Goal: Information Seeking & Learning: Learn about a topic

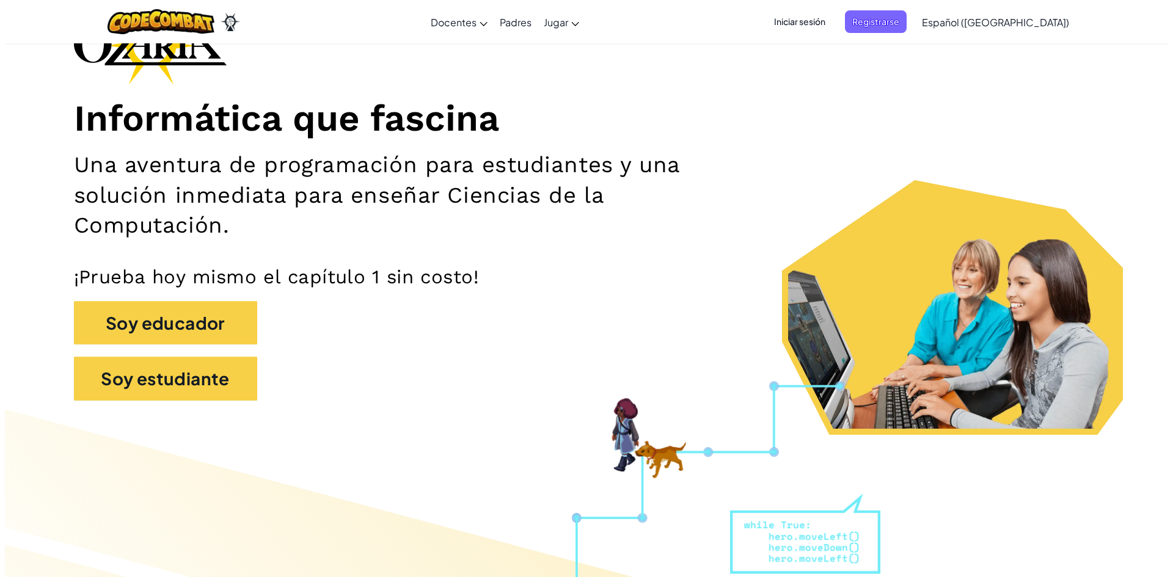
scroll to position [122, 0]
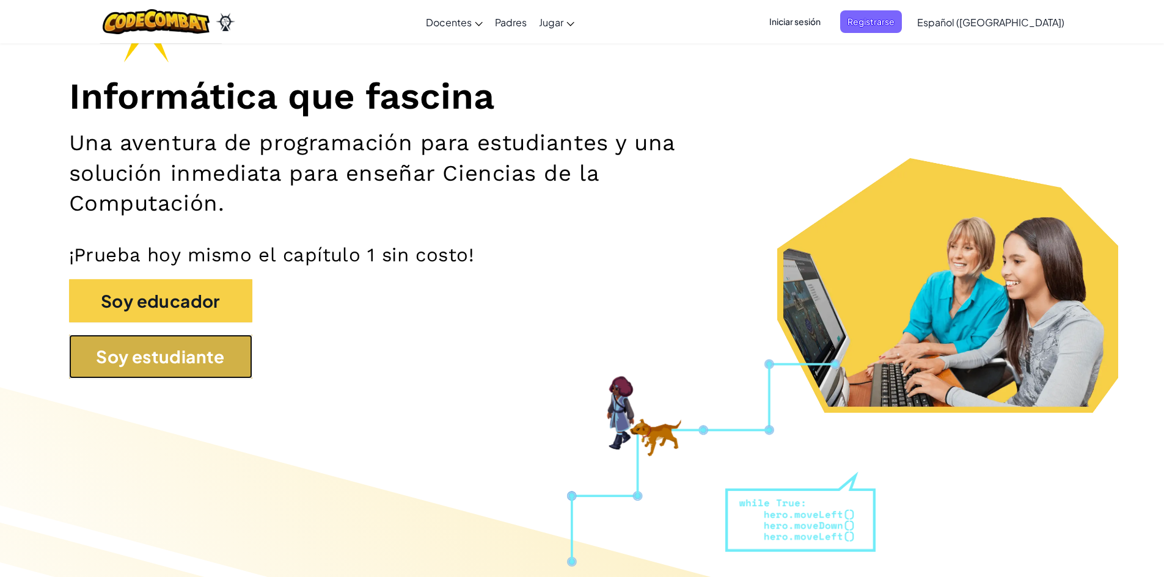
click at [129, 355] on button "Soy estudiante" at bounding box center [160, 357] width 183 height 44
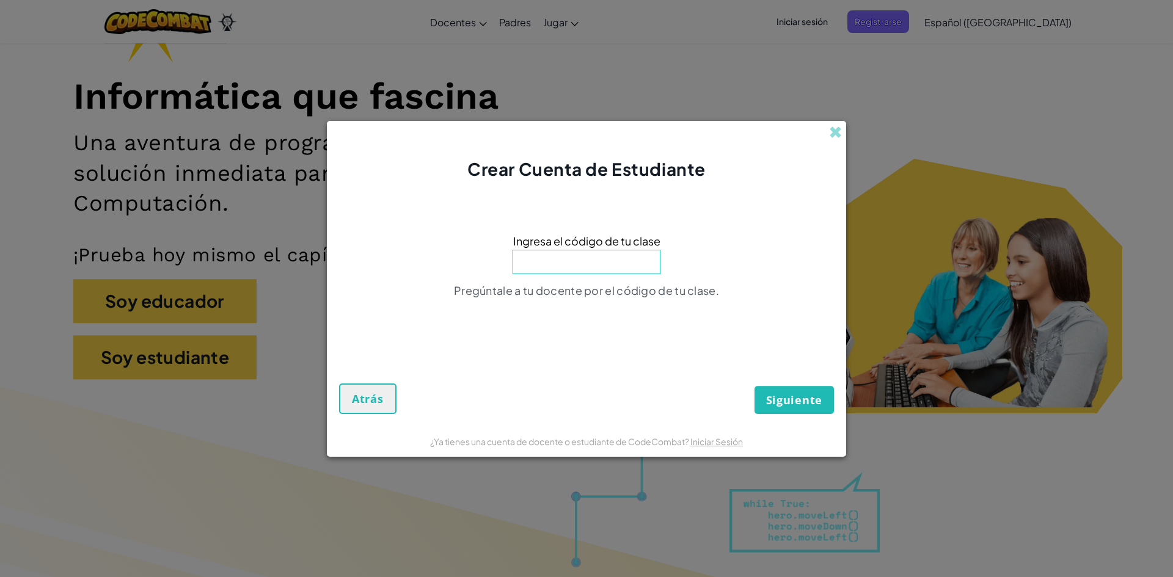
paste input "NetOnlyPoint"
type input "NetOnlyPoint"
click at [755, 386] on button "Siguiente" at bounding box center [794, 400] width 79 height 28
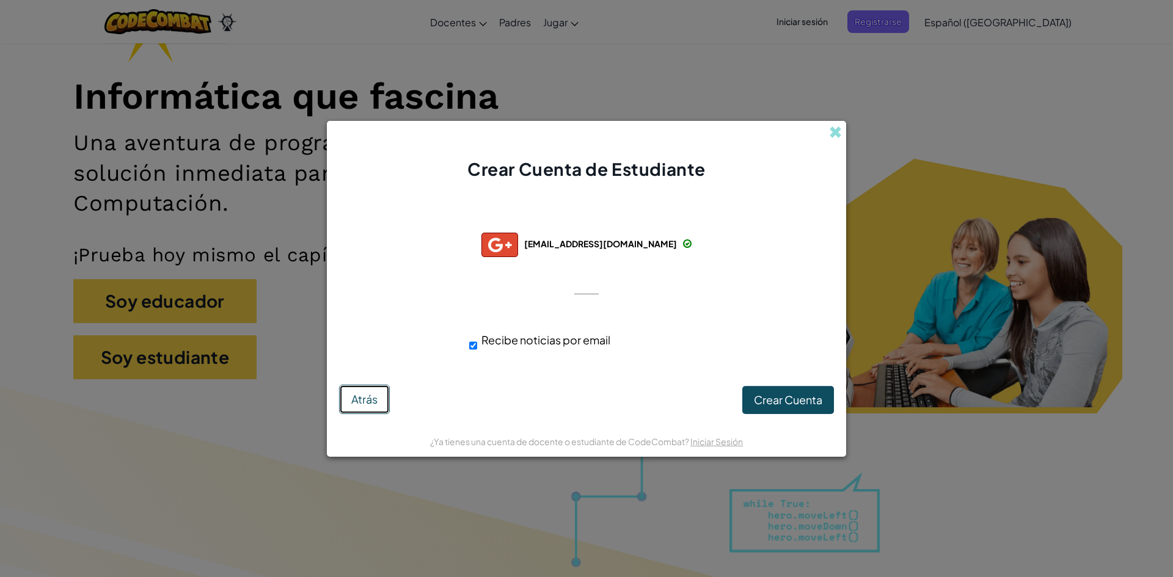
click at [377, 394] on span "Atrás" at bounding box center [364, 399] width 26 height 14
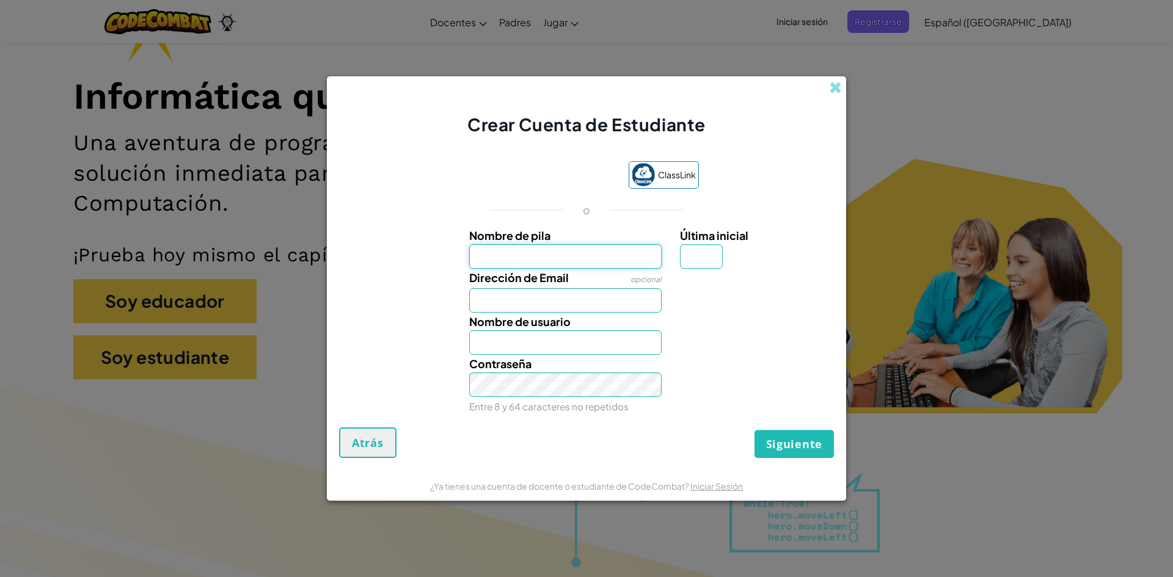
click at [617, 263] on input "Nombre de pila" at bounding box center [565, 256] width 193 height 24
type input "LEONARDO"
click at [695, 254] on input "Última inicial" at bounding box center [701, 256] width 43 height 24
type input "R"
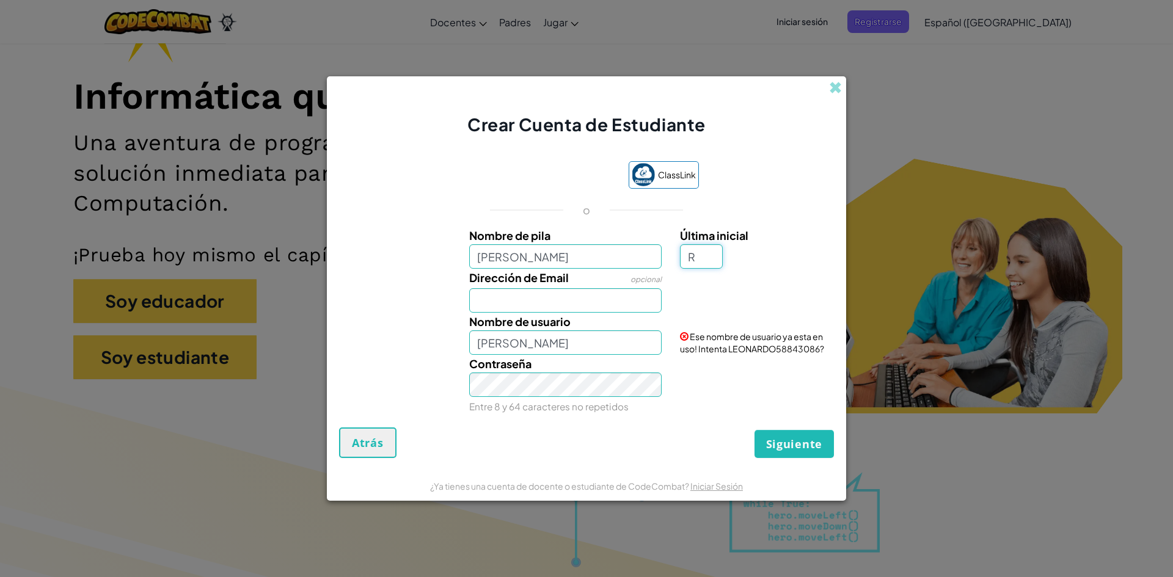
type input "LEONARDOR"
click at [563, 300] on input "Dirección de Email" at bounding box center [565, 300] width 193 height 24
type input "AL07127749@tecmilenio.mx"
click at [801, 441] on span "Siguiente" at bounding box center [794, 444] width 56 height 15
click at [790, 436] on button "Crear Cuenta" at bounding box center [783, 444] width 101 height 28
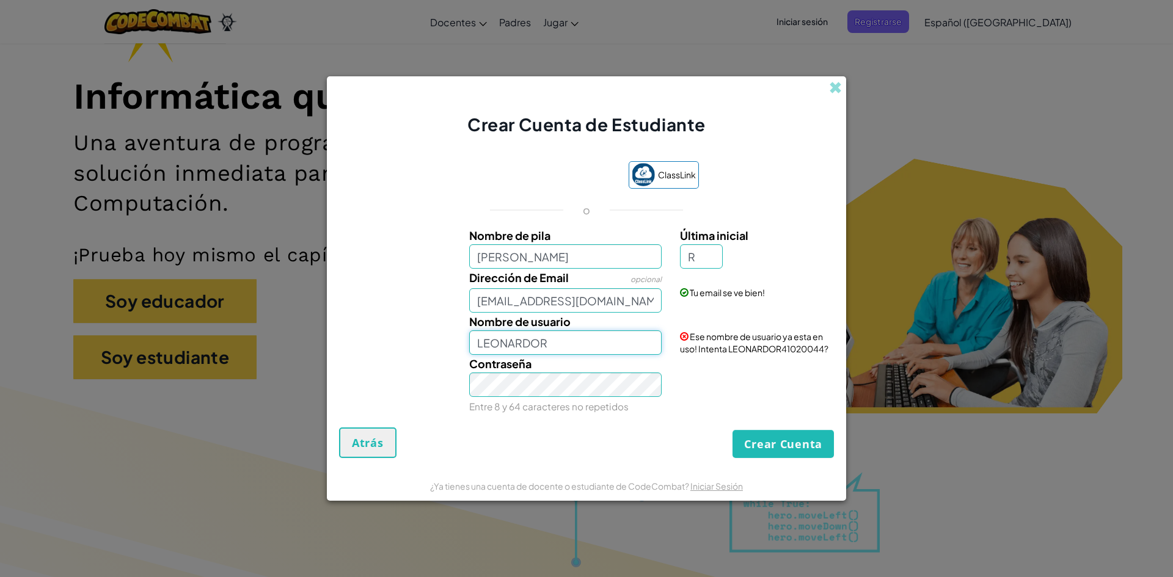
click at [564, 348] on input "LEONARDOR" at bounding box center [565, 343] width 193 height 24
type input "LEONARDORlopez"
click at [790, 438] on button "Crear Cuenta" at bounding box center [783, 444] width 101 height 28
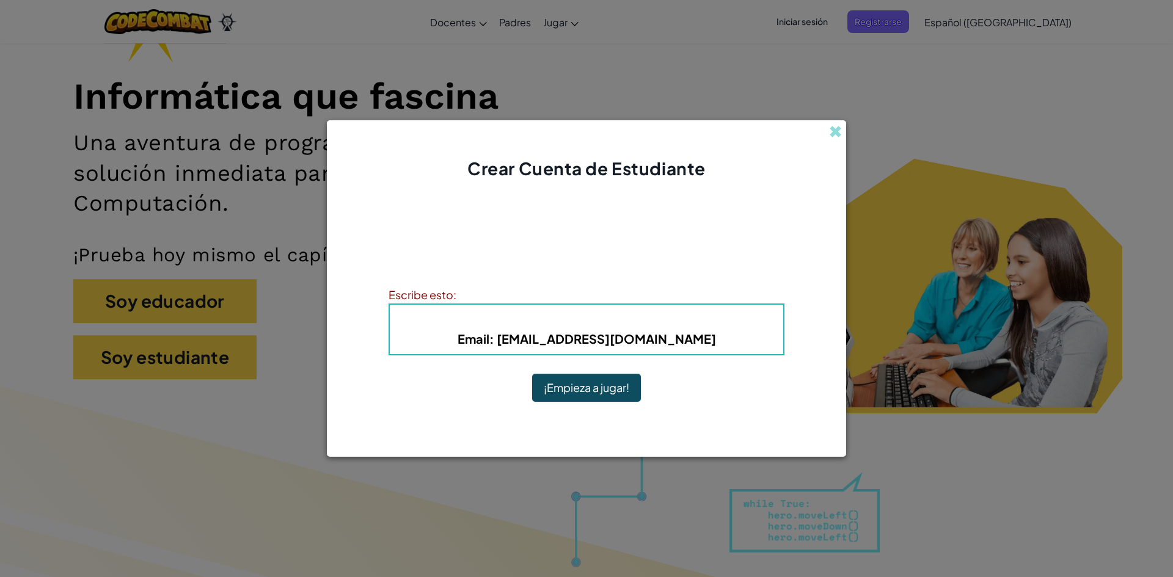
click at [614, 389] on button "¡Empieza a jugar!" at bounding box center [586, 388] width 109 height 28
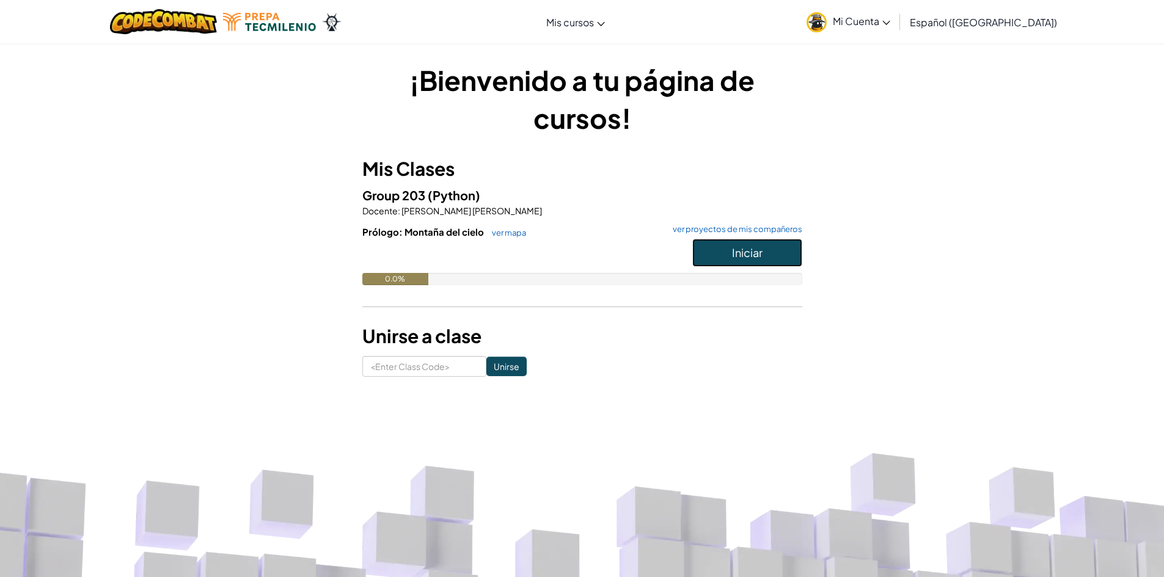
click at [746, 265] on button "Iniciar" at bounding box center [747, 253] width 110 height 28
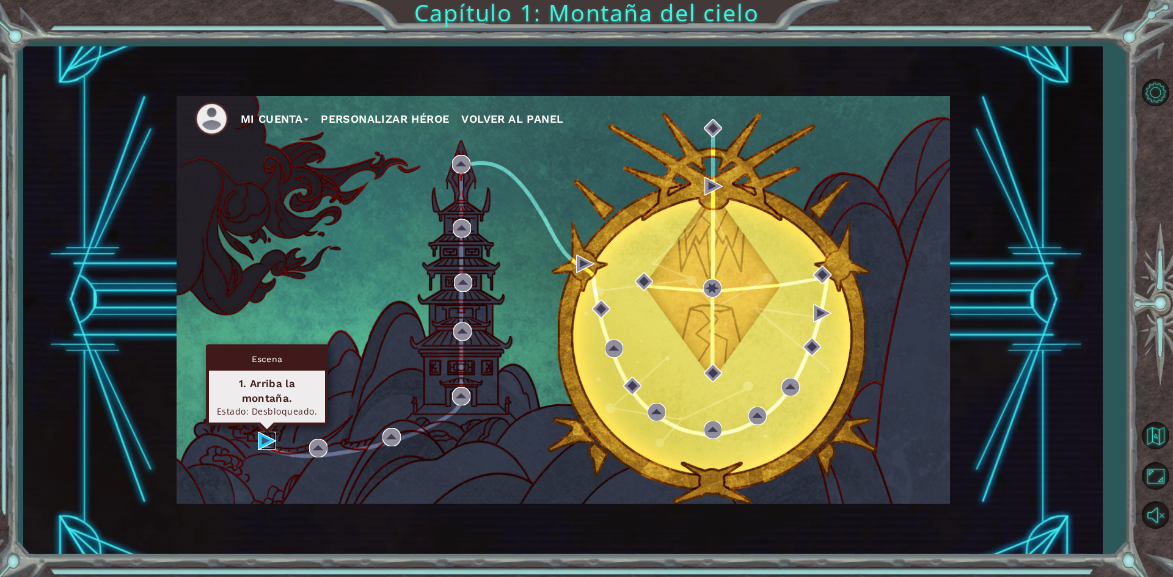
click at [265, 437] on img at bounding box center [267, 441] width 18 height 18
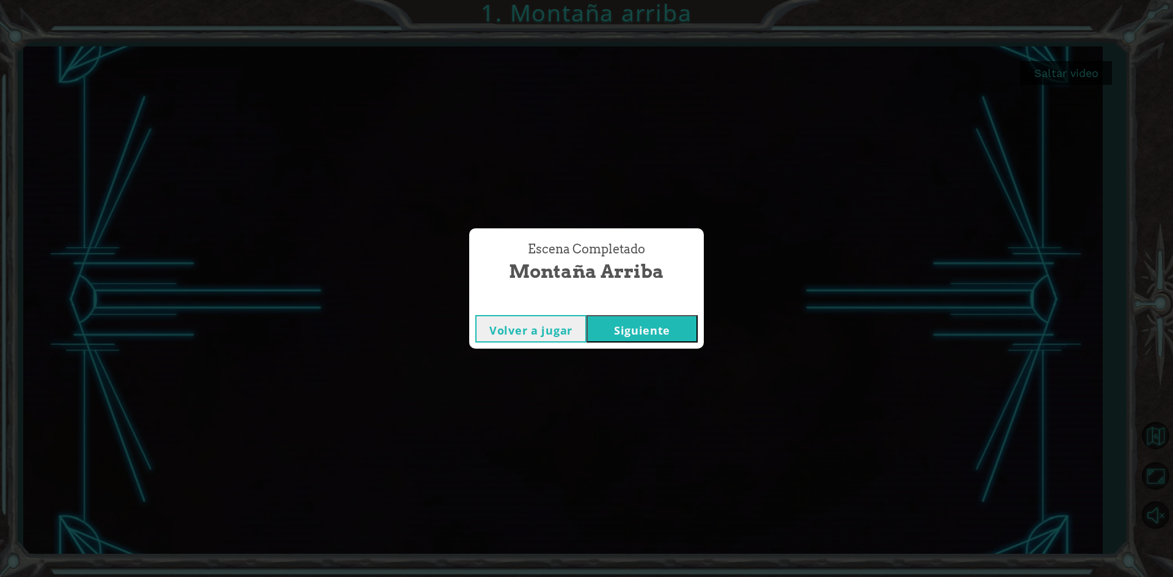
click at [676, 331] on button "Siguiente" at bounding box center [642, 328] width 111 height 27
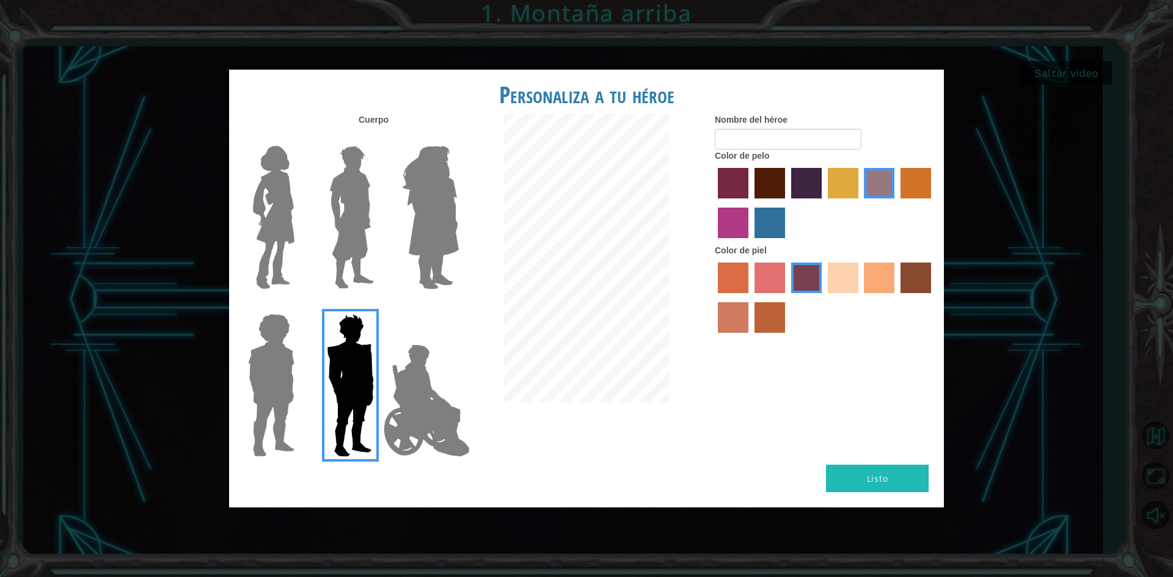
click at [410, 388] on img at bounding box center [427, 401] width 96 height 122
click at [458, 306] on input "Hero Jamie" at bounding box center [458, 306] width 0 height 0
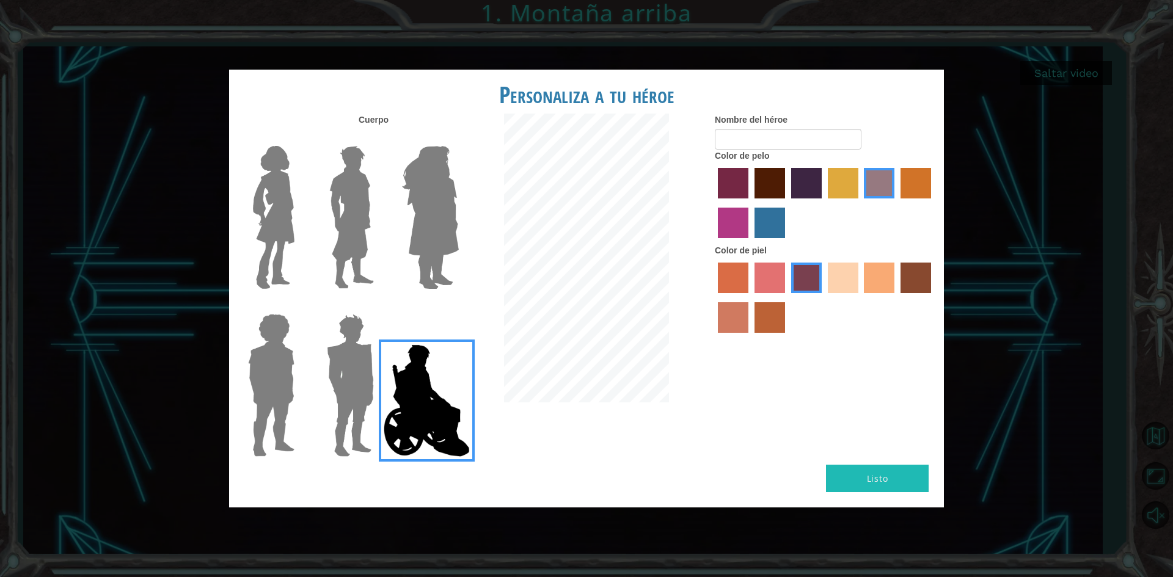
click at [303, 368] on div at bounding box center [268, 381] width 79 height 168
click at [265, 202] on img at bounding box center [273, 217] width 51 height 153
click at [299, 138] on input "Hero Connie" at bounding box center [299, 138] width 0 height 0
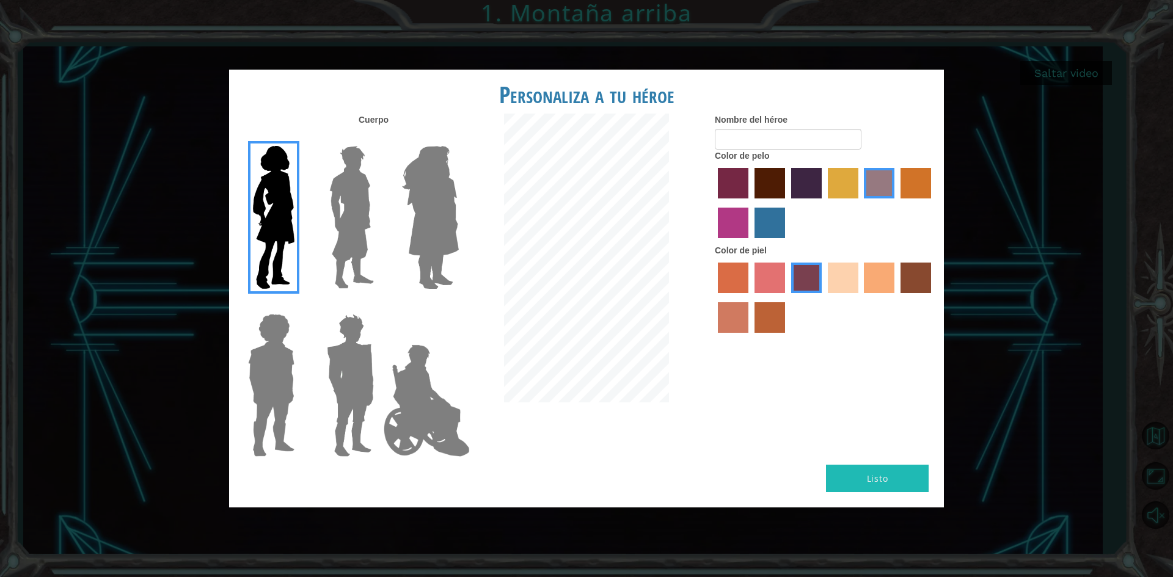
click at [357, 205] on img at bounding box center [351, 217] width 54 height 153
click at [379, 138] on input "Hero Lars" at bounding box center [379, 138] width 0 height 0
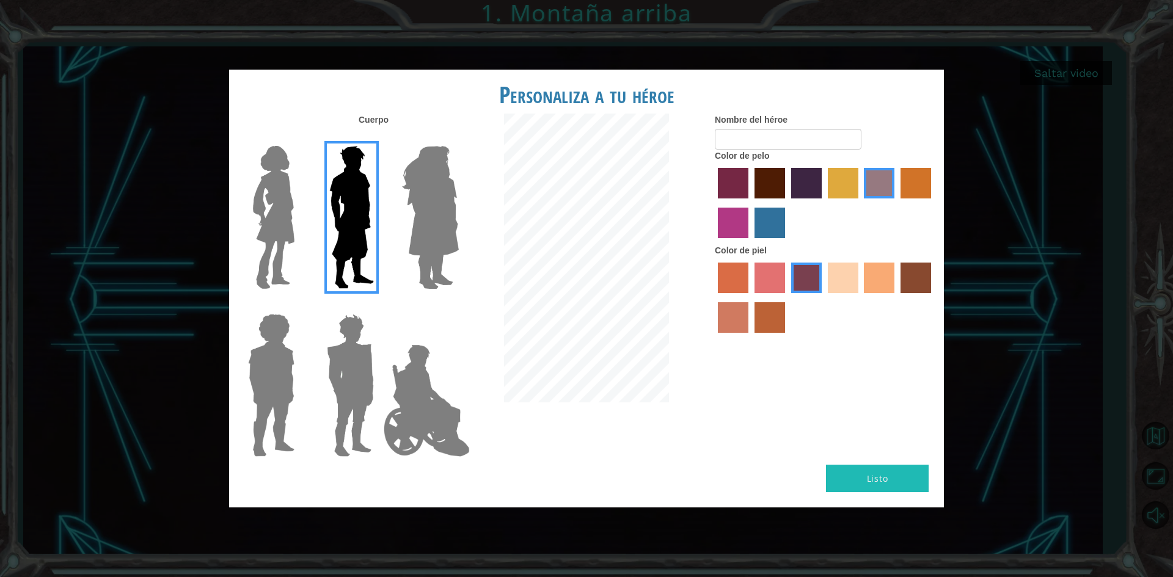
click at [400, 217] on img at bounding box center [430, 217] width 67 height 153
click at [458, 138] on input "Hero Amethyst" at bounding box center [458, 138] width 0 height 0
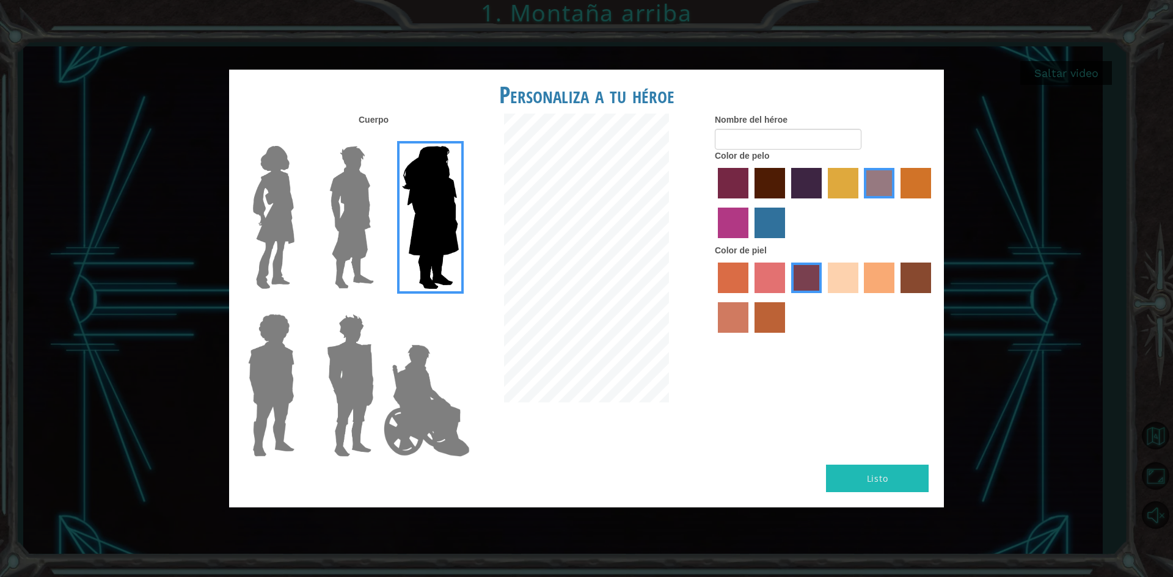
click at [365, 364] on img at bounding box center [350, 385] width 57 height 153
click at [379, 306] on input "Hero Garnet" at bounding box center [379, 306] width 0 height 0
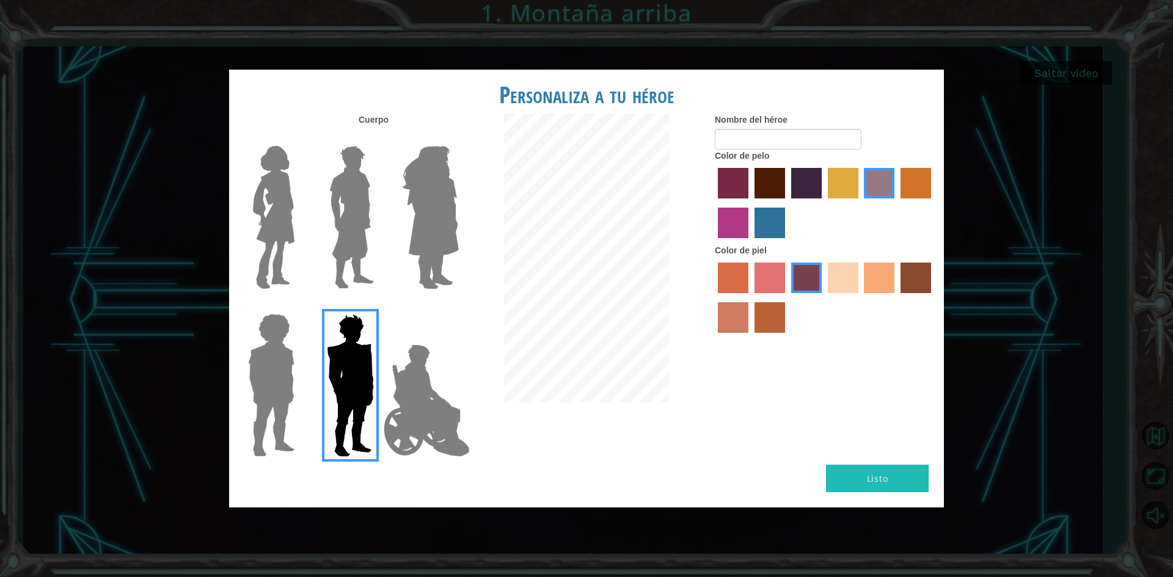
click at [367, 238] on img at bounding box center [351, 217] width 54 height 153
click at [379, 138] on input "Hero Lars" at bounding box center [379, 138] width 0 height 0
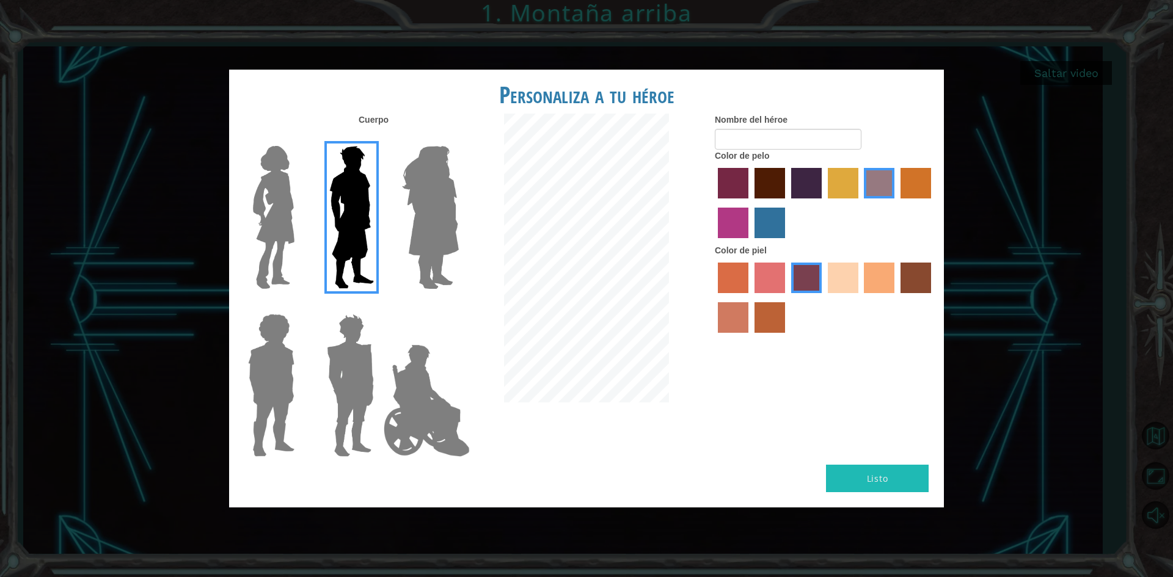
click at [893, 280] on label "tacao skin color" at bounding box center [879, 278] width 31 height 31
click at [860, 298] on input "tacao skin color" at bounding box center [860, 298] width 0 height 0
click at [810, 186] on label "hot purple hair color" at bounding box center [806, 183] width 31 height 31
click at [787, 203] on input "hot purple hair color" at bounding box center [787, 203] width 0 height 0
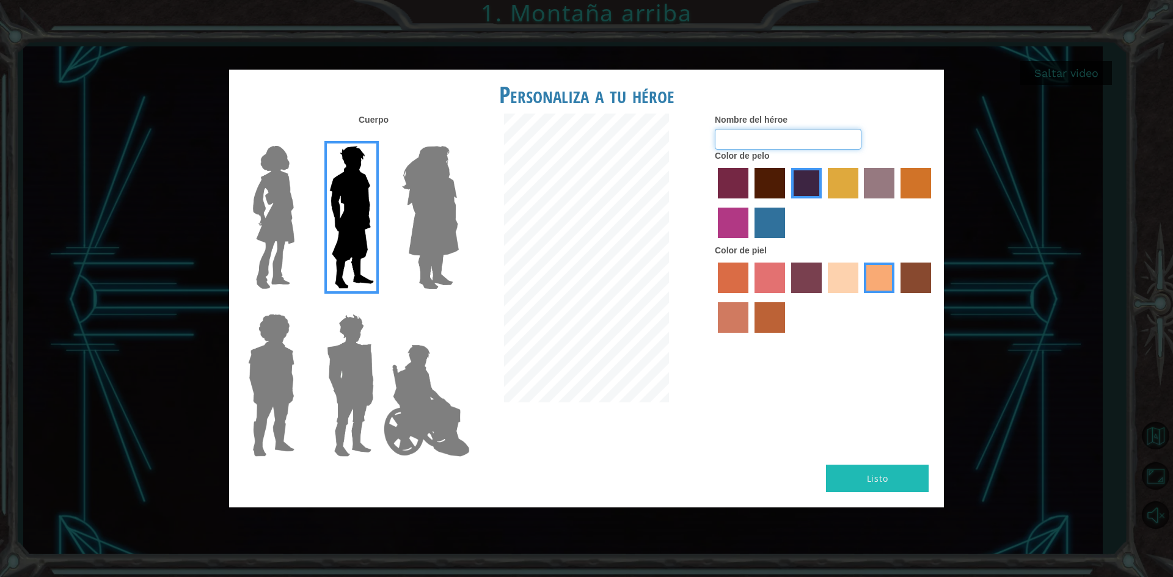
click at [785, 142] on input "Nombre del héroe" at bounding box center [788, 139] width 147 height 21
type input "L"
click at [904, 475] on button "Listo" at bounding box center [877, 478] width 103 height 27
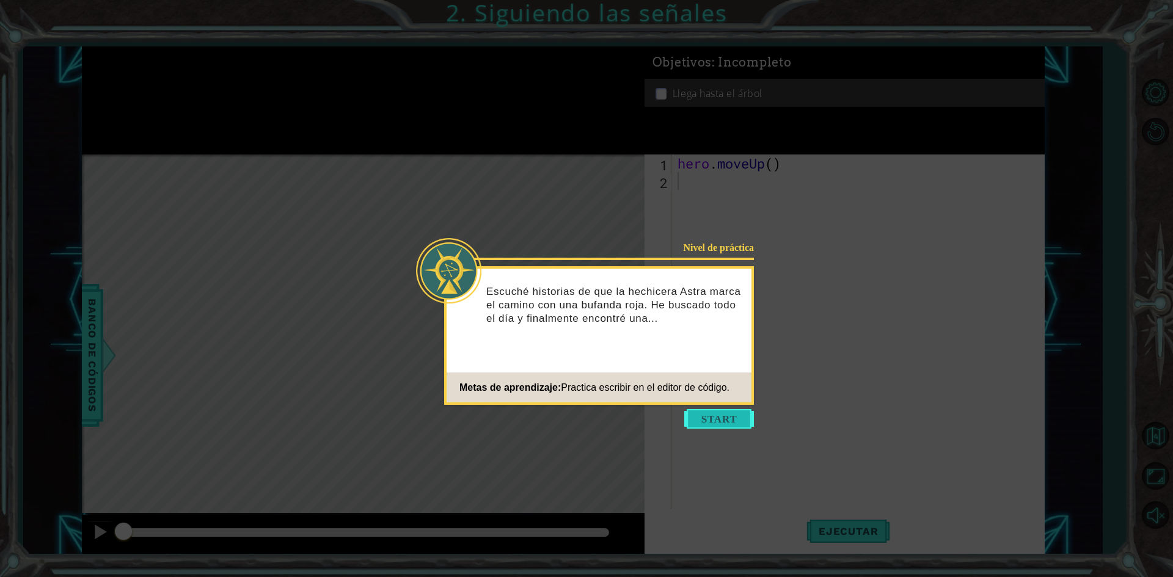
click at [709, 417] on button "Start" at bounding box center [719, 419] width 70 height 20
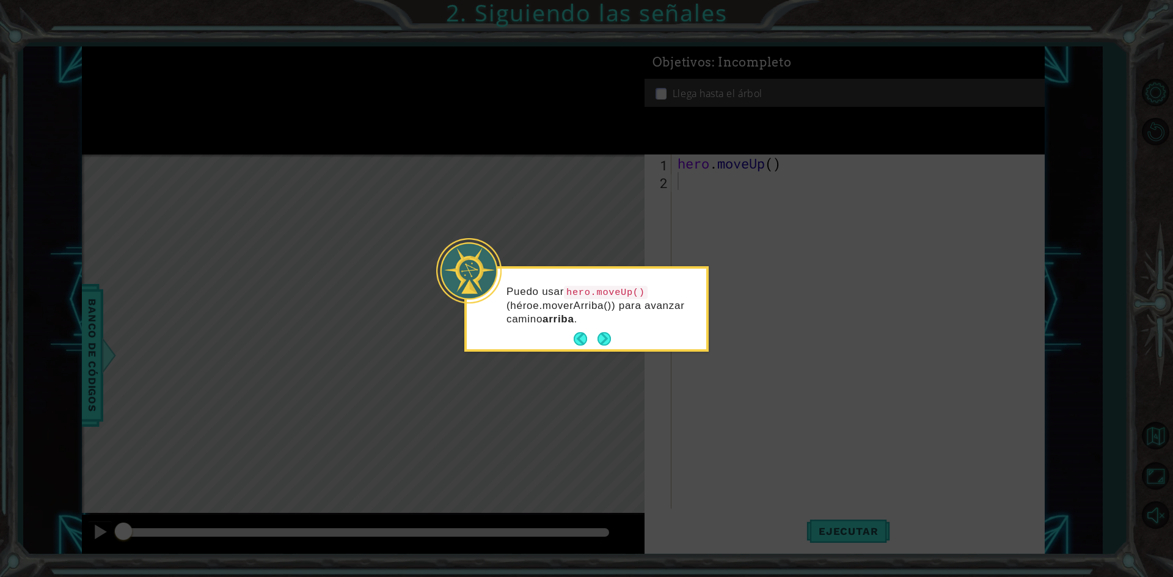
click at [611, 340] on button "Next" at bounding box center [604, 338] width 13 height 13
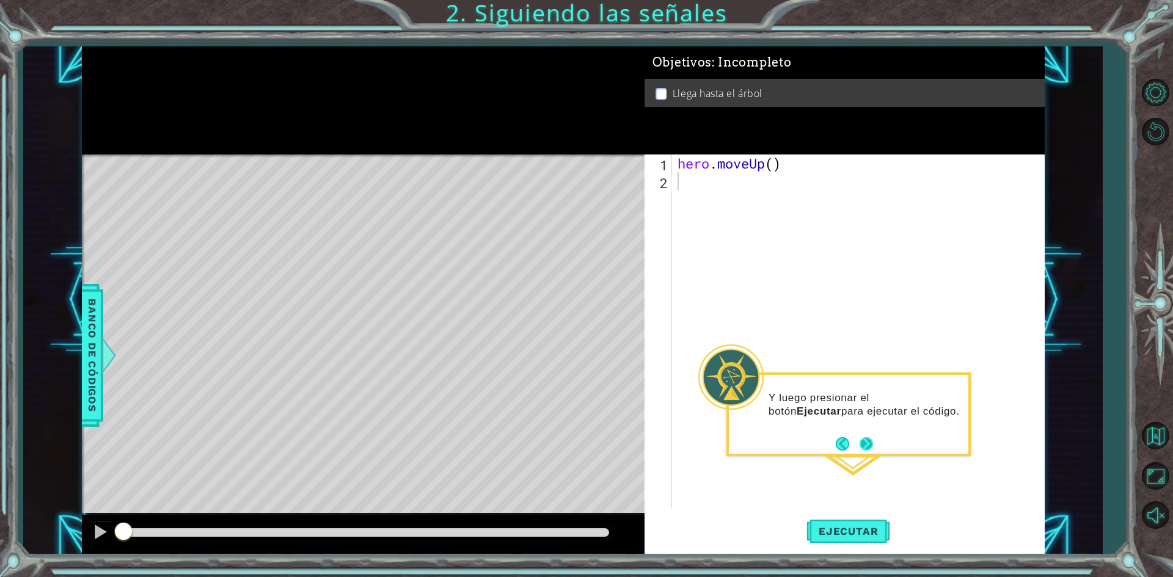
click at [866, 447] on button "Next" at bounding box center [866, 444] width 14 height 14
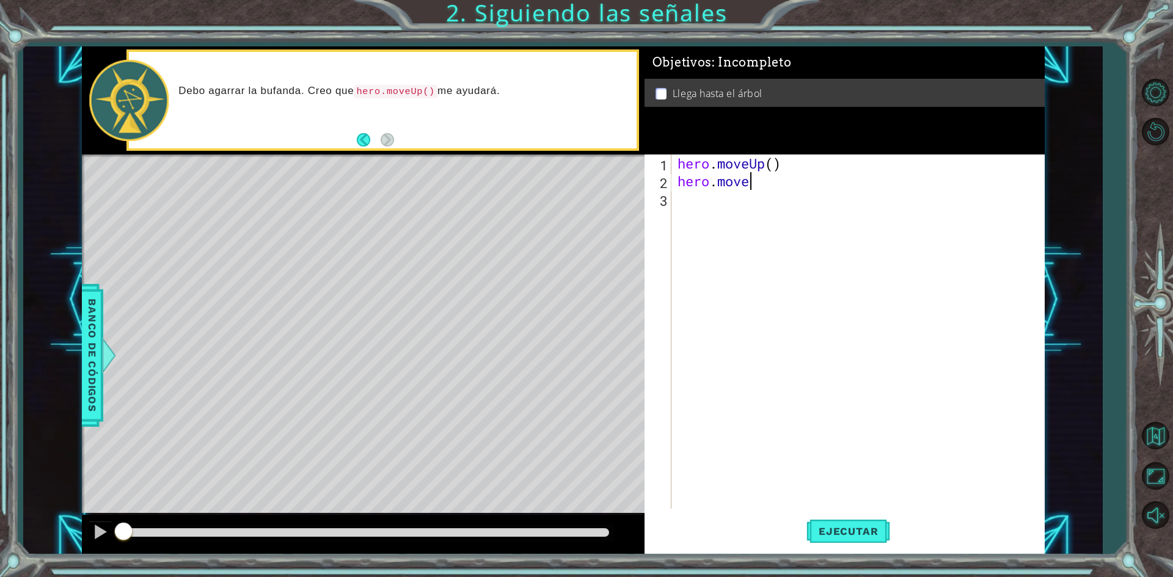
scroll to position [0, 3]
click at [868, 538] on button "Ejecutar" at bounding box center [849, 532] width 84 height 40
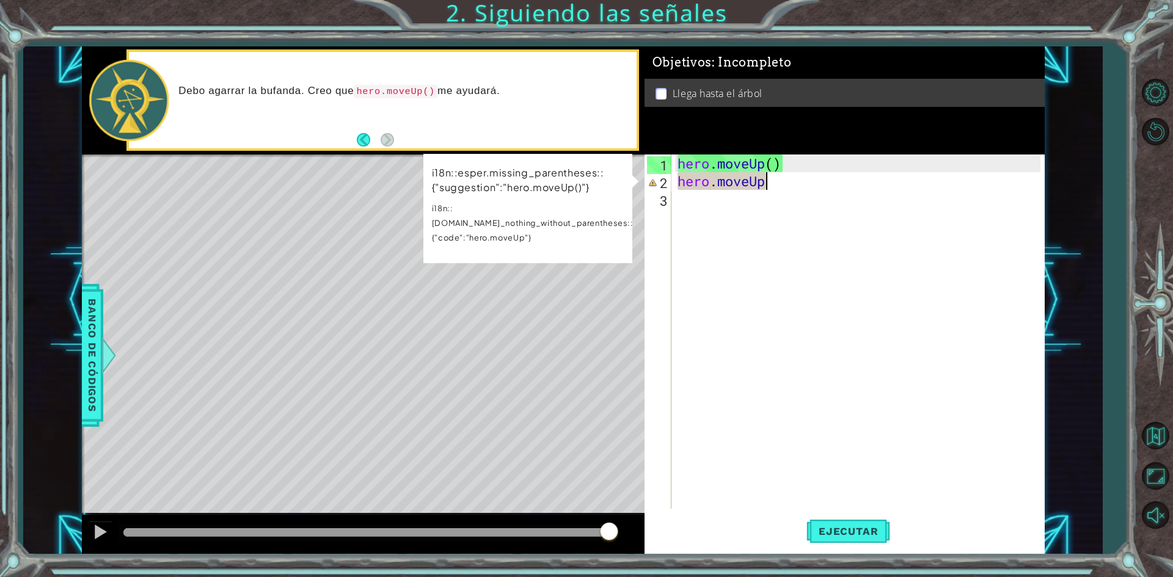
scroll to position [0, 4]
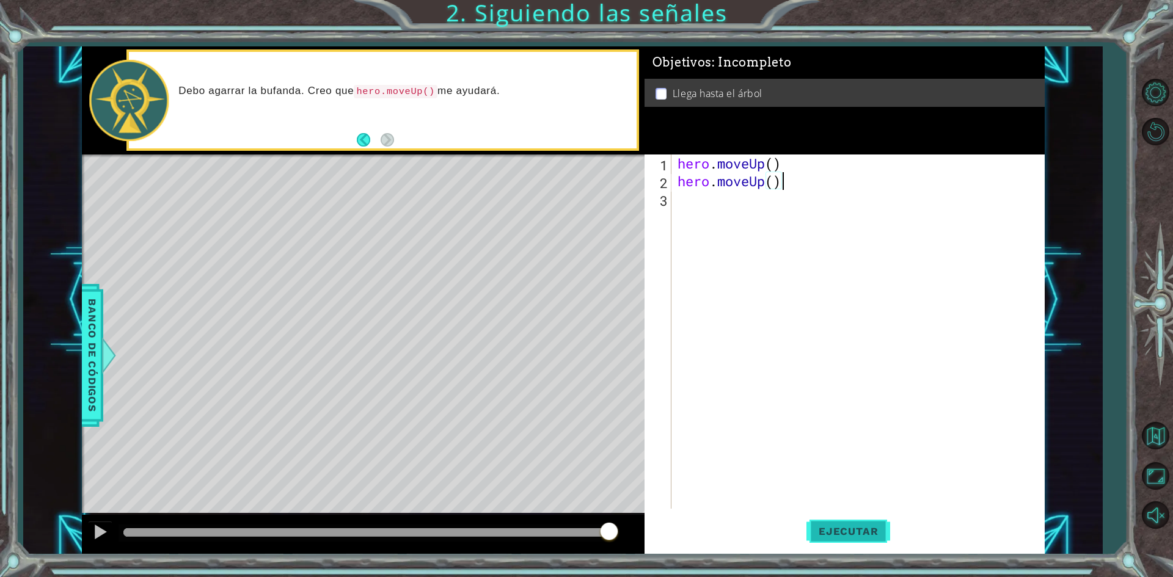
type textarea "hero.moveUp()"
click at [859, 528] on span "Ejecutar" at bounding box center [849, 532] width 84 height 12
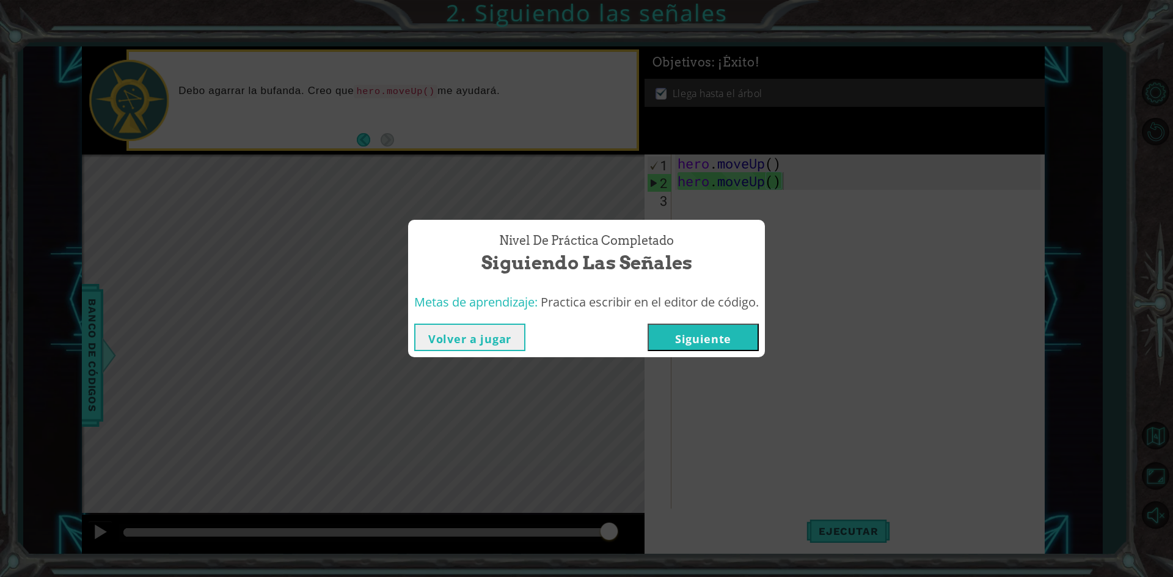
click at [692, 334] on button "Siguiente" at bounding box center [703, 337] width 111 height 27
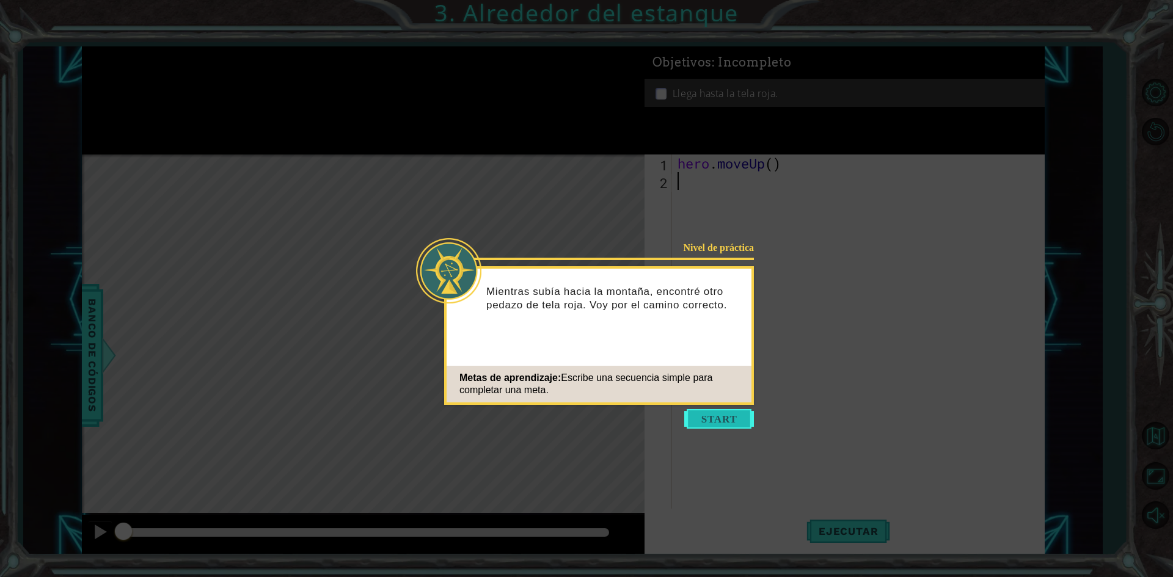
click at [730, 411] on button "Start" at bounding box center [719, 419] width 70 height 20
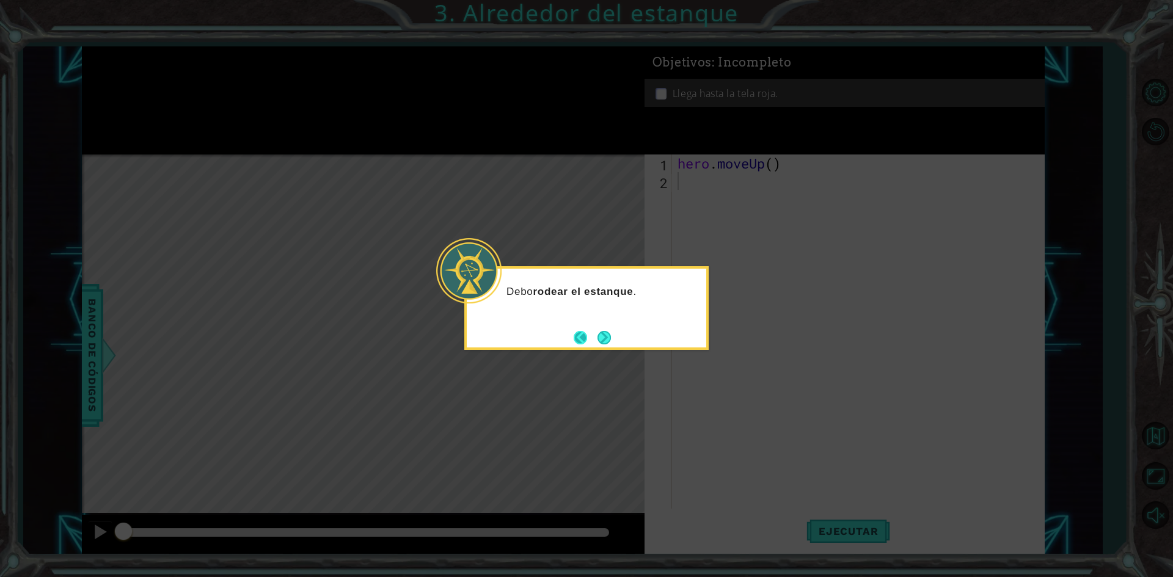
click at [586, 340] on button "Back" at bounding box center [586, 337] width 24 height 13
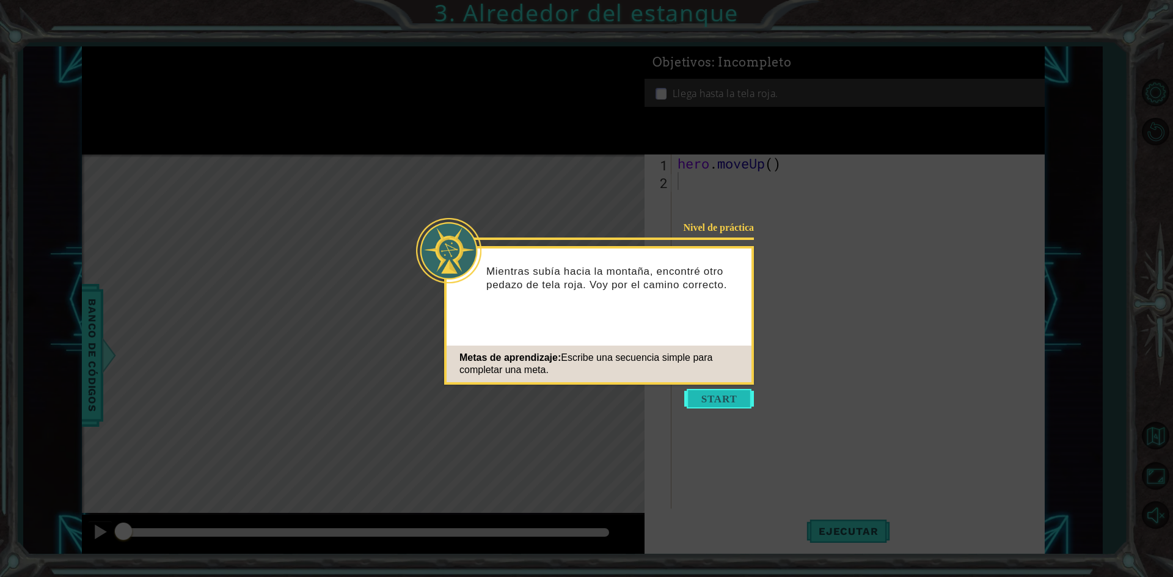
click at [736, 398] on button "Start" at bounding box center [719, 399] width 70 height 20
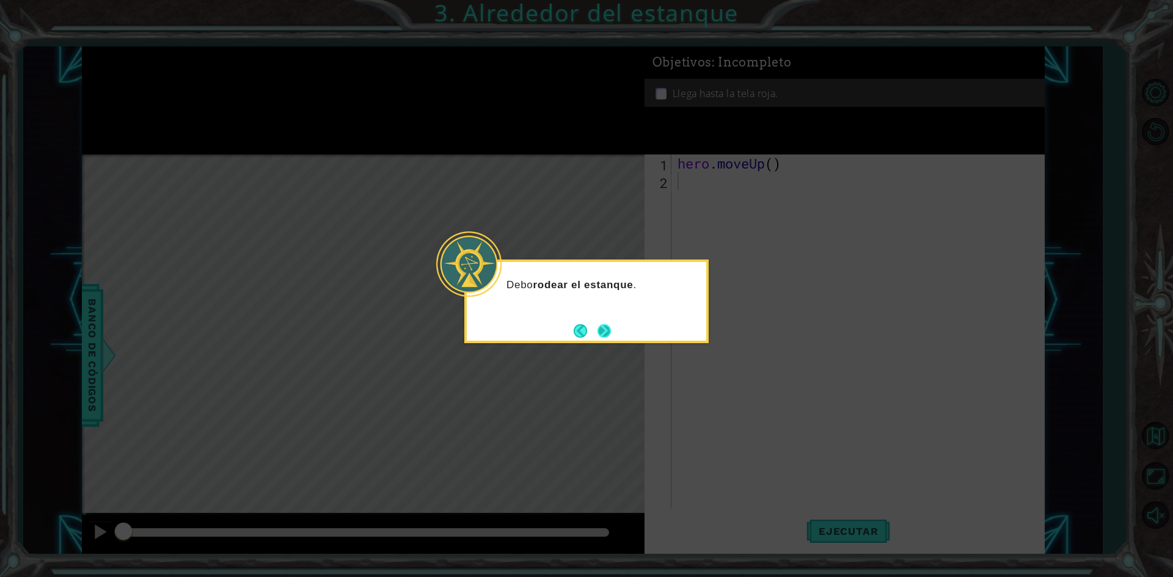
click at [606, 342] on div "Debo rodear el estanque ." at bounding box center [586, 302] width 244 height 84
click at [573, 331] on div "Debo rodear el estanque ." at bounding box center [586, 302] width 244 height 84
click at [575, 331] on button "Back" at bounding box center [586, 330] width 24 height 13
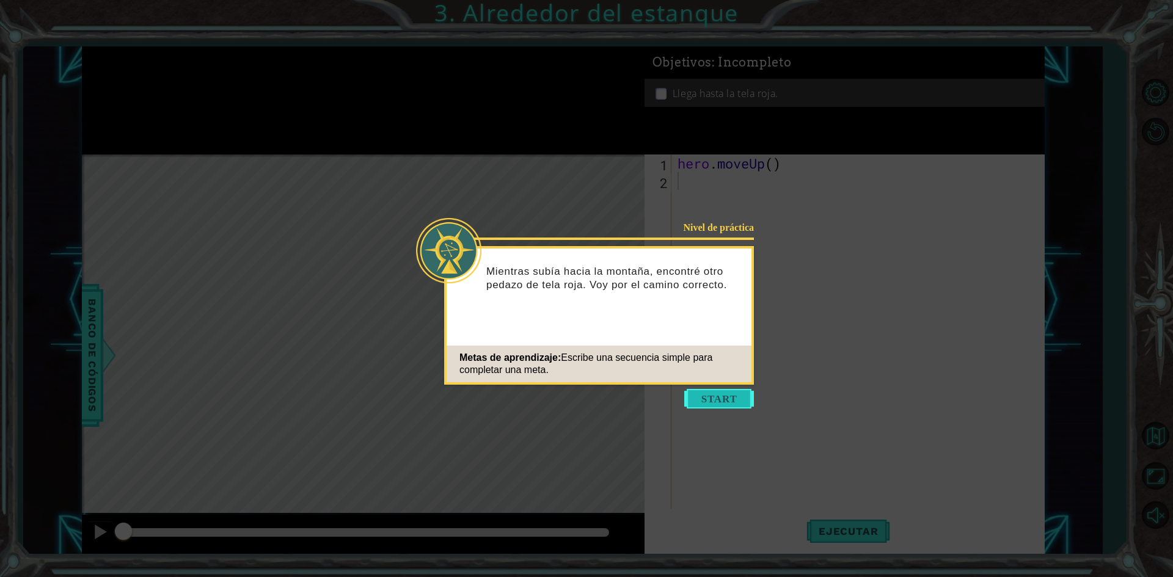
click at [722, 392] on button "Start" at bounding box center [719, 399] width 70 height 20
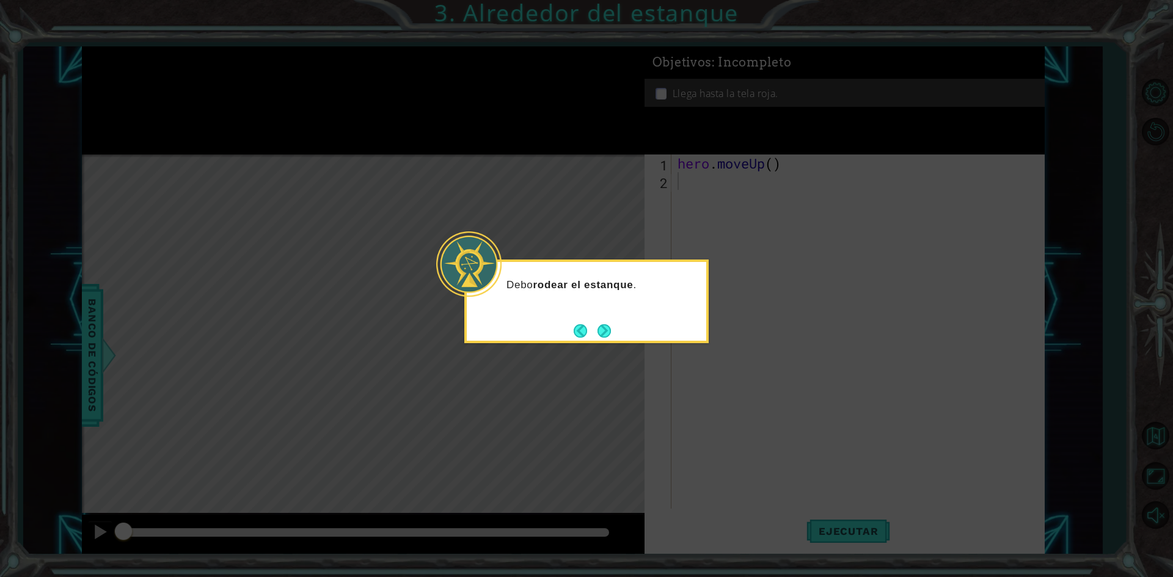
click at [610, 331] on button "Next" at bounding box center [604, 330] width 13 height 13
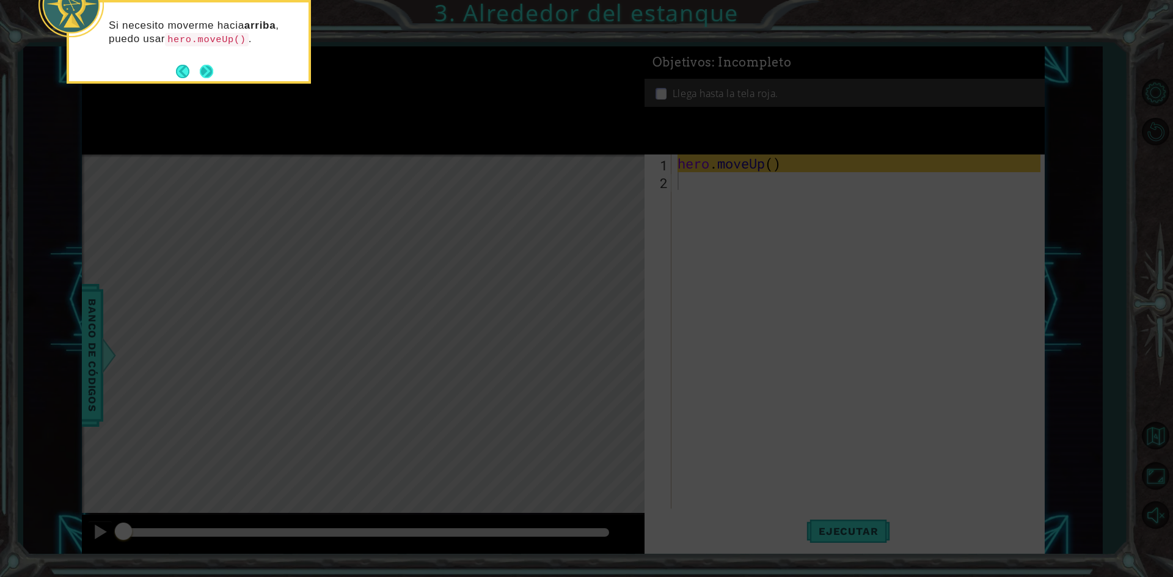
click at [213, 72] on button "Next" at bounding box center [206, 71] width 13 height 13
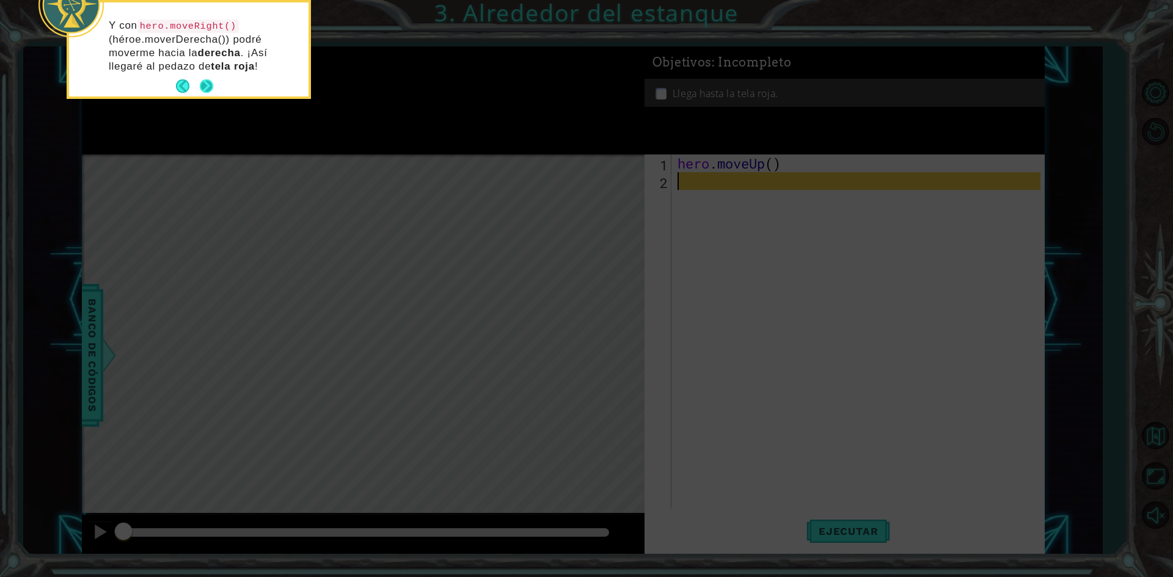
click at [211, 72] on p "Y con hero.moveRight() (héroe.moverDerecha()) podré moverme hacia la derecha . …" at bounding box center [204, 46] width 191 height 54
click at [210, 78] on footer at bounding box center [194, 86] width 37 height 18
click at [209, 84] on button "Next" at bounding box center [206, 85] width 13 height 13
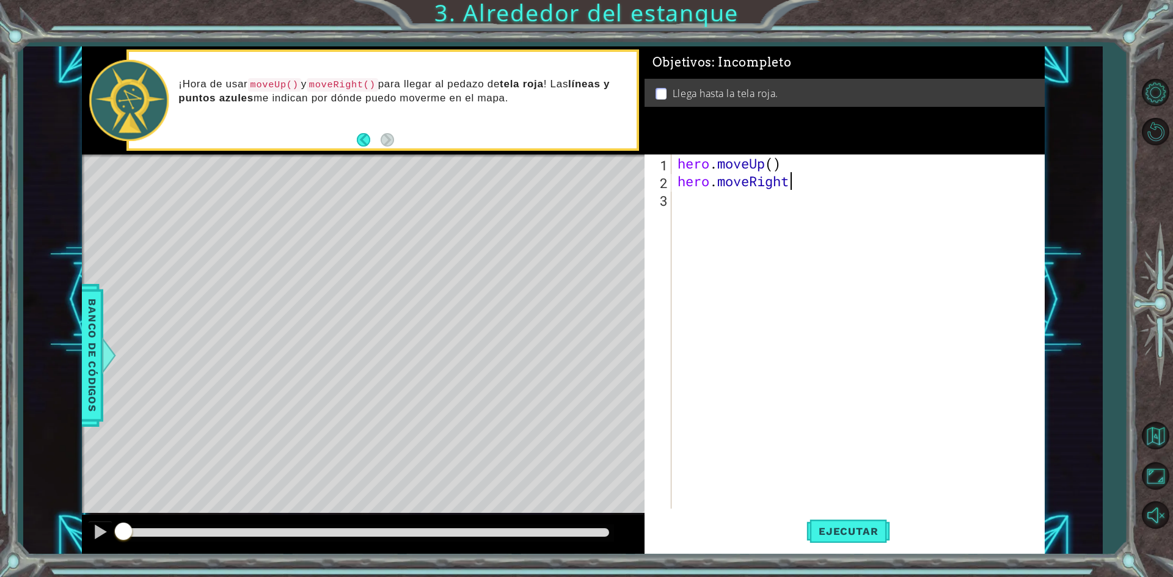
scroll to position [0, 5]
type textarea "hero.moveRight()"
type textarea "hero.moveUp()"
click at [845, 529] on span "Ejecutar" at bounding box center [849, 532] width 84 height 12
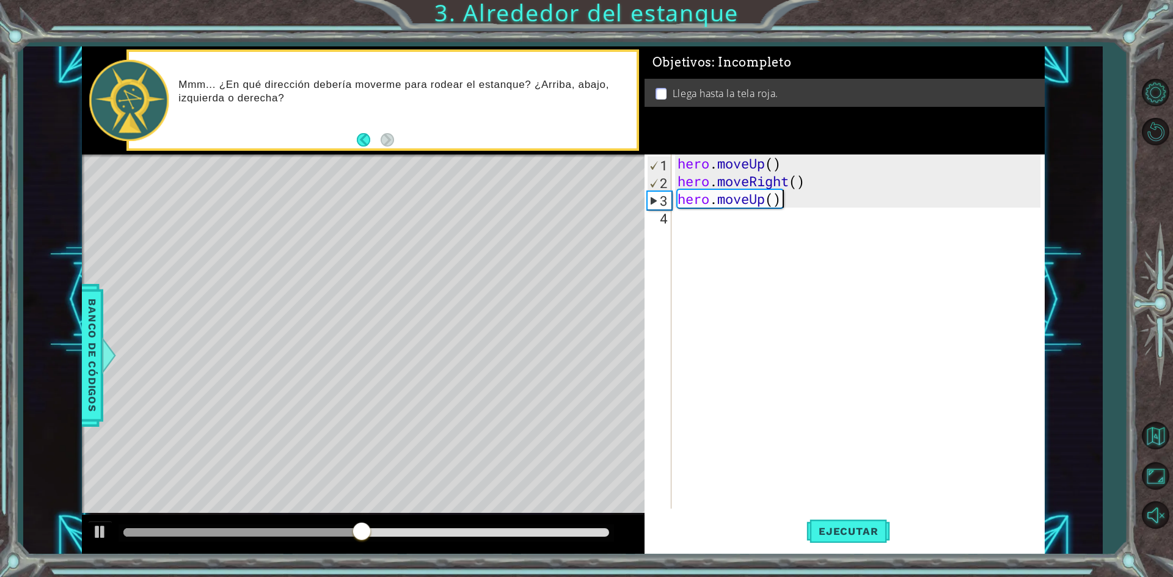
click at [705, 219] on div "hero . moveUp ( ) hero . moveRight ( ) hero . moveUp ( )" at bounding box center [861, 350] width 372 height 390
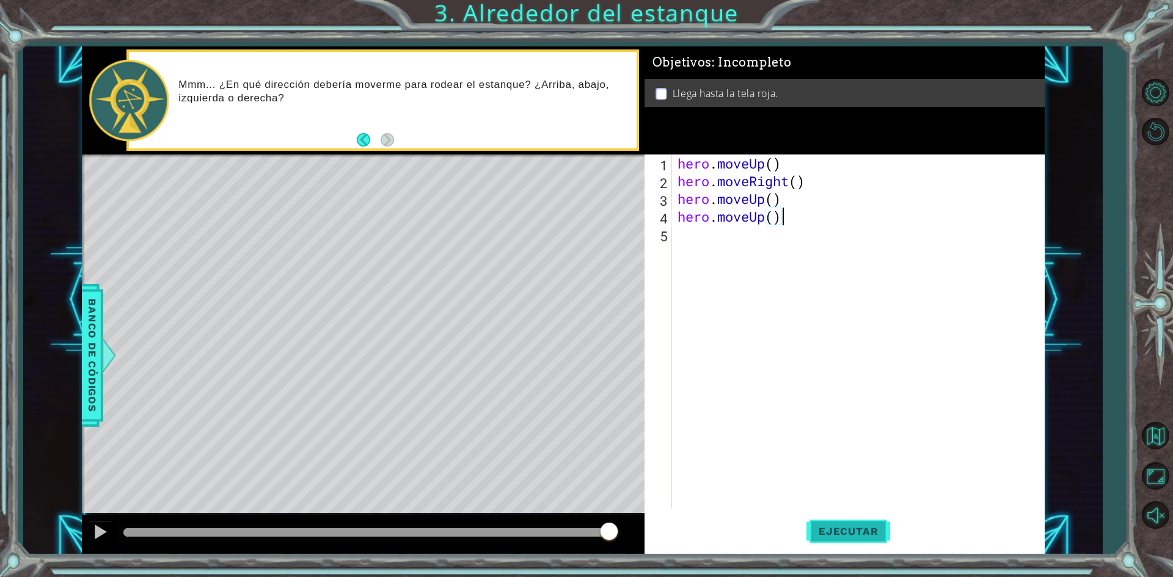
type textarea "hero.moveUp()"
click at [811, 522] on button "Ejecutar" at bounding box center [849, 532] width 84 height 40
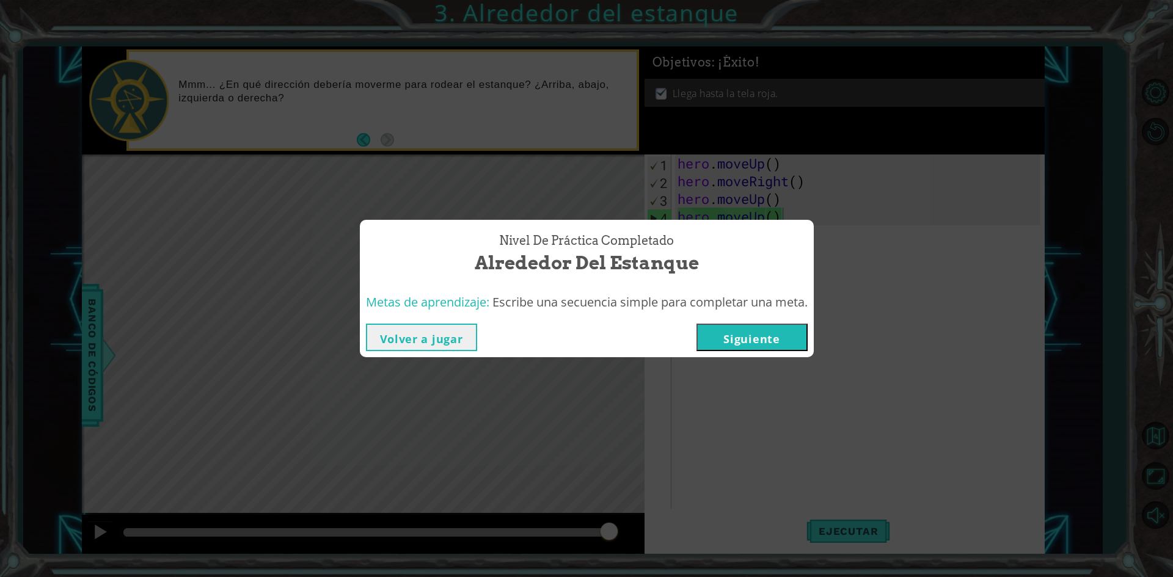
click at [774, 337] on button "Siguiente" at bounding box center [752, 337] width 111 height 27
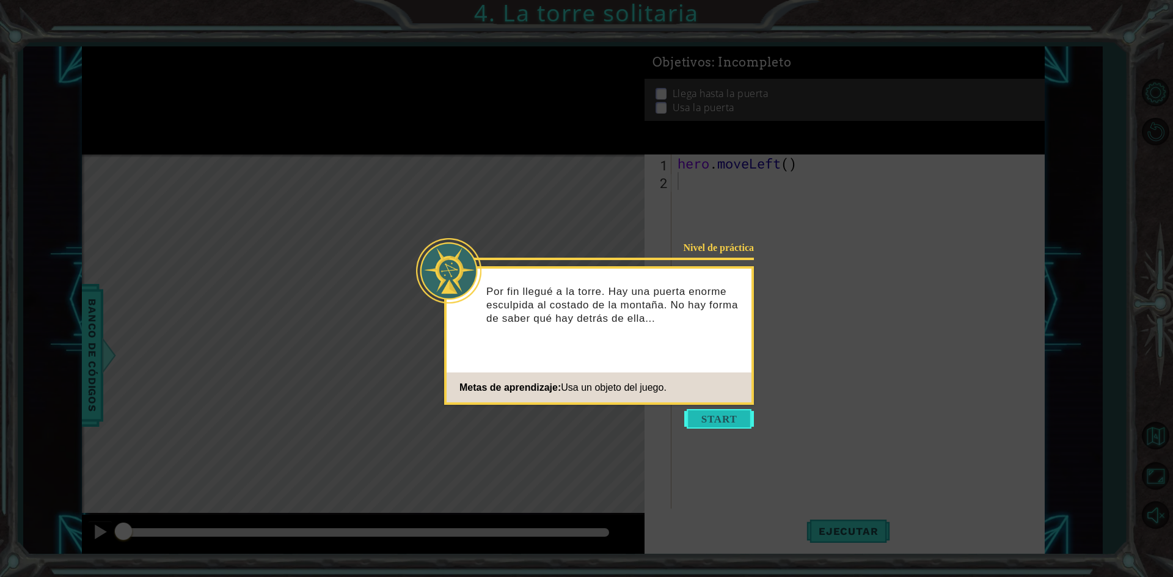
click at [702, 416] on button "Start" at bounding box center [719, 419] width 70 height 20
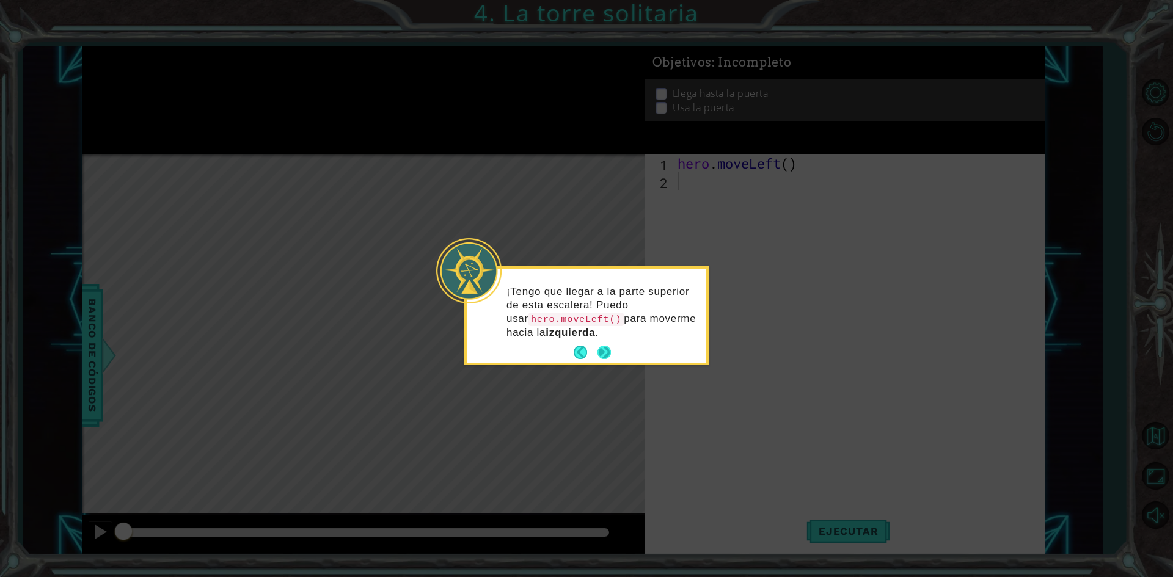
click at [603, 353] on button "Next" at bounding box center [604, 352] width 13 height 13
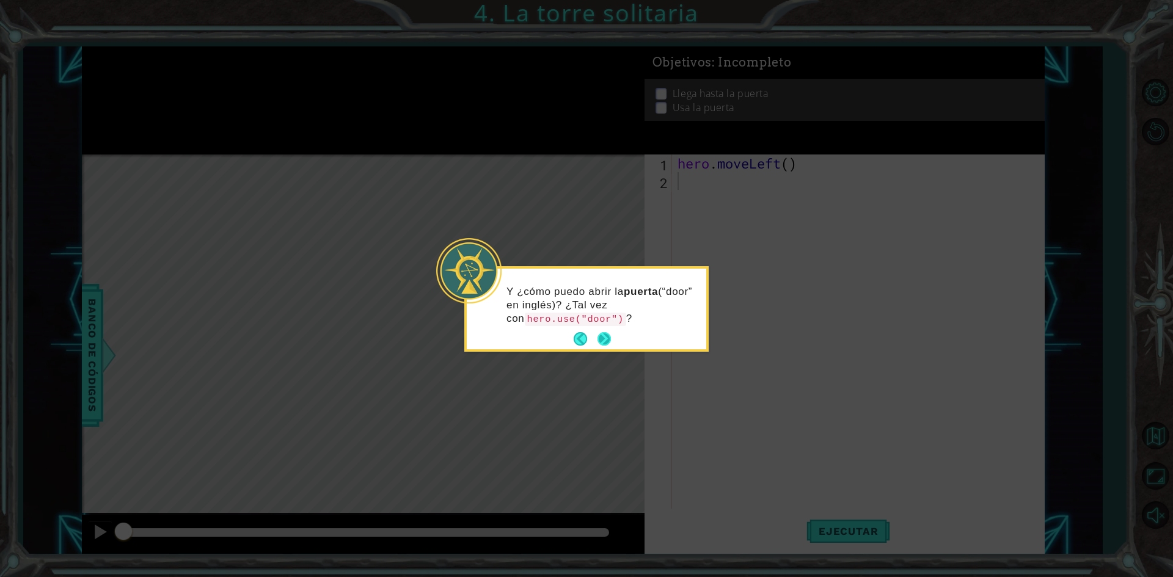
click at [609, 338] on button "Next" at bounding box center [604, 338] width 13 height 13
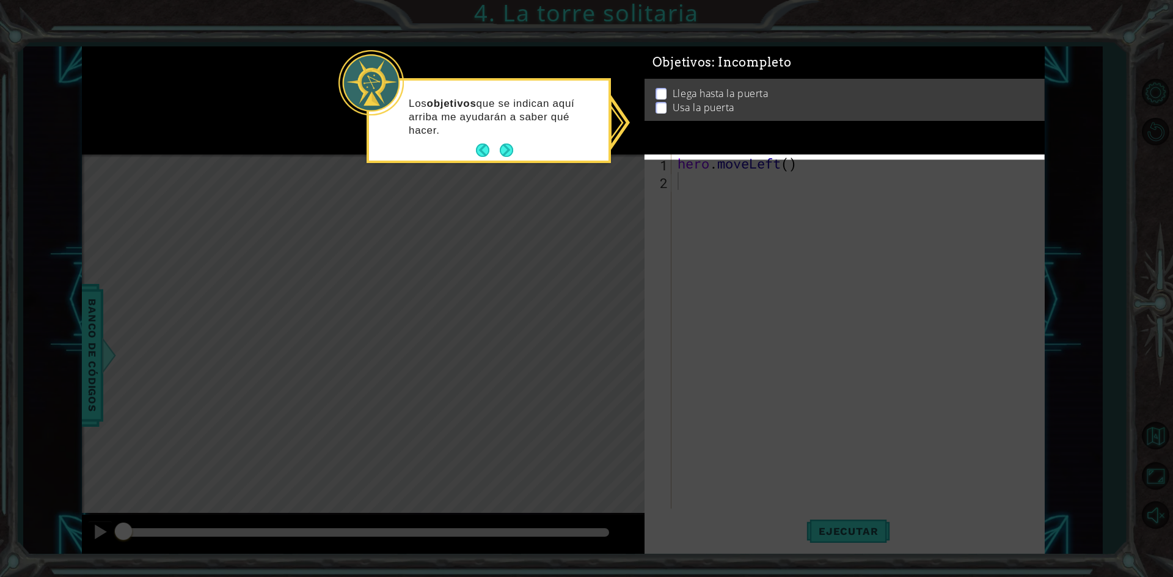
click at [505, 153] on button "Next" at bounding box center [507, 151] width 14 height 14
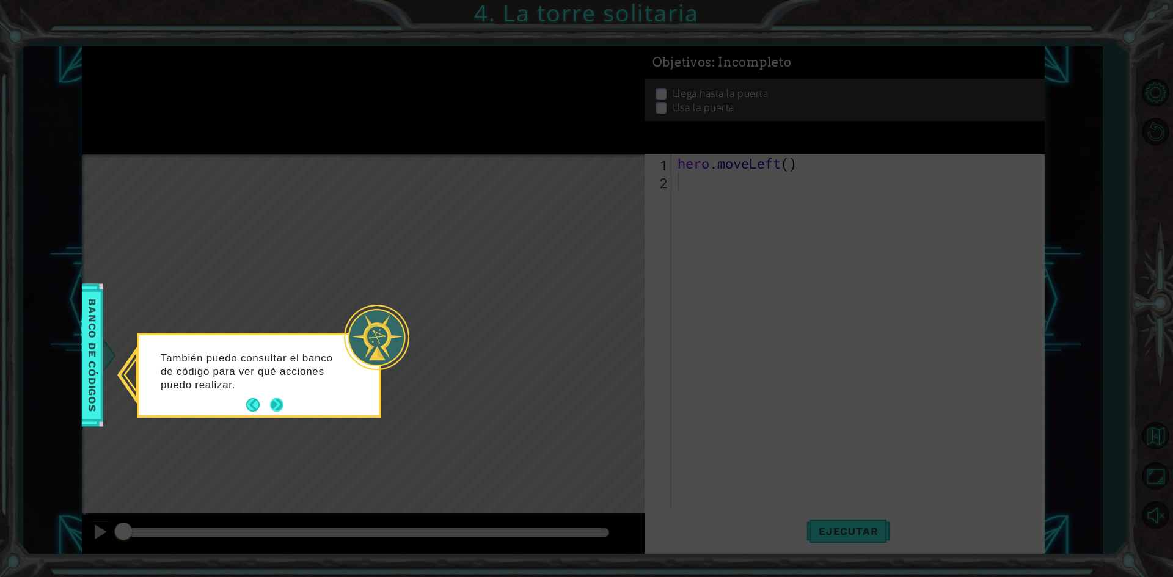
click at [278, 408] on button "Next" at bounding box center [277, 405] width 14 height 14
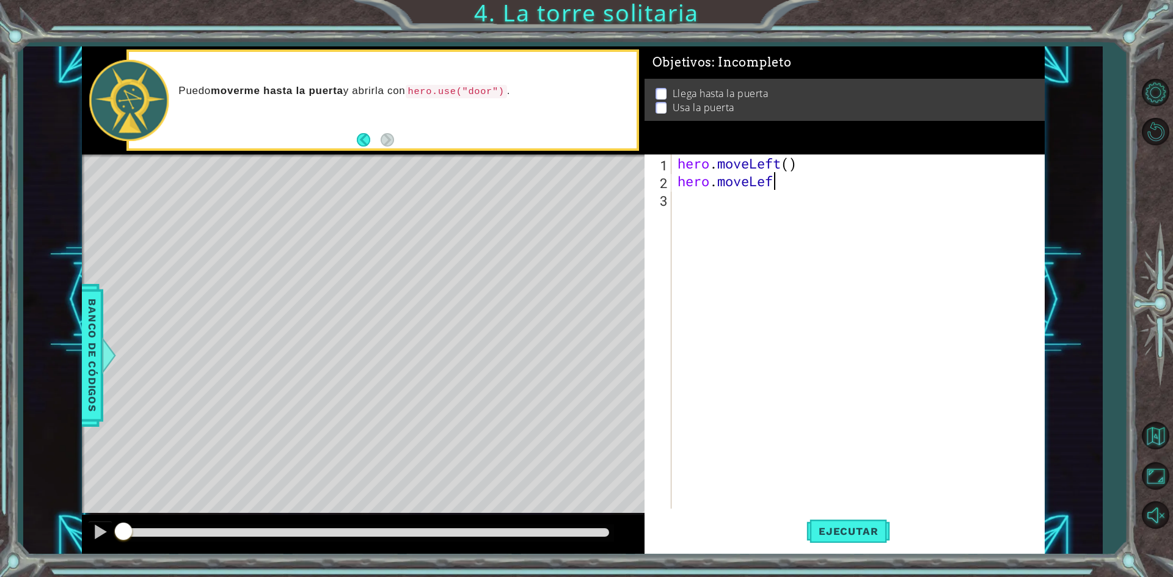
scroll to position [0, 4]
type textarea "hero.moveLeft"
type textarea "hero.moveLeft()"
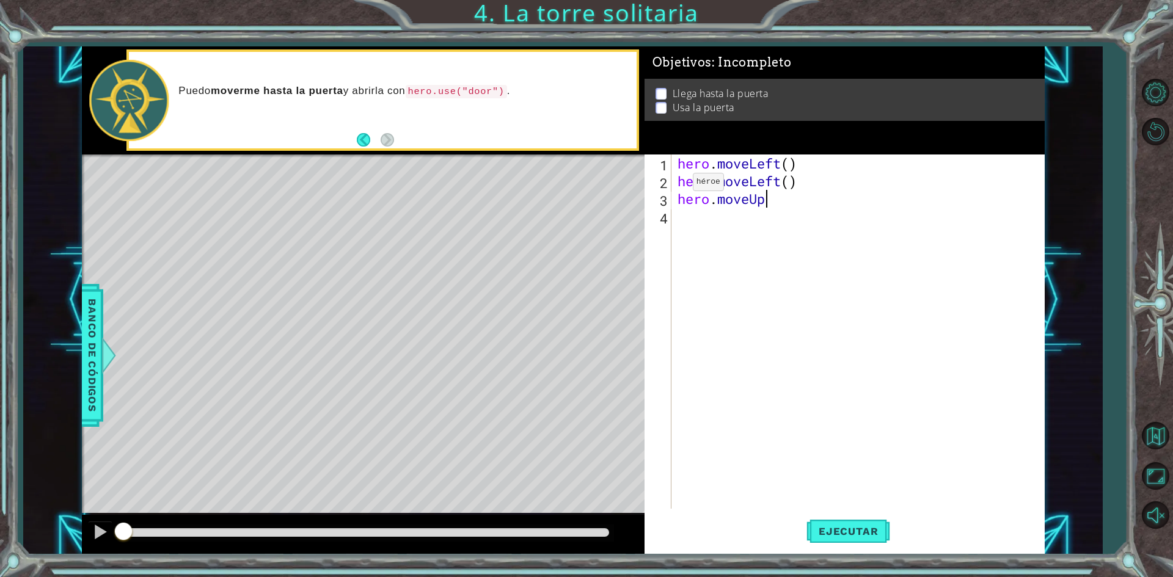
scroll to position [0, 4]
type textarea "hero.moveUp()"
drag, startPoint x: 786, startPoint y: 210, endPoint x: 695, endPoint y: 214, distance: 91.8
click at [695, 214] on div "hero . moveLeft ( ) hero . moveLeft ( ) hero . moveUp ( )" at bounding box center [861, 350] width 372 height 390
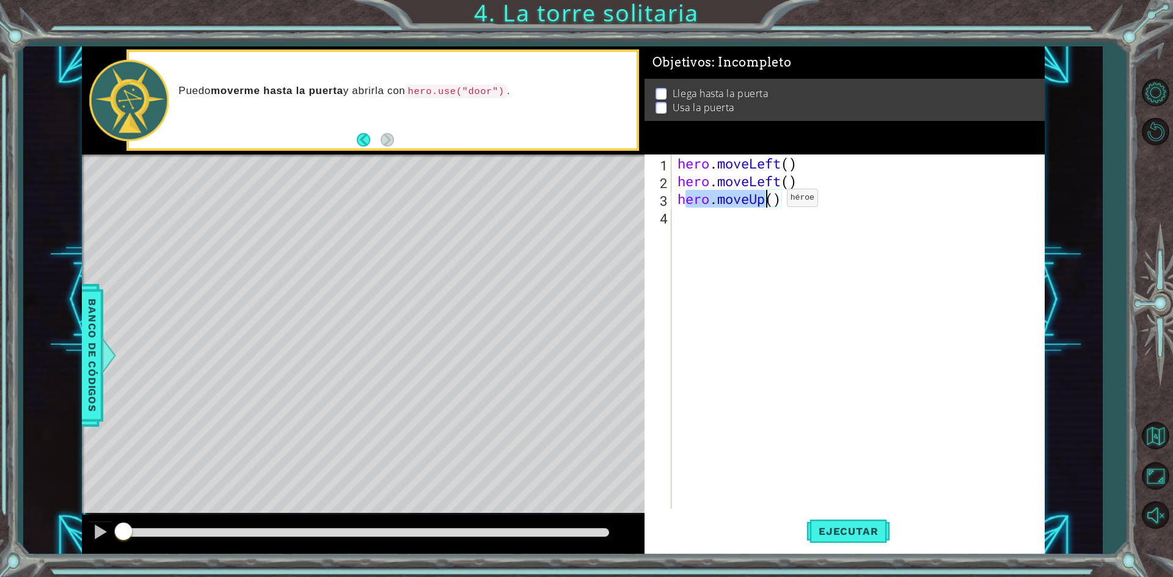
drag, startPoint x: 682, startPoint y: 205, endPoint x: 808, endPoint y: 200, distance: 126.0
click at [804, 199] on div "hero . moveLeft ( ) hero . moveLeft ( ) hero . moveUp ( )" at bounding box center [861, 350] width 372 height 390
type textarea "hero.moveUp()"
click at [784, 229] on div "hero . moveLeft ( ) hero . moveLeft ( ) hero . moveUp ( )" at bounding box center [861, 350] width 372 height 390
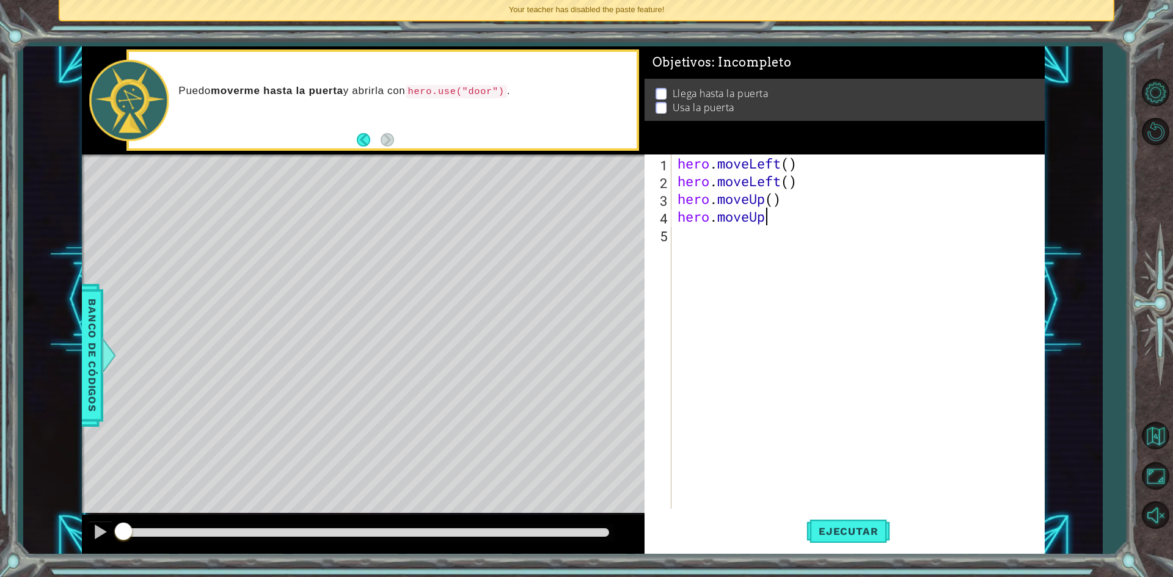
scroll to position [0, 4]
type textarea "hero.moveUp()"
type textarea "hro.moveRight()"
type textarea "hero.moveRight()"
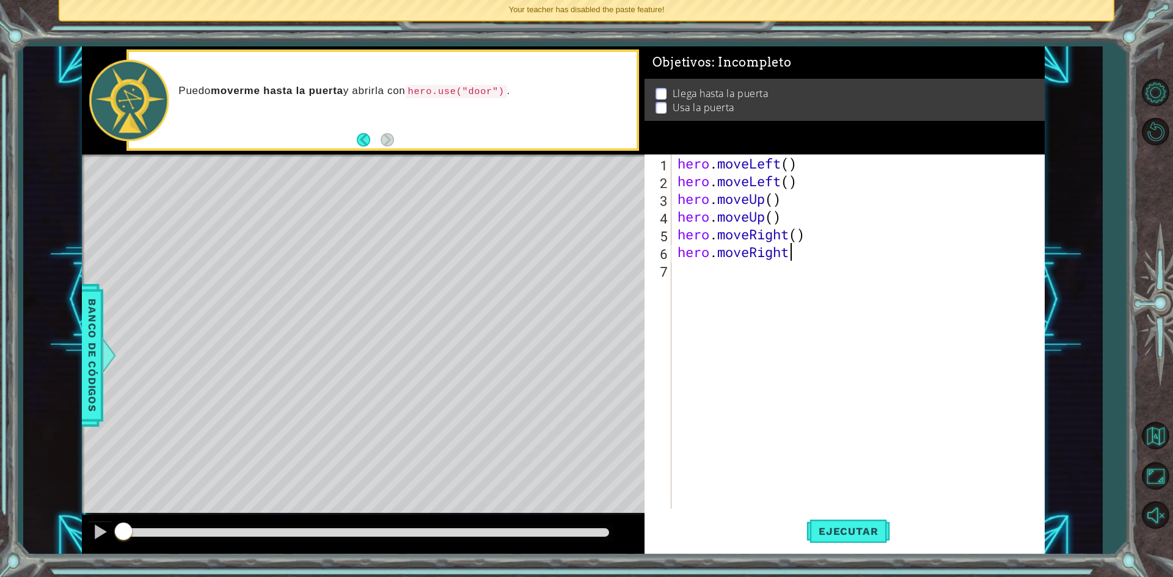
scroll to position [0, 5]
type textarea "hero.moveRight()"
type textarea "hero.use("
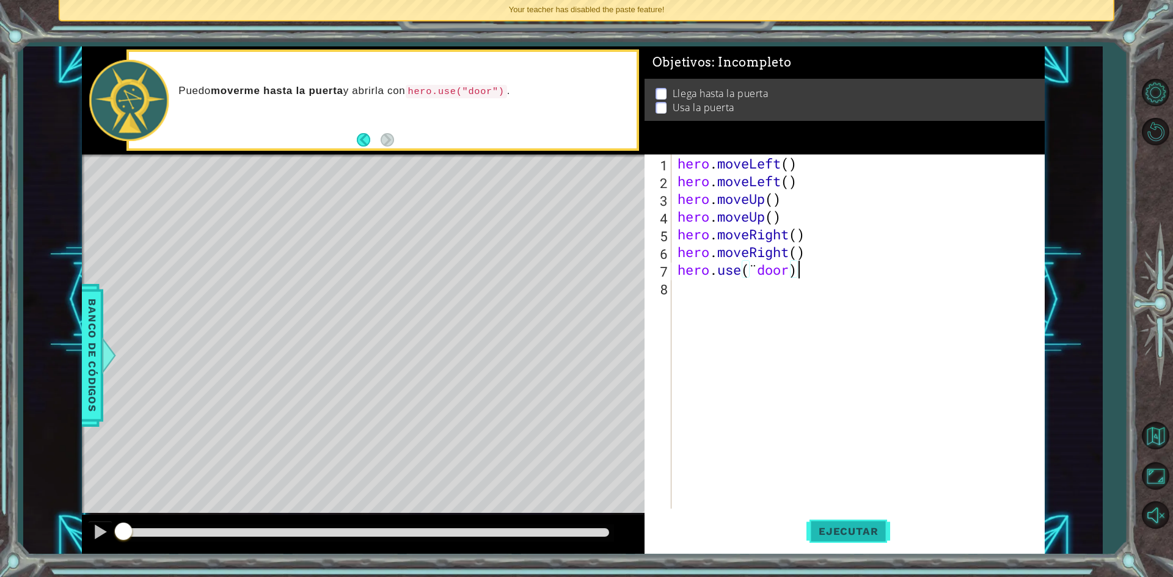
drag, startPoint x: 883, startPoint y: 533, endPoint x: 876, endPoint y: 537, distance: 7.7
click at [881, 536] on span "Ejecutar" at bounding box center [849, 532] width 84 height 12
click at [862, 530] on span "Ejecutar" at bounding box center [849, 532] width 84 height 12
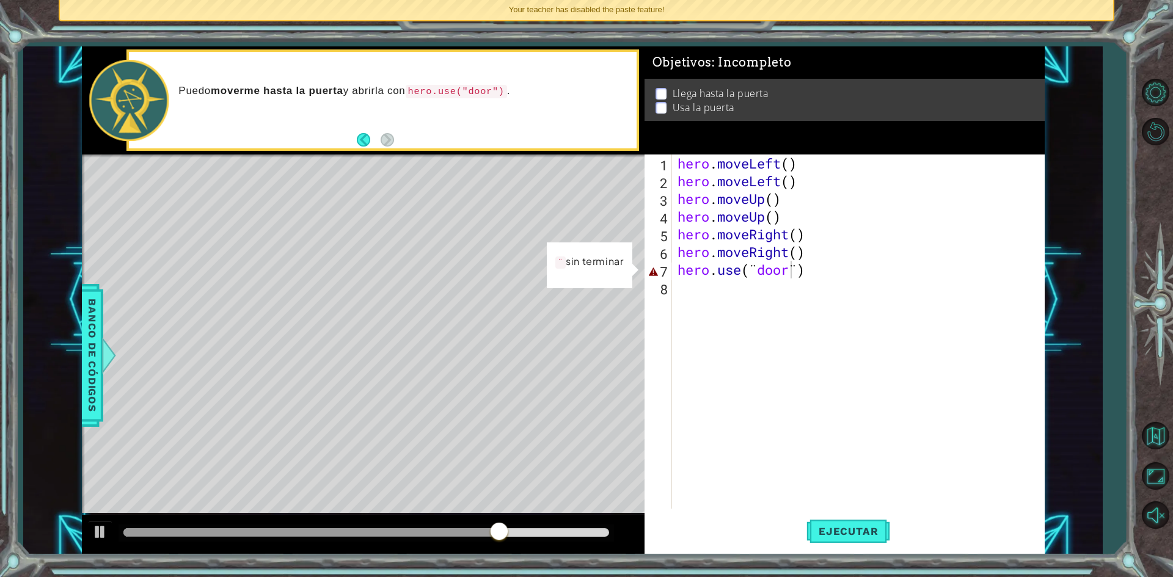
click at [556, 264] on p "¨ sin terminar" at bounding box center [589, 262] width 68 height 16
click at [794, 263] on div "hero . moveLeft ( ) hero . moveLeft ( ) hero . moveUp ( ) hero . moveUp ( ) her…" at bounding box center [861, 350] width 372 height 390
click at [793, 266] on div "hero . moveLeft ( ) hero . moveLeft ( ) hero . moveUp ( ) hero . moveUp ( ) her…" at bounding box center [861, 350] width 372 height 390
click at [801, 269] on div "hero . moveLeft ( ) hero . moveLeft ( ) hero . moveUp ( ) hero . moveUp ( ) her…" at bounding box center [861, 350] width 372 height 390
click at [813, 276] on div "hero . moveLeft ( ) hero . moveLeft ( ) hero . moveUp ( ) hero . moveUp ( ) her…" at bounding box center [861, 350] width 372 height 390
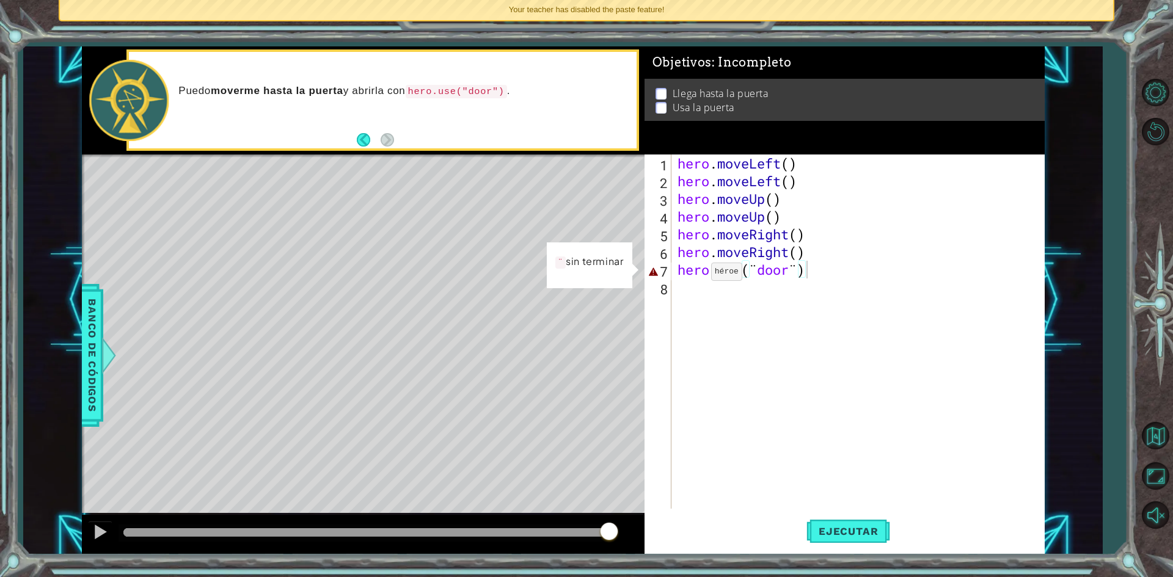
click at [582, 265] on p "¨ sin terminar" at bounding box center [589, 262] width 68 height 16
click at [745, 276] on div "hero . moveLeft ( ) hero . moveLeft ( ) hero . moveUp ( ) hero . moveUp ( ) her…" at bounding box center [861, 350] width 372 height 390
click at [873, 532] on span "Ejecutar" at bounding box center [849, 532] width 84 height 12
click at [760, 273] on div "hero . moveLeft ( ) hero . moveLeft ( ) hero . moveUp ( ) hero . moveUp ( ) her…" at bounding box center [861, 350] width 372 height 390
click at [755, 271] on div "hero . moveLeft ( ) hero . moveLeft ( ) hero . moveUp ( ) hero . moveUp ( ) her…" at bounding box center [861, 350] width 372 height 390
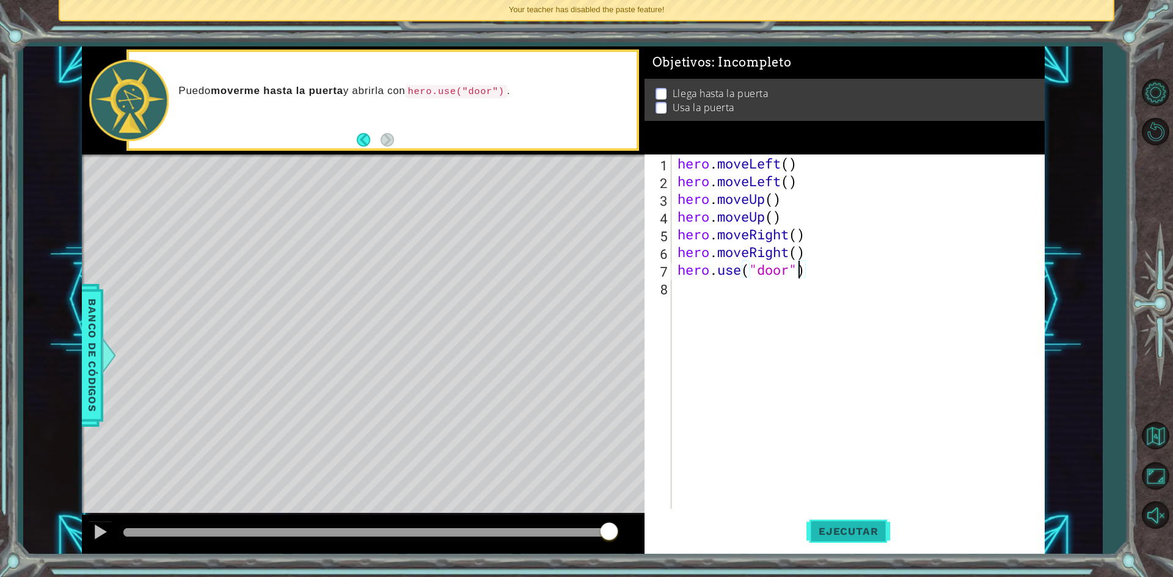
type textarea "hero.use("door")"
click at [832, 538] on button "Ejecutar" at bounding box center [849, 532] width 84 height 40
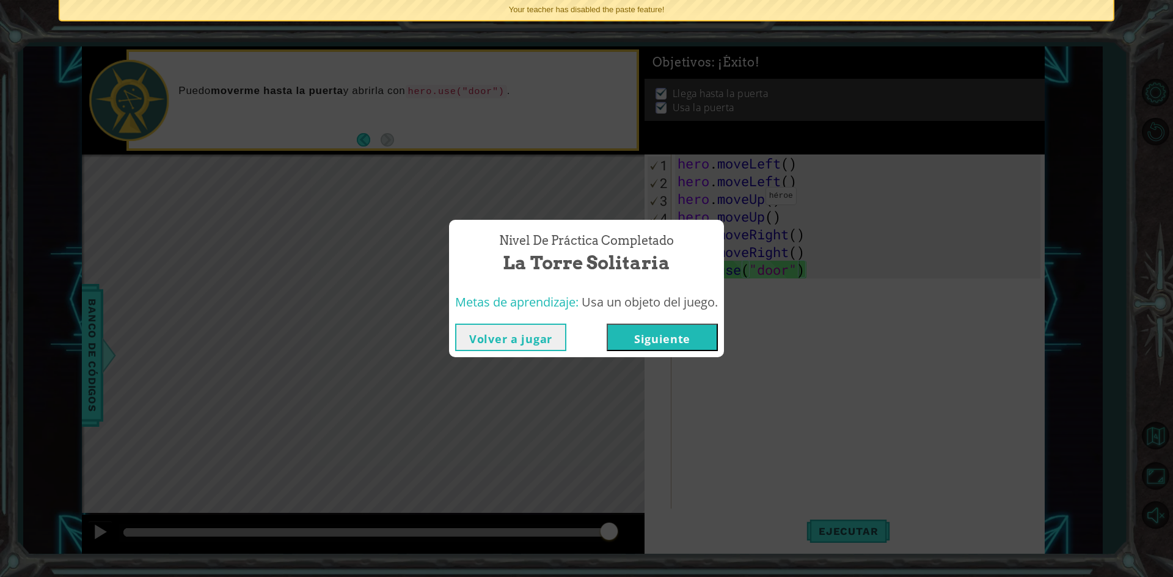
click at [672, 334] on button "Siguiente" at bounding box center [662, 337] width 111 height 27
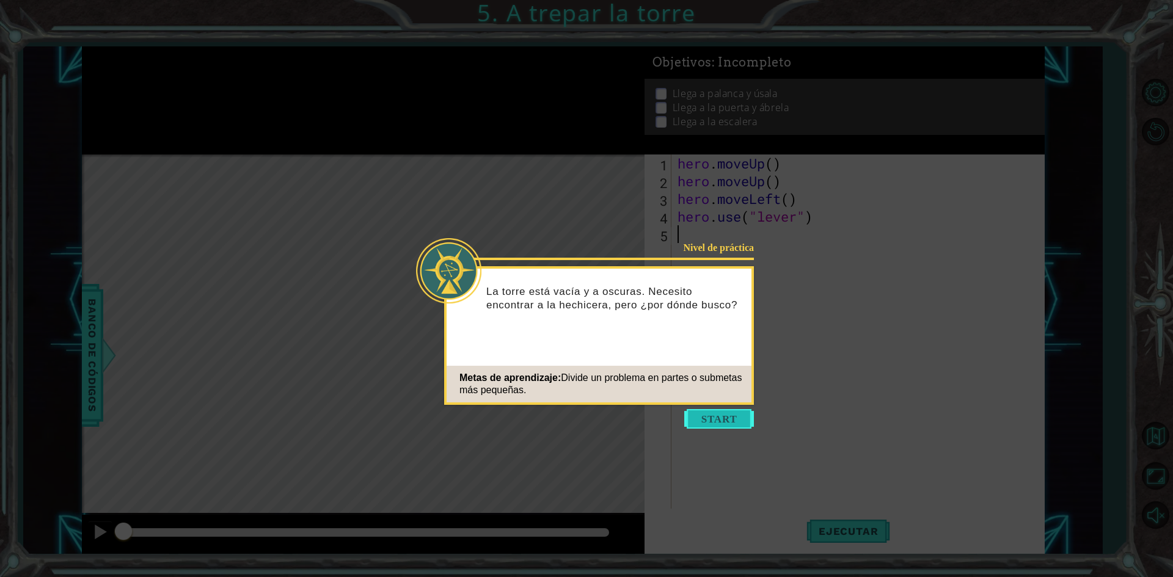
click at [714, 417] on button "Start" at bounding box center [719, 419] width 70 height 20
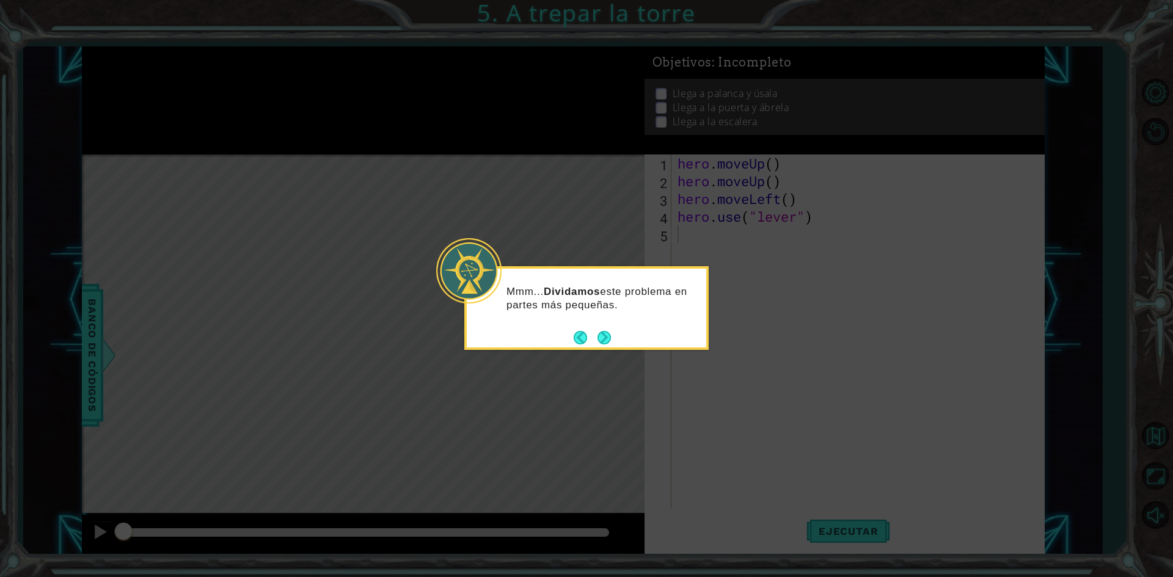
click at [602, 335] on button "Next" at bounding box center [604, 337] width 13 height 13
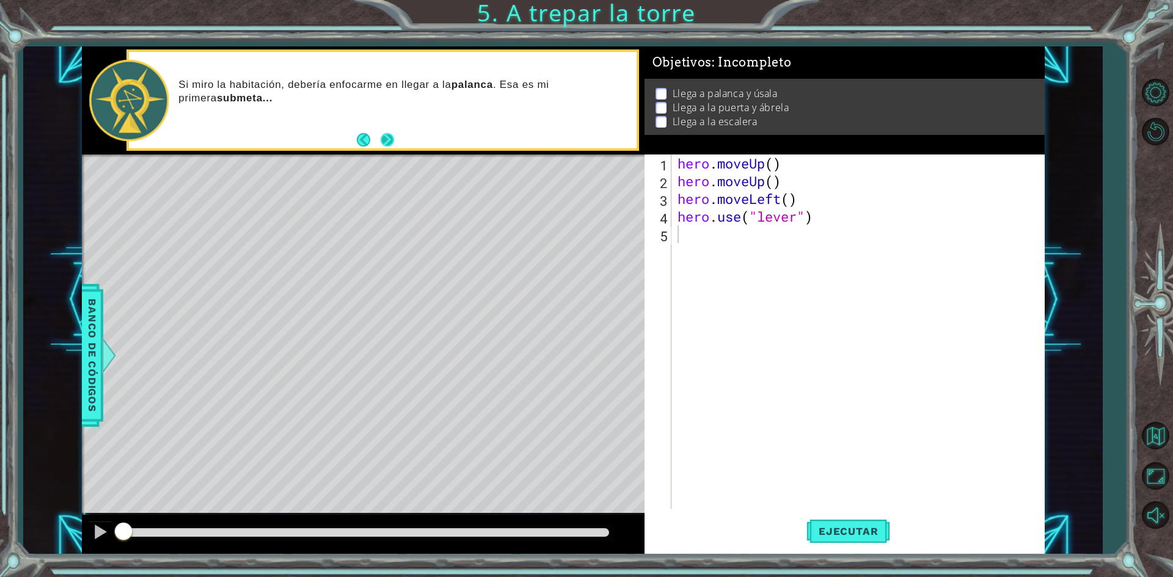
click at [383, 140] on button "Next" at bounding box center [387, 139] width 13 height 13
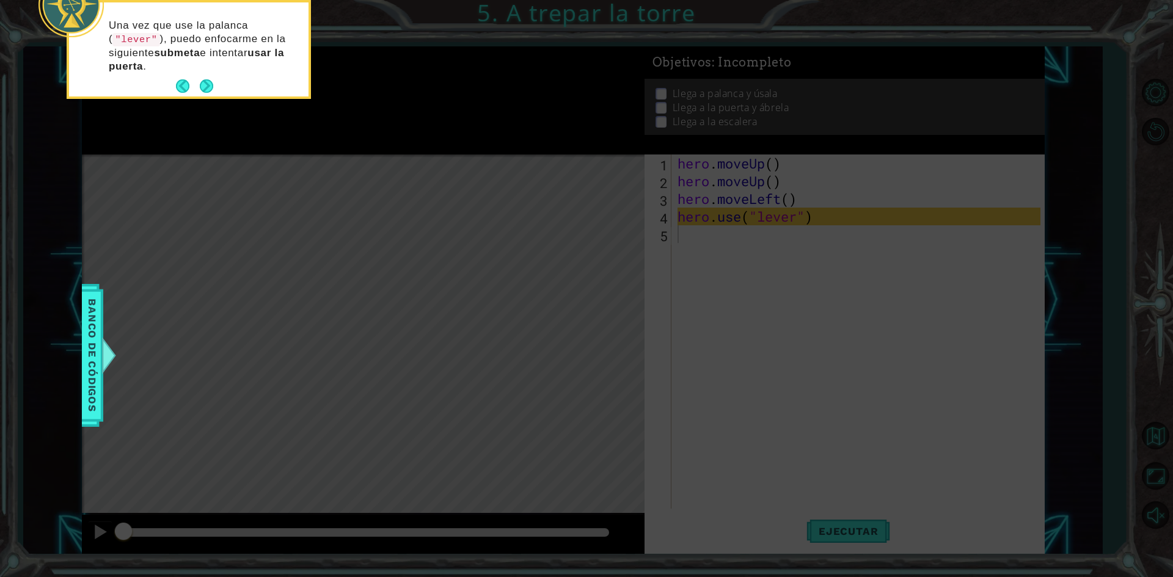
click at [216, 75] on div "Una vez que use [PERSON_NAME] ( "lever" ), puedo enfocarme en la siguiente subm…" at bounding box center [189, 51] width 240 height 89
click at [211, 83] on button "Next" at bounding box center [206, 85] width 13 height 13
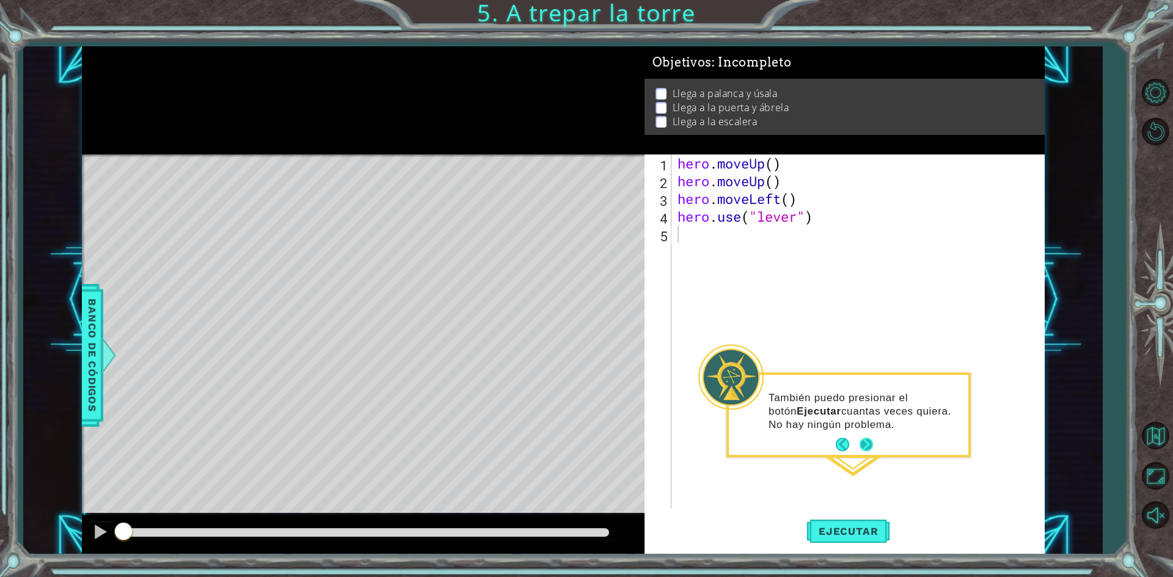
click at [862, 447] on button "Next" at bounding box center [866, 444] width 13 height 13
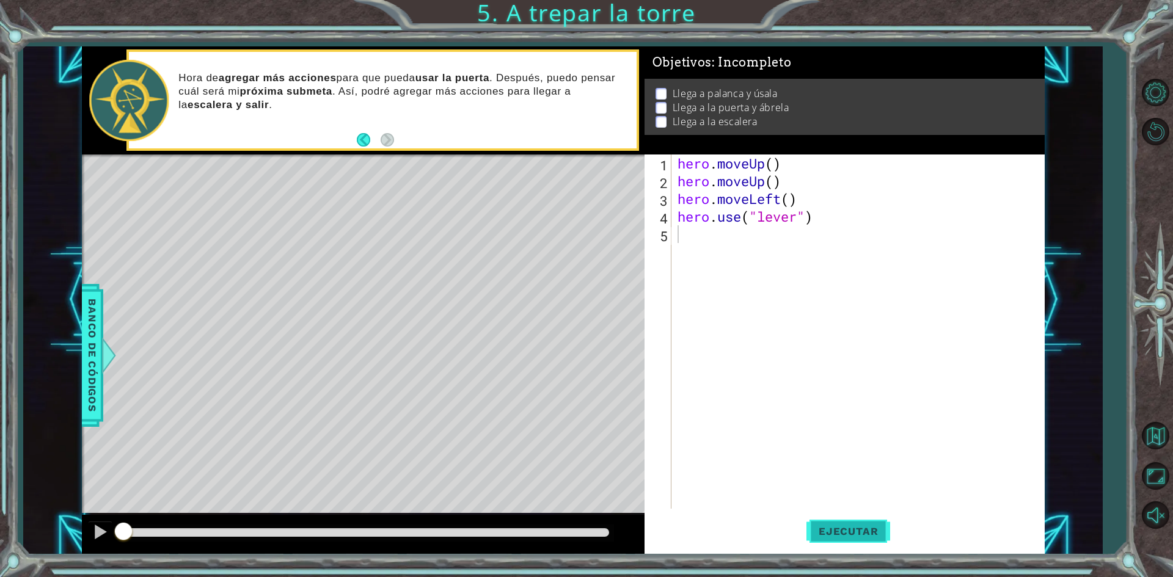
click at [837, 548] on button "Ejecutar" at bounding box center [849, 532] width 84 height 40
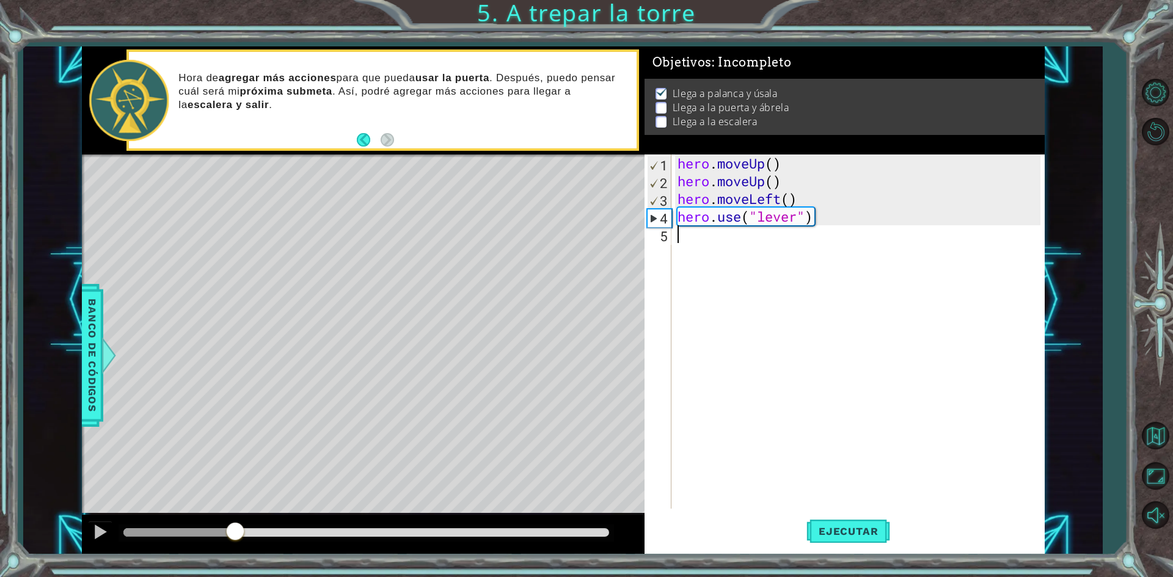
click at [235, 537] on div at bounding box center [179, 533] width 112 height 9
drag, startPoint x: 235, startPoint y: 537, endPoint x: 208, endPoint y: 536, distance: 27.5
click at [218, 536] on div at bounding box center [229, 533] width 22 height 22
drag, startPoint x: 208, startPoint y: 536, endPoint x: 171, endPoint y: 536, distance: 36.7
click at [171, 536] on div at bounding box center [180, 533] width 22 height 22
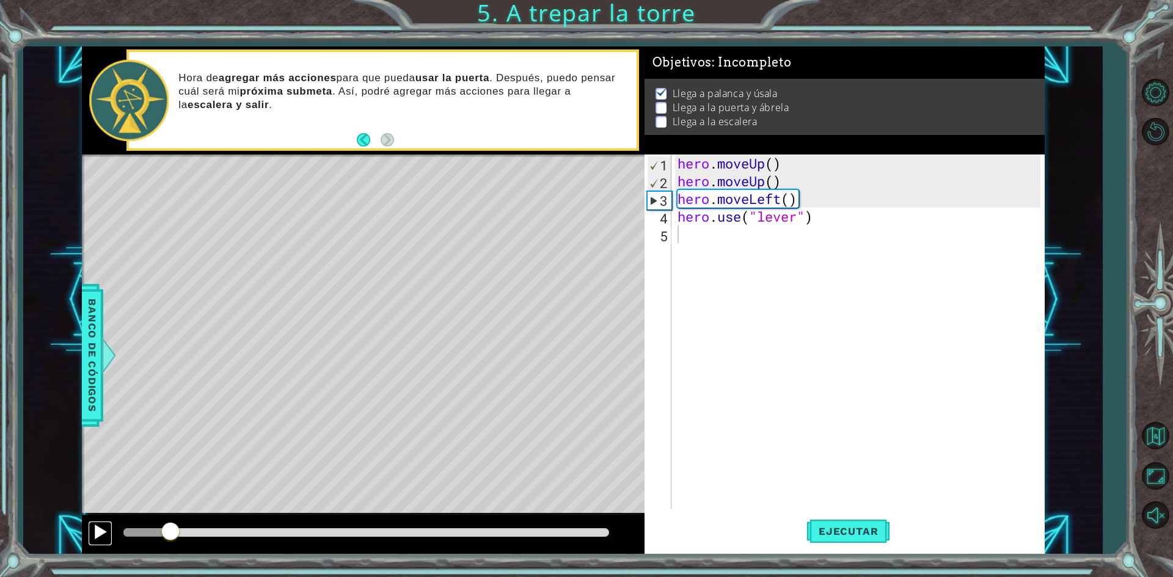
click at [101, 524] on div at bounding box center [100, 532] width 16 height 16
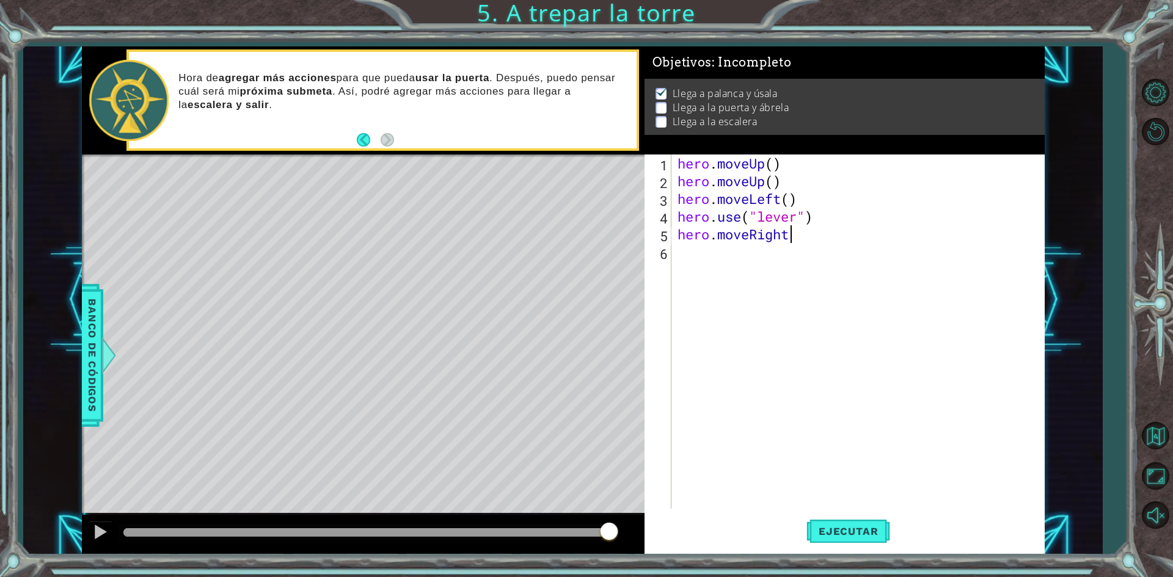
scroll to position [0, 5]
type textarea "hero.moveRight()"
type textarea "hero.use("door")"
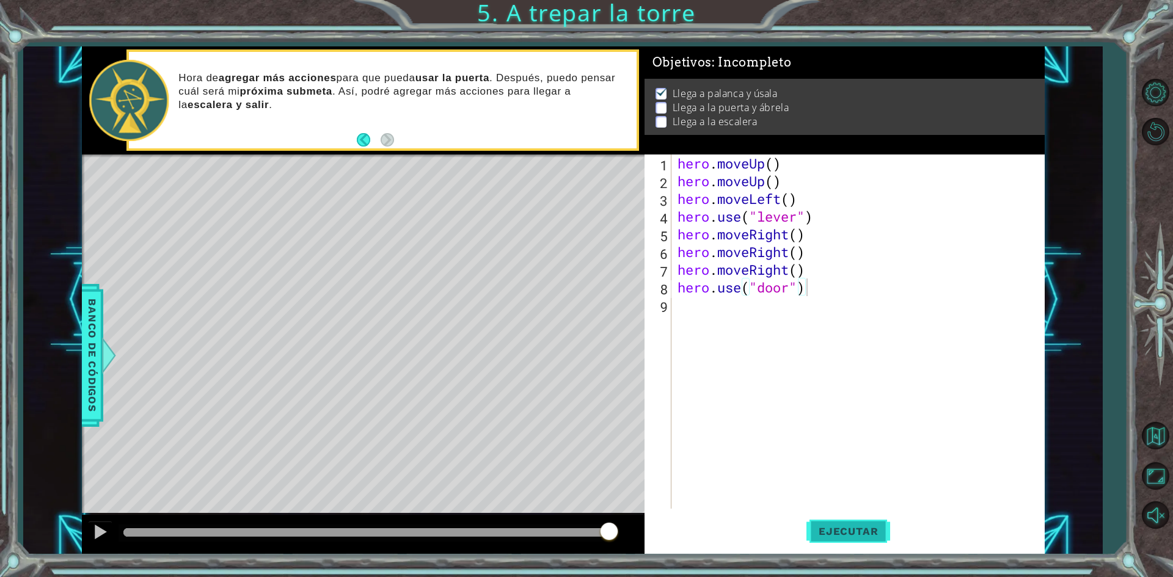
click at [835, 538] on button "Ejecutar" at bounding box center [849, 532] width 84 height 40
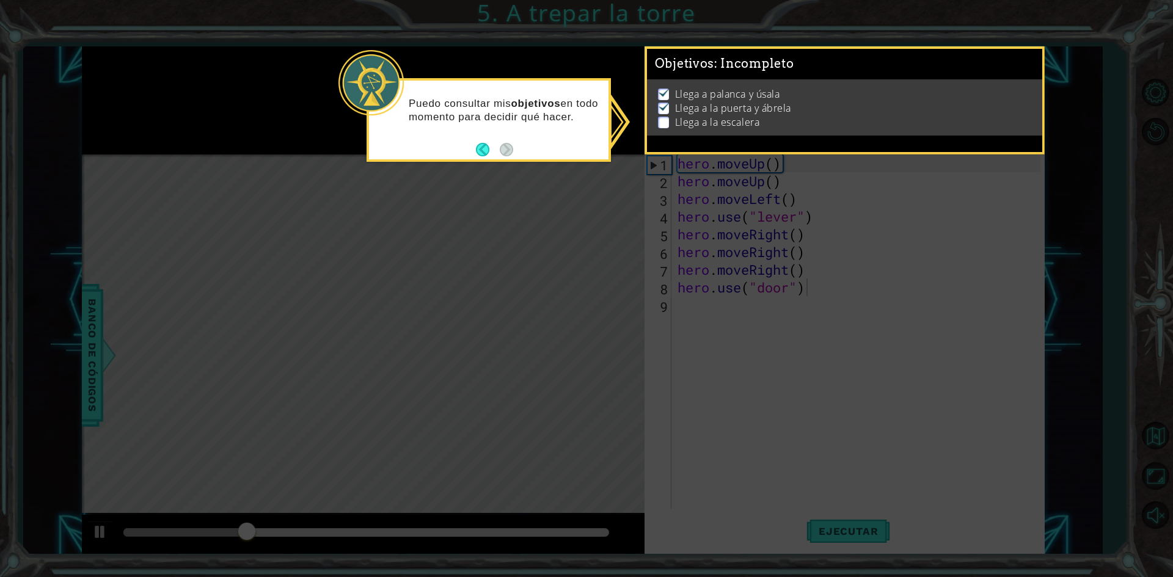
click at [617, 164] on icon at bounding box center [586, 288] width 1173 height 577
click at [489, 158] on div "Puedo consultar mis objetivos en todo momento para decidir qué hacer." at bounding box center [489, 120] width 244 height 84
click at [480, 155] on button "Back" at bounding box center [488, 149] width 24 height 13
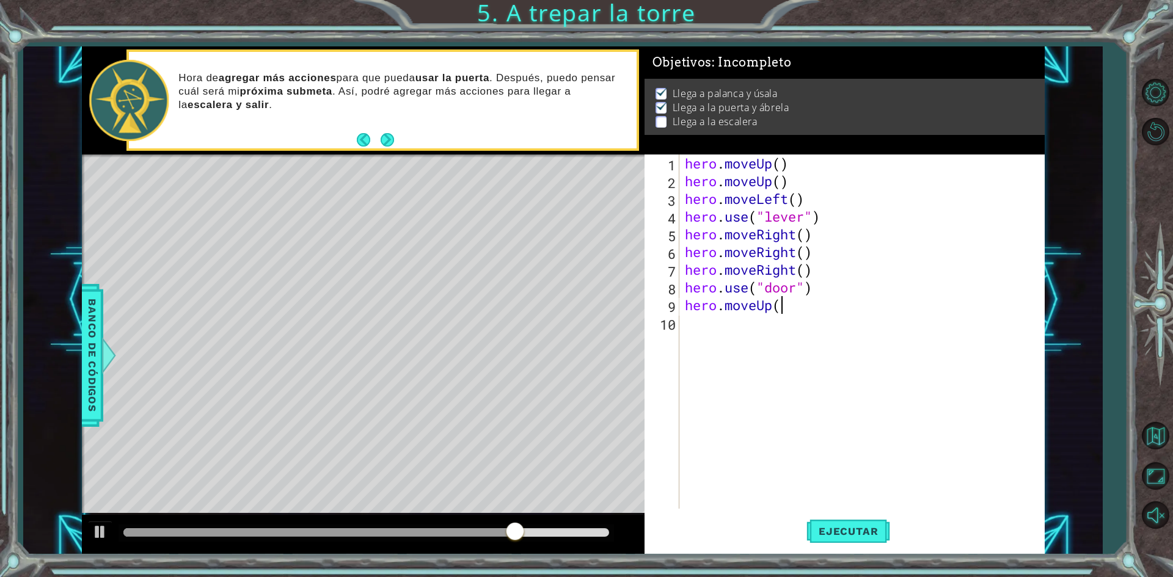
scroll to position [0, 4]
type textarea "hero.moveUp()"
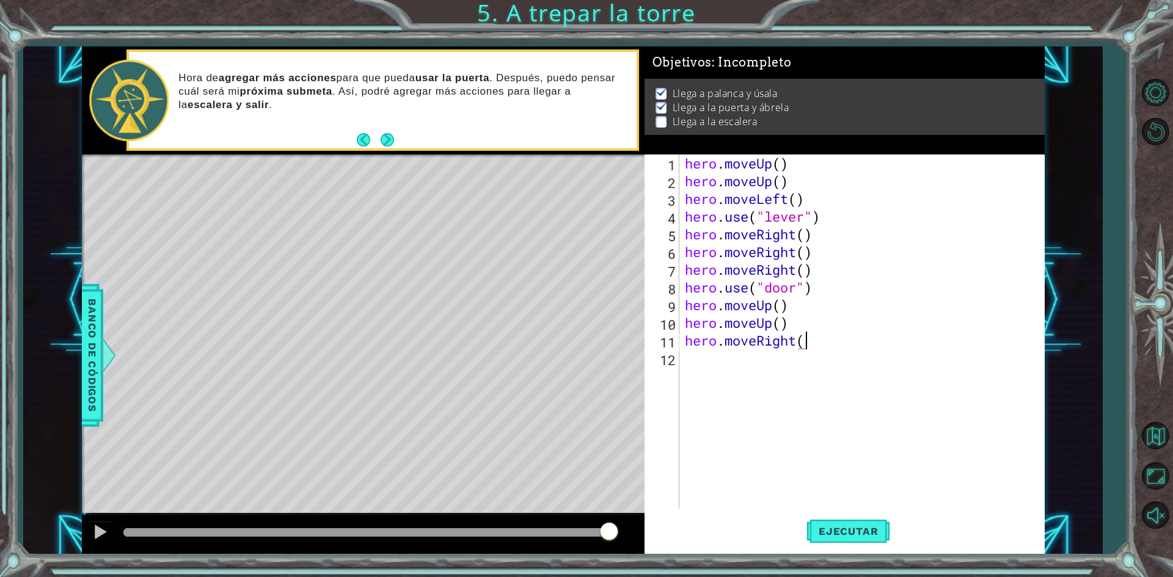
type textarea "hero.moveRight()"
click at [839, 540] on button "Ejecutar" at bounding box center [849, 532] width 84 height 40
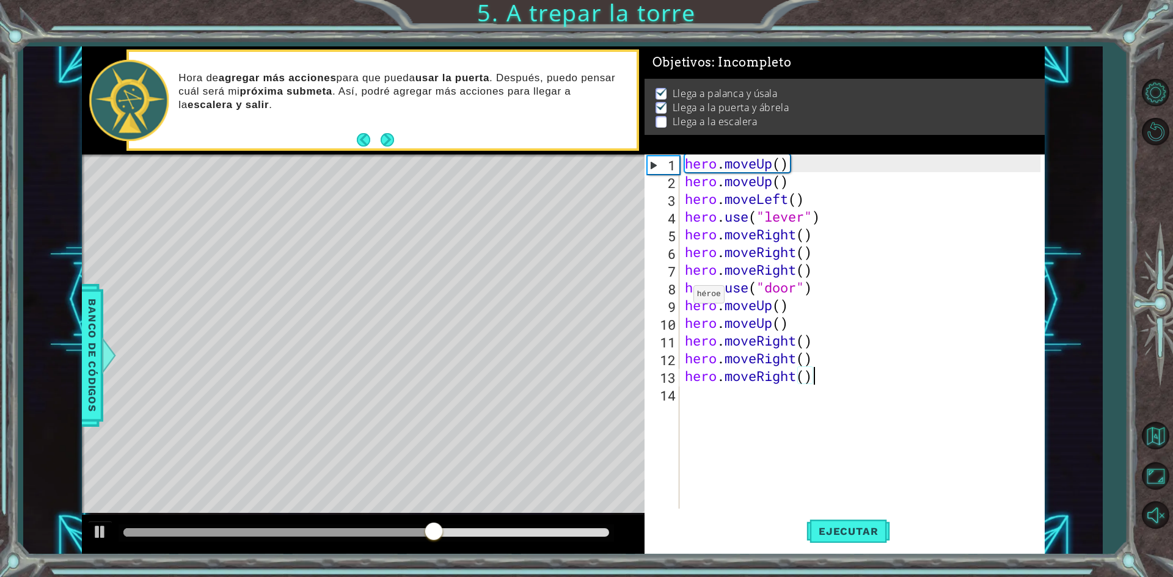
click at [390, 536] on div at bounding box center [278, 533] width 310 height 9
click at [377, 528] on div at bounding box center [378, 533] width 22 height 22
drag, startPoint x: 376, startPoint y: 527, endPoint x: 365, endPoint y: 530, distance: 11.3
click at [371, 529] on div at bounding box center [373, 533] width 22 height 22
drag, startPoint x: 363, startPoint y: 524, endPoint x: 316, endPoint y: 532, distance: 47.7
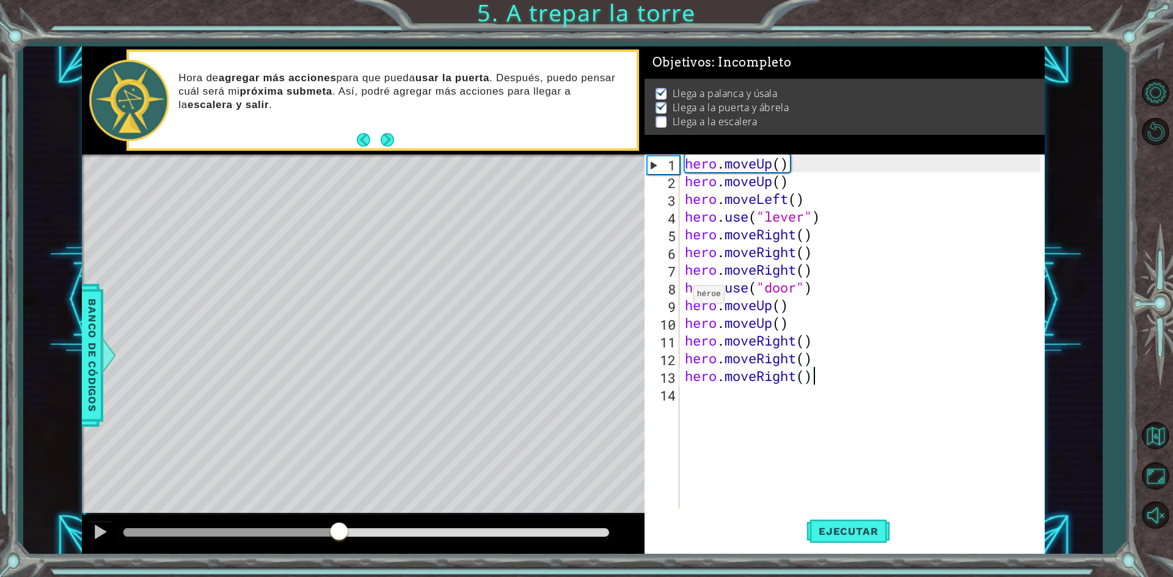
click at [328, 532] on div at bounding box center [339, 533] width 22 height 22
click at [102, 532] on div at bounding box center [100, 532] width 16 height 16
drag, startPoint x: 362, startPoint y: 535, endPoint x: 467, endPoint y: 544, distance: 106.1
click at [457, 537] on div at bounding box center [366, 533] width 486 height 9
drag, startPoint x: 471, startPoint y: 539, endPoint x: 505, endPoint y: 540, distance: 33.6
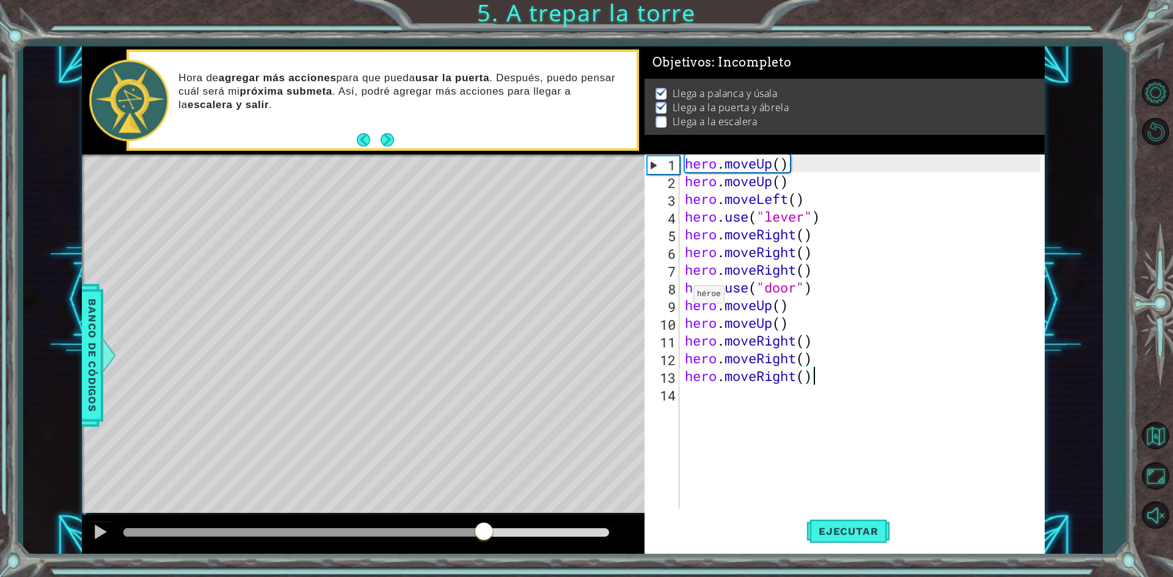
click at [495, 540] on div at bounding box center [484, 533] width 22 height 22
drag, startPoint x: 515, startPoint y: 536, endPoint x: 65, endPoint y: 494, distance: 451.1
click at [65, 494] on div "1 ההההההההההההההההההההההההההההההההההההההההההההההההההההההההההההההההההההההההההההה…" at bounding box center [562, 300] width 1079 height 508
click at [829, 536] on span "Ejecutar" at bounding box center [849, 532] width 84 height 12
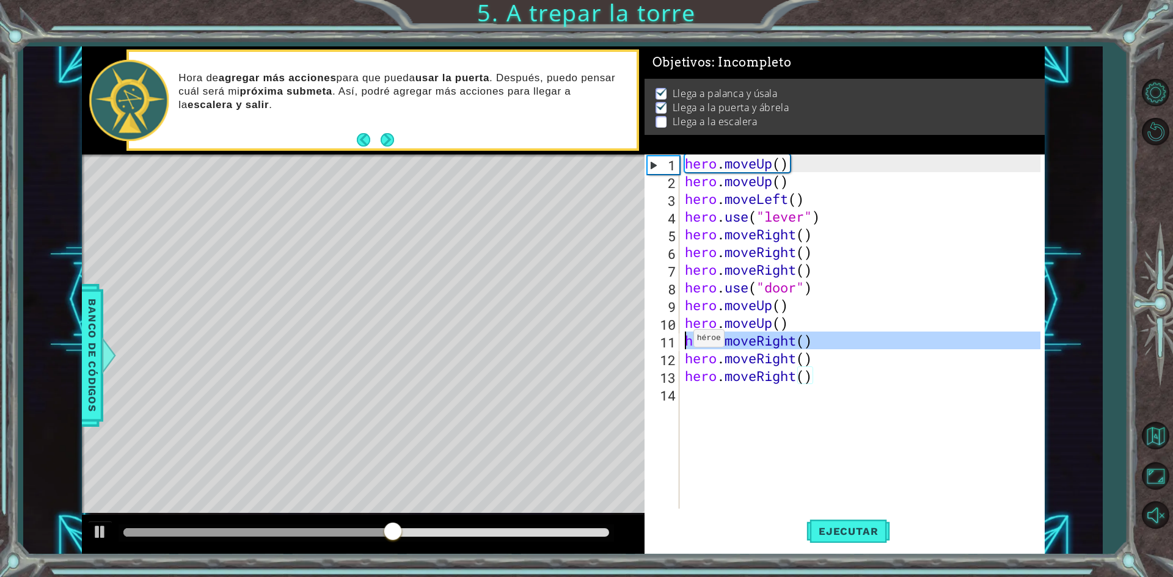
click at [672, 342] on div "11" at bounding box center [663, 343] width 32 height 18
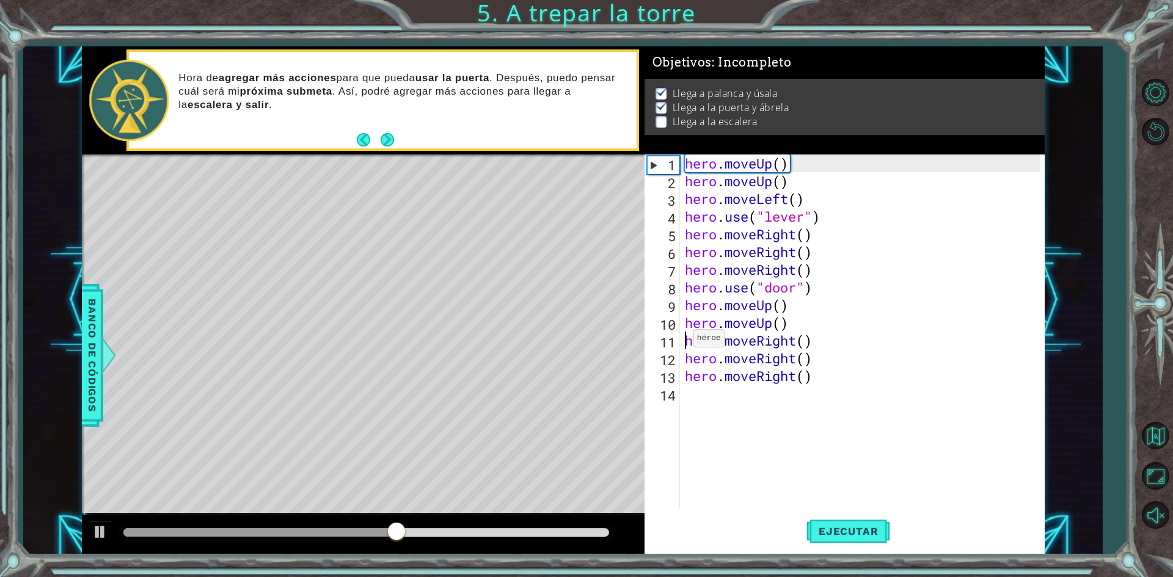
type textarea "hero.moveRight()"
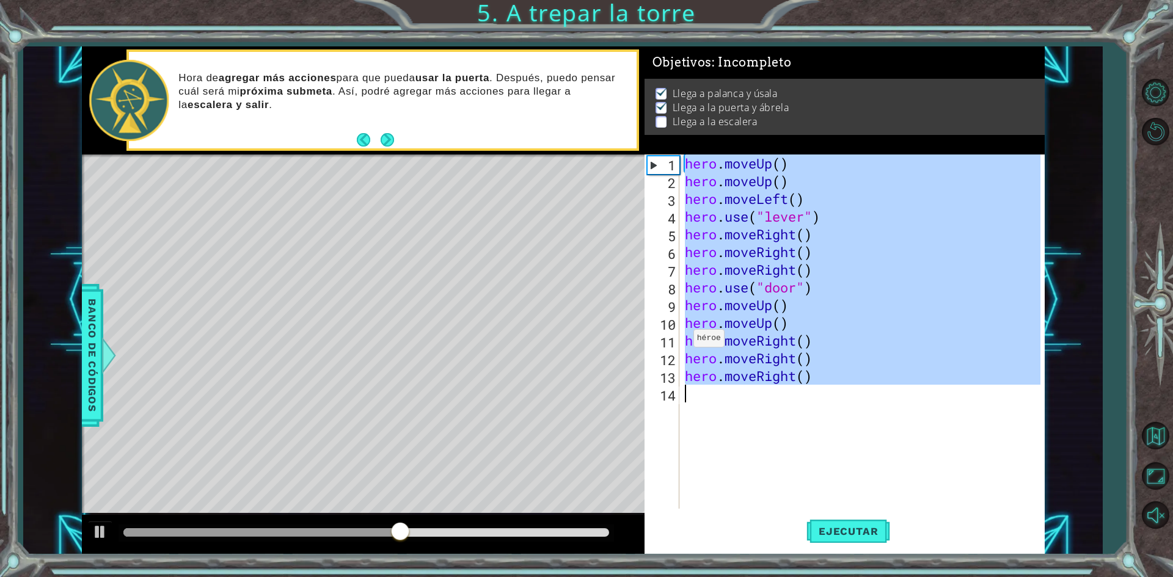
click at [672, 342] on div "11" at bounding box center [663, 343] width 32 height 18
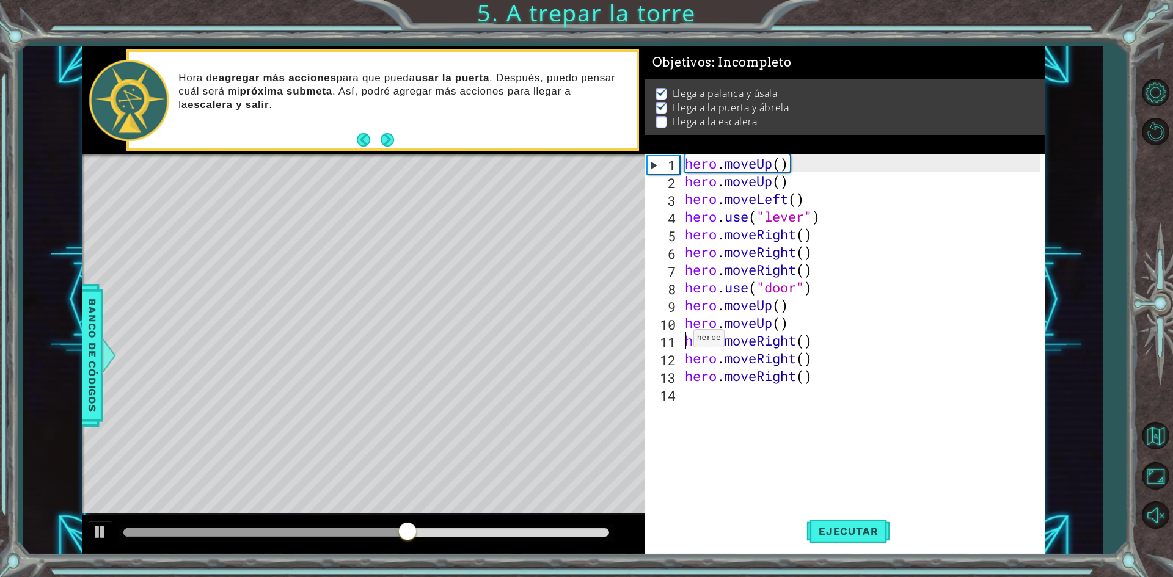
click at [672, 342] on div "11" at bounding box center [663, 343] width 32 height 18
click at [389, 142] on button "Next" at bounding box center [387, 139] width 13 height 13
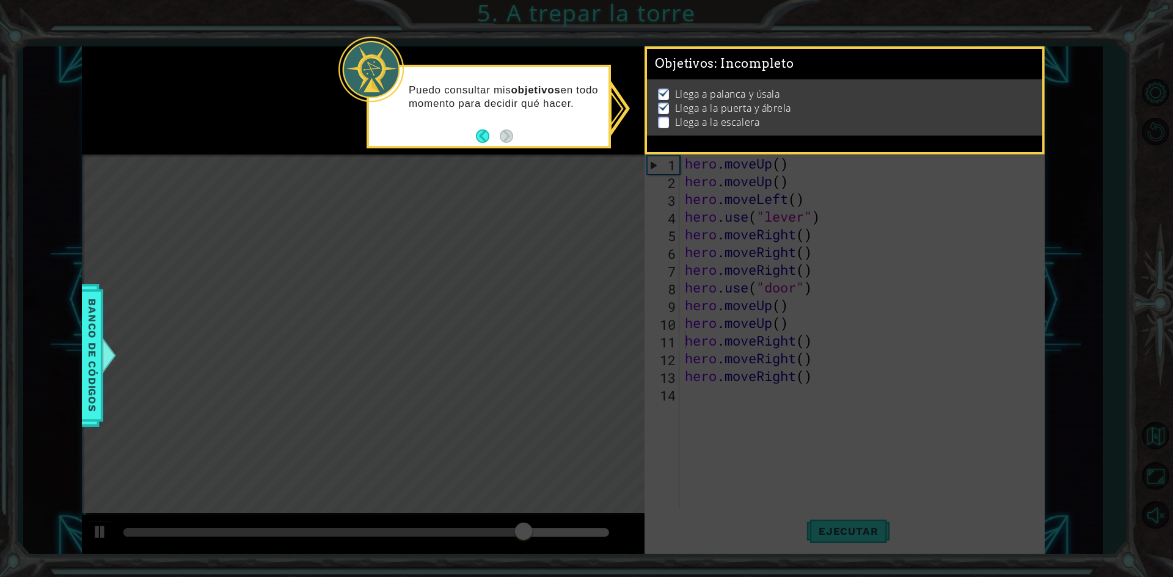
click at [656, 117] on div "Llega a palanca y úsala Llega a la puerta y ábrela Llega a la escalera" at bounding box center [844, 107] width 395 height 56
click at [664, 118] on p at bounding box center [663, 123] width 11 height 12
click at [662, 87] on img at bounding box center [664, 92] width 12 height 10
drag, startPoint x: 462, startPoint y: 114, endPoint x: 556, endPoint y: 130, distance: 95.3
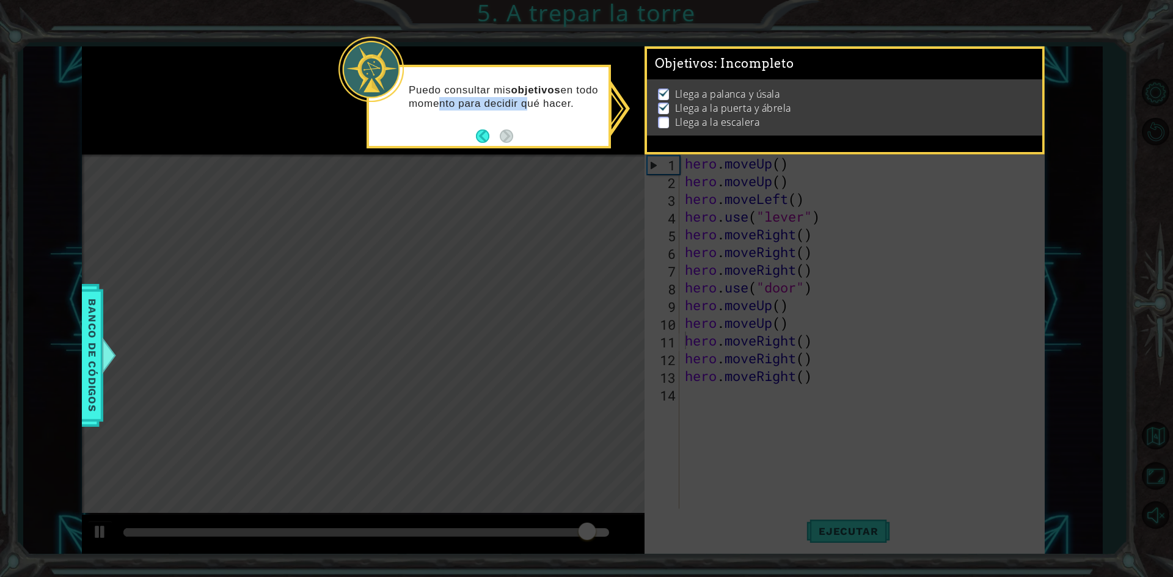
click at [555, 130] on div "Puedo consultar mis objetivos en todo momento para decidir qué hacer." at bounding box center [489, 103] width 240 height 62
click at [478, 132] on button "Back" at bounding box center [488, 136] width 24 height 13
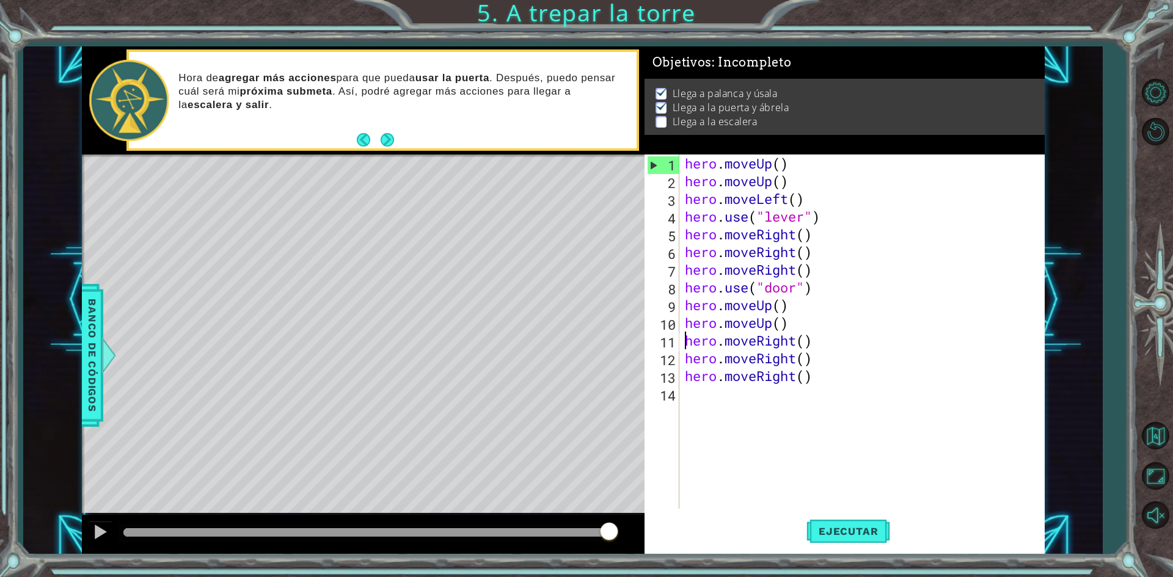
click at [654, 164] on div "1" at bounding box center [664, 165] width 32 height 18
click at [654, 165] on div "1" at bounding box center [664, 165] width 32 height 18
type textarea "hero.moveRight()"
click at [653, 166] on div "1" at bounding box center [664, 165] width 32 height 18
click at [765, 367] on div "hero . moveUp ( ) hero . moveUp ( ) hero . moveLeft ( ) hero . use ( "lever" ) …" at bounding box center [865, 350] width 364 height 390
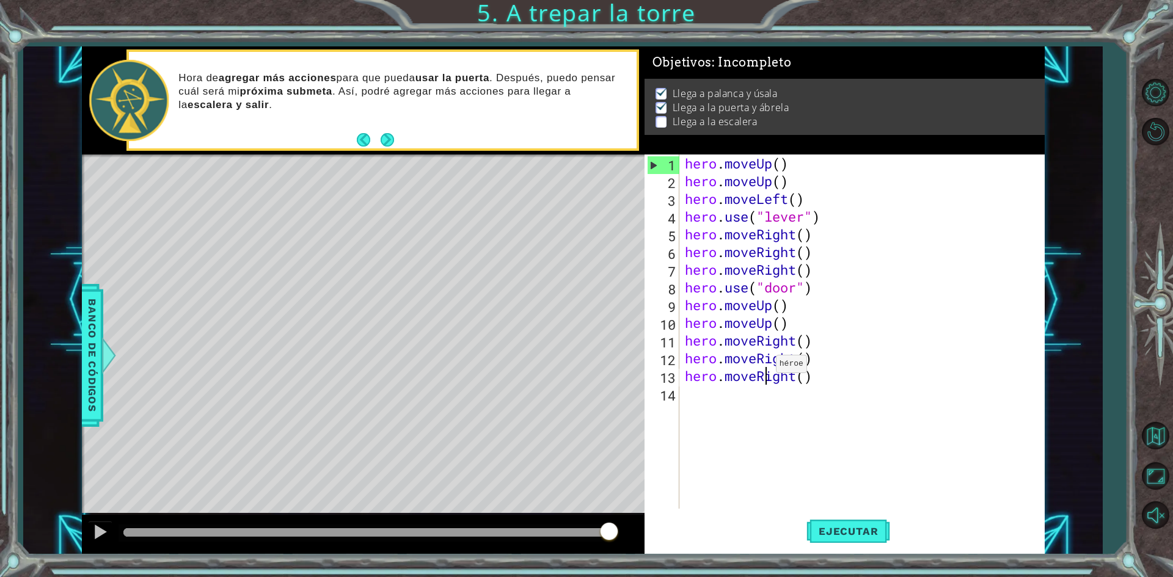
type textarea "hero.moveRight()"
click at [705, 359] on div "hero . moveUp ( ) hero . moveUp ( ) hero . moveLeft ( ) hero . use ( "lever" ) …" at bounding box center [865, 350] width 364 height 390
click at [711, 344] on div "hero . moveUp ( ) hero . moveUp ( ) hero . moveLeft ( ) hero . use ( "lever" ) …" at bounding box center [865, 350] width 364 height 390
click at [821, 379] on div "hero . moveUp ( ) hero . moveUp ( ) hero . moveLeft ( ) hero . use ( "lever" ) …" at bounding box center [865, 350] width 364 height 390
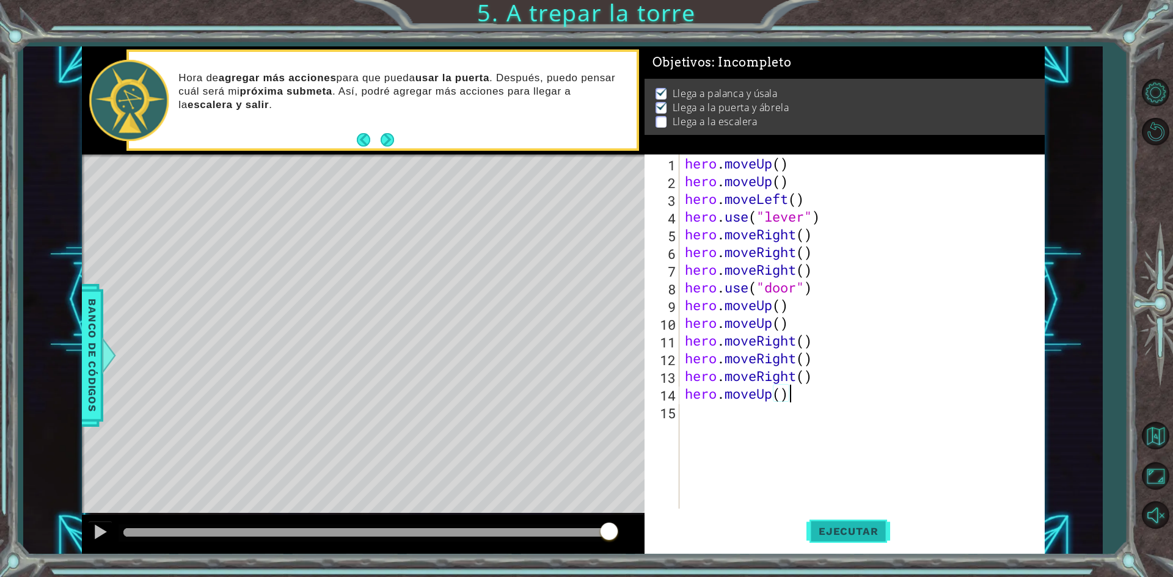
click at [851, 535] on span "Ejecutar" at bounding box center [849, 532] width 84 height 12
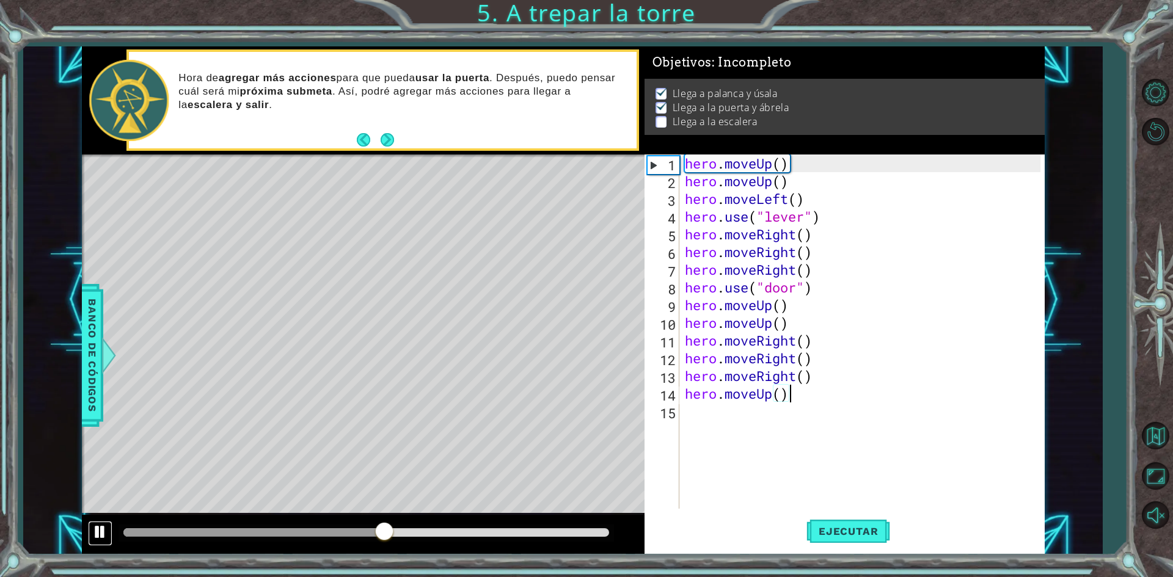
click at [105, 537] on div at bounding box center [100, 532] width 16 height 16
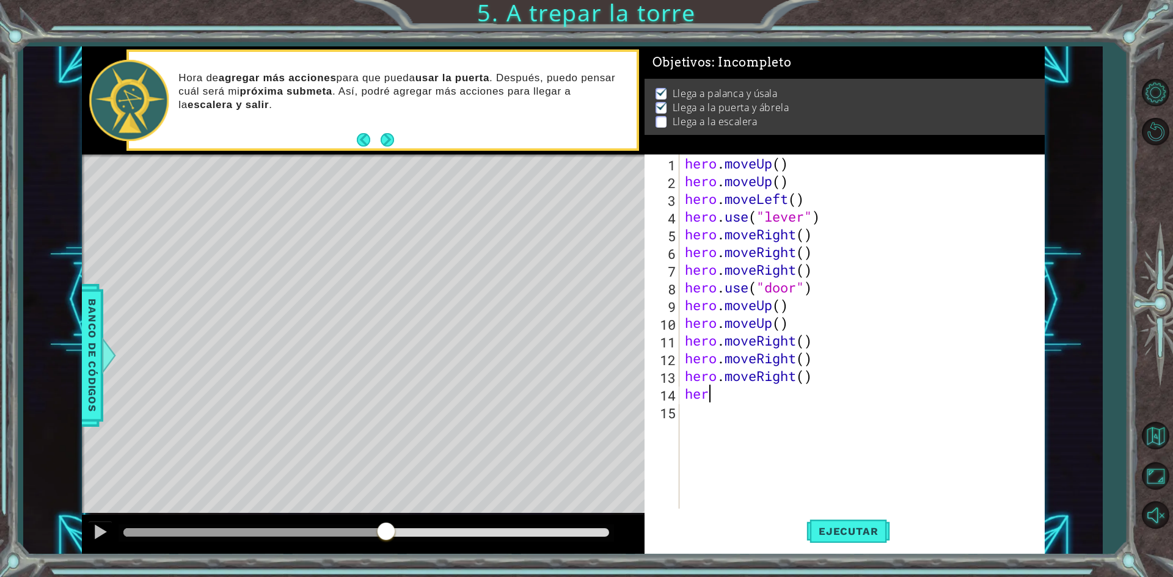
scroll to position [0, 0]
type textarea "h"
click at [790, 325] on div "hero . moveUp ( ) hero . moveUp ( ) hero . moveLeft ( ) hero . use ( "lever" ) …" at bounding box center [865, 350] width 364 height 390
type textarea "h"
type textarea "hero.moveUp()"
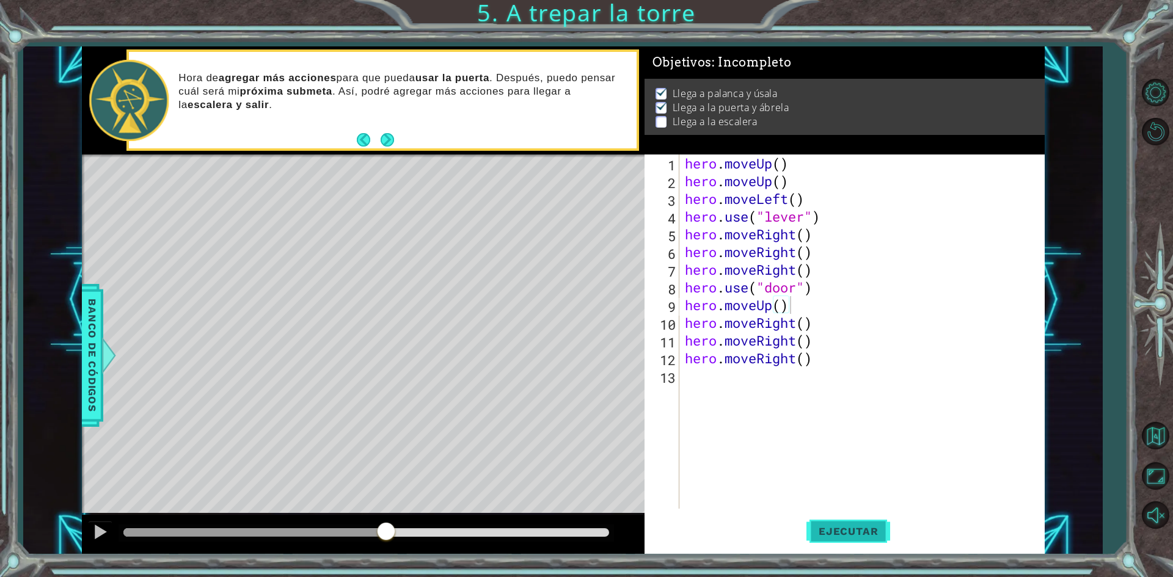
click at [841, 527] on span "Ejecutar" at bounding box center [849, 532] width 84 height 12
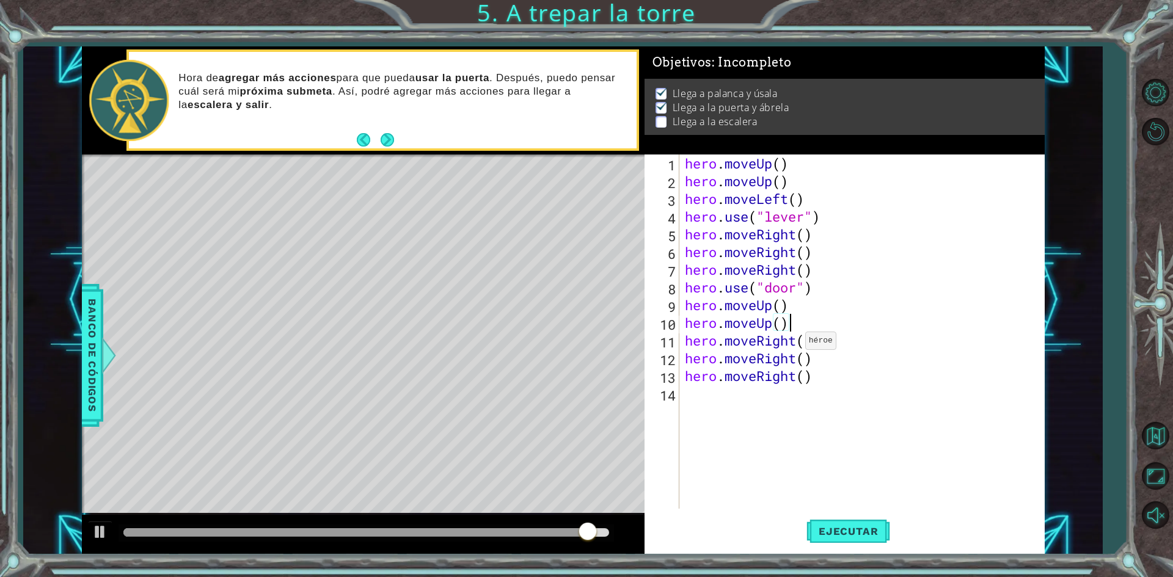
click at [794, 344] on div "hero . moveUp ( ) hero . moveUp ( ) hero . moveLeft ( ) hero . use ( "lever" ) …" at bounding box center [865, 350] width 364 height 390
type textarea "hero.moveLeft()"
click at [836, 526] on span "Ejecutar" at bounding box center [849, 532] width 84 height 12
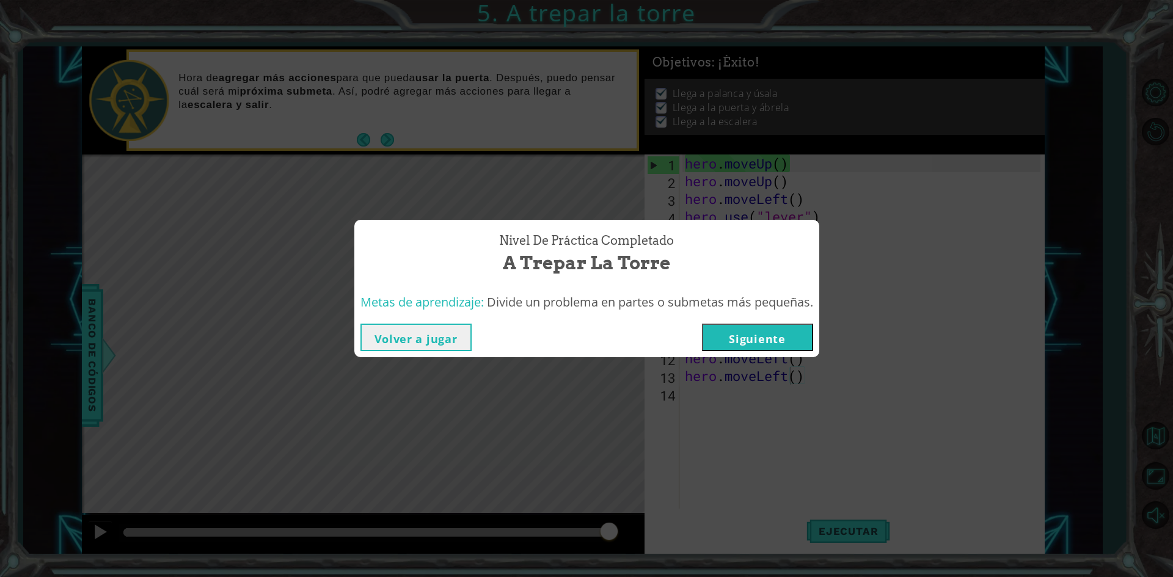
click at [764, 340] on button "Siguiente" at bounding box center [757, 337] width 111 height 27
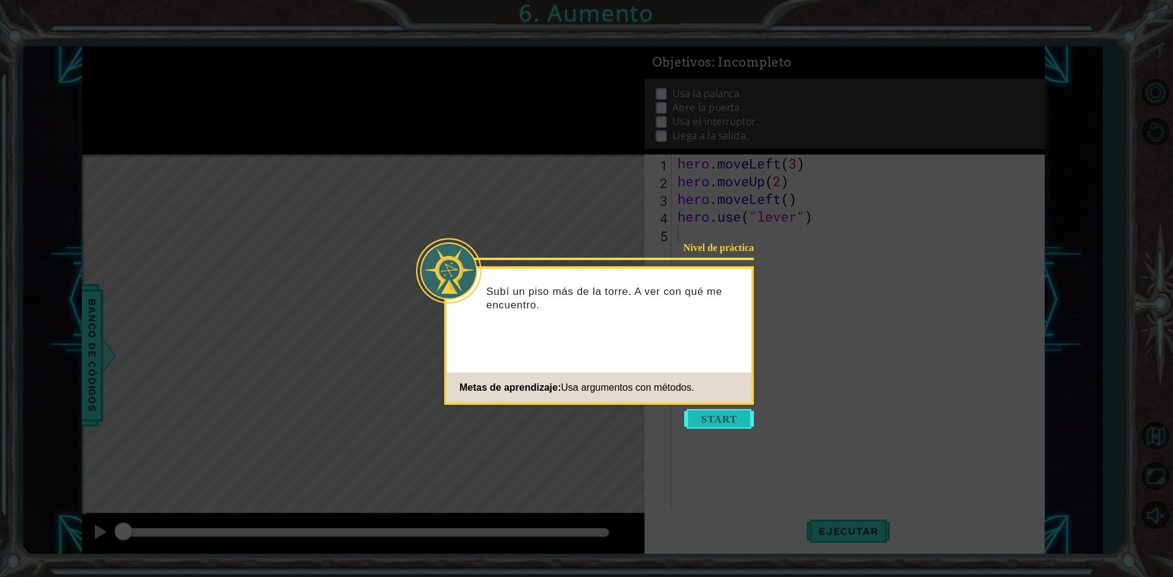
click at [699, 427] on button "Start" at bounding box center [719, 419] width 70 height 20
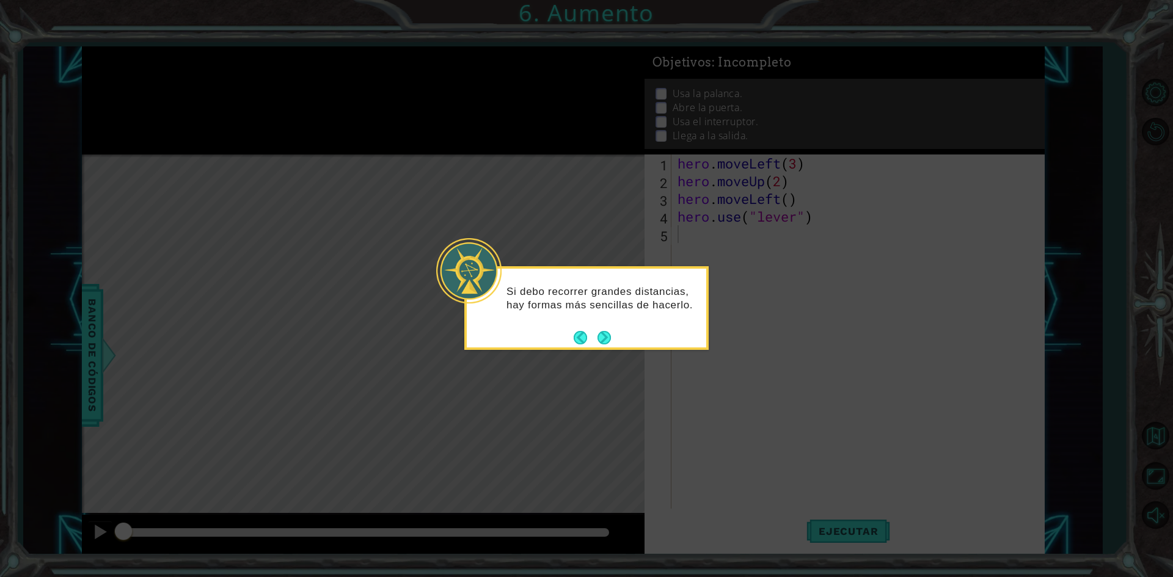
click at [610, 334] on button "Next" at bounding box center [604, 337] width 13 height 13
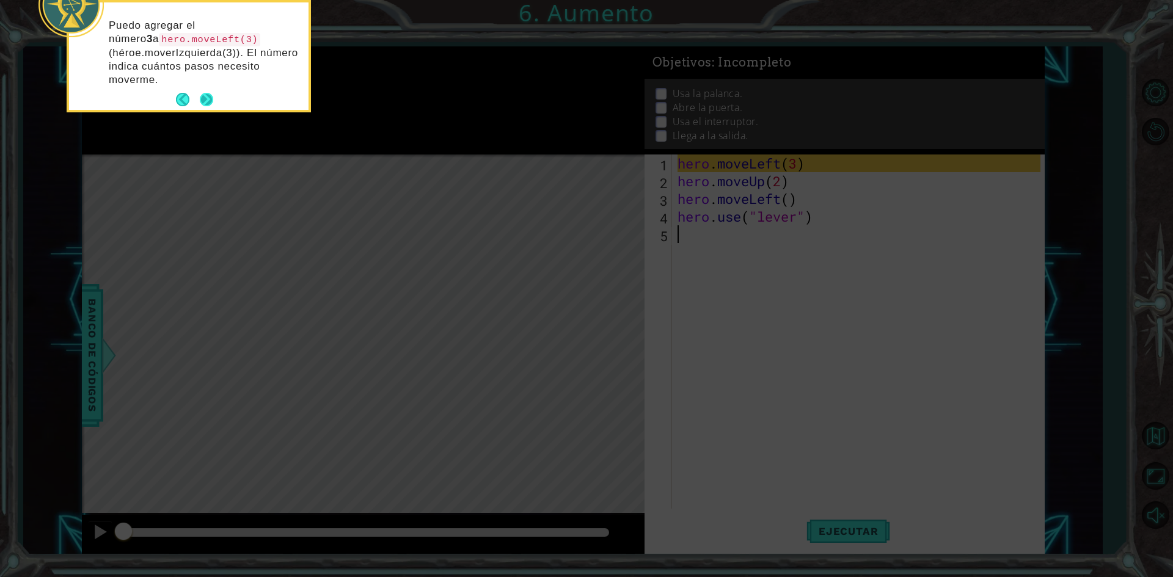
click at [207, 100] on button "Next" at bounding box center [206, 99] width 13 height 13
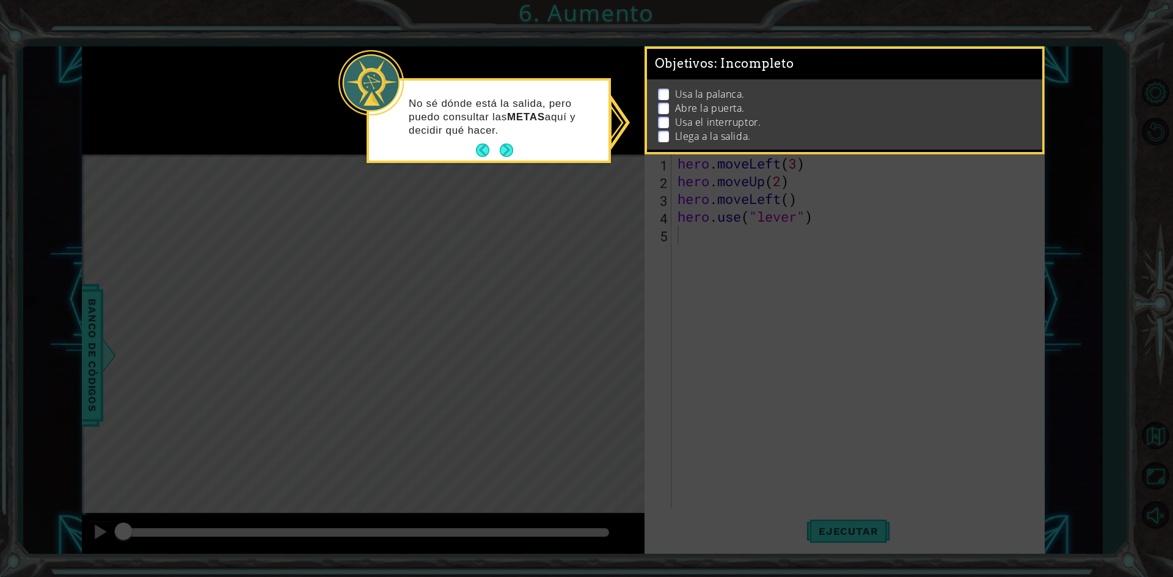
click at [510, 161] on div "No sé dónde está la salida, pero puedo consultar las METAS aquí y decidir qué h…" at bounding box center [489, 120] width 244 height 85
click at [506, 150] on button "Next" at bounding box center [506, 150] width 13 height 13
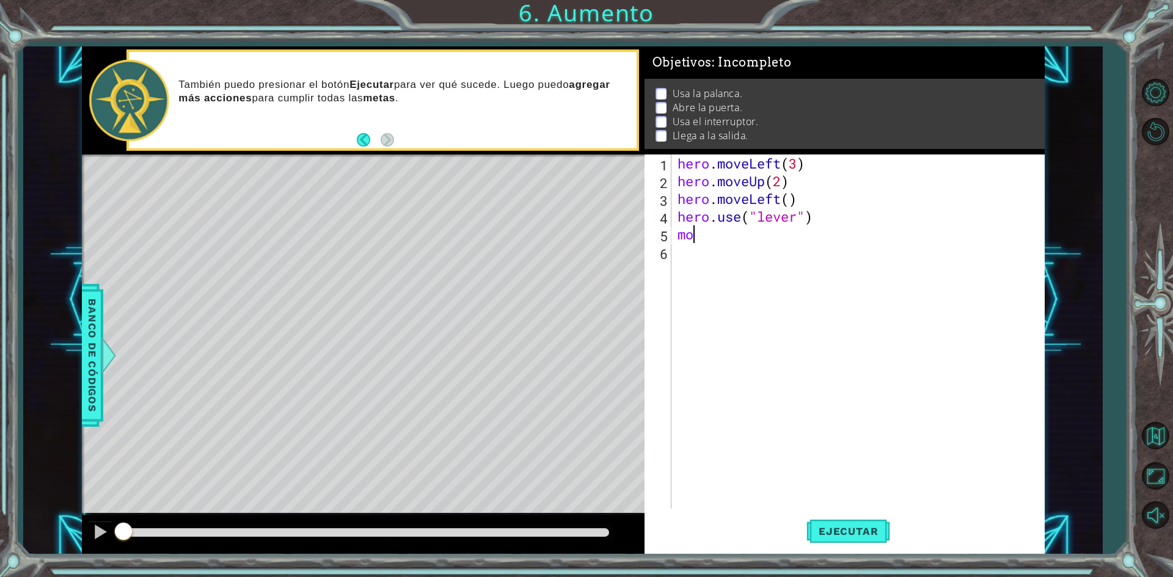
type textarea "m"
type textarea "hero.moveLeft()"
type textarea "hero.moveUp(2)"
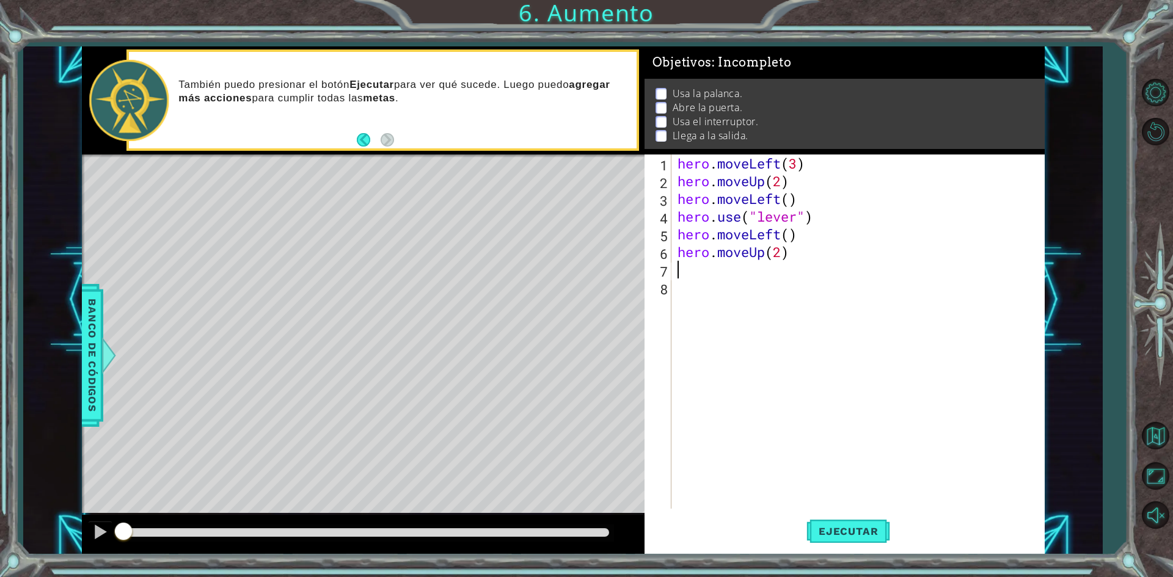
scroll to position [0, 0]
click at [846, 546] on button "Ejecutar" at bounding box center [849, 532] width 84 height 40
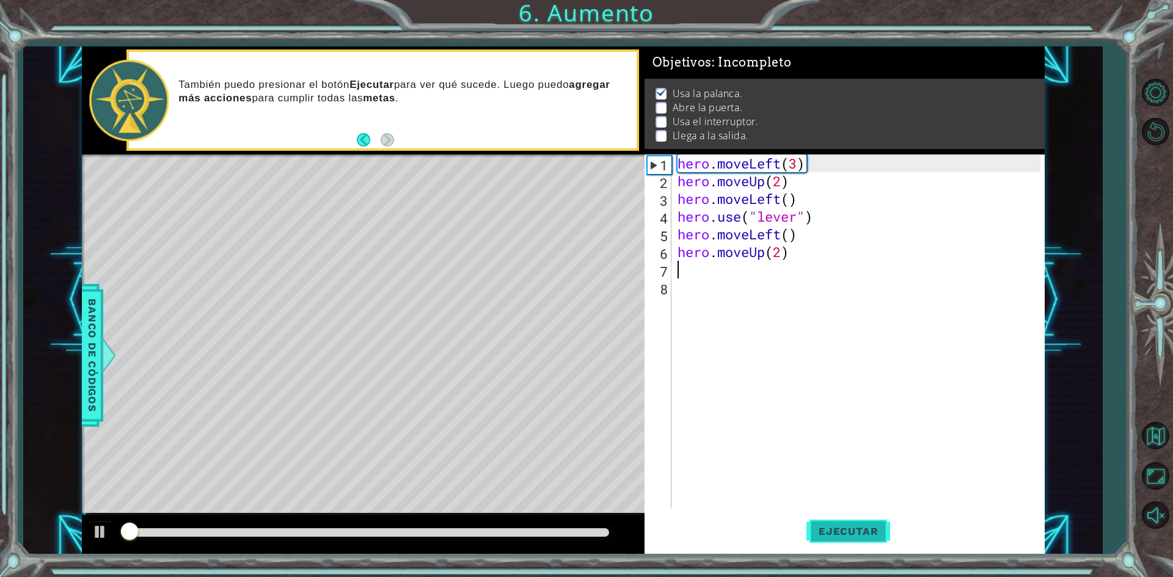
scroll to position [5, 0]
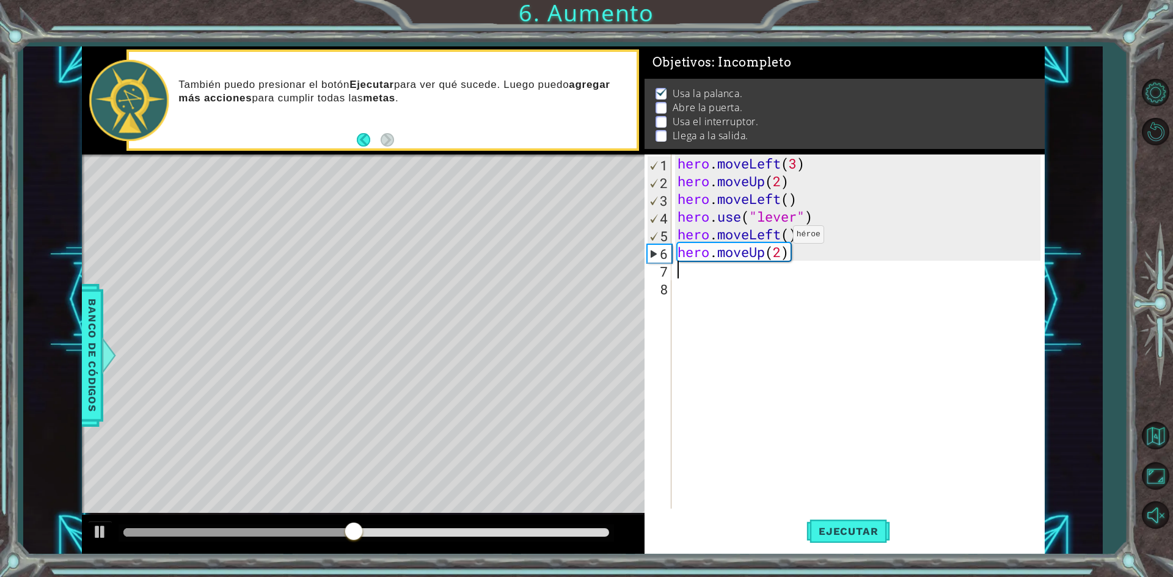
click at [775, 238] on div "hero . moveLeft ( 3 ) hero . moveUp ( 2 ) hero . moveLeft ( ) hero . use ( "lev…" at bounding box center [861, 350] width 372 height 390
type textarea "hero.moveLeft()"
click at [808, 240] on div "hero . moveLeft ( 3 ) hero . moveUp ( 2 ) hero . moveLeft ( ) hero . use ( "lev…" at bounding box center [861, 350] width 372 height 390
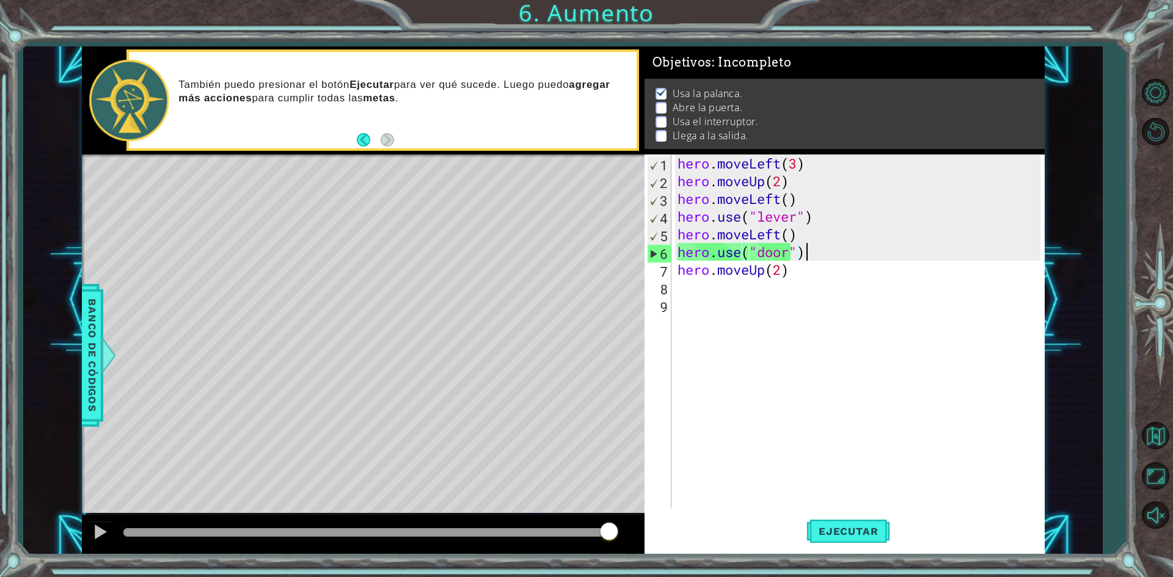
click at [794, 276] on div "hero . moveLeft ( 3 ) hero . moveUp ( 2 ) hero . moveLeft ( ) hero . use ( "lev…" at bounding box center [861, 350] width 372 height 390
type textarea "hero.moveUp(2)"
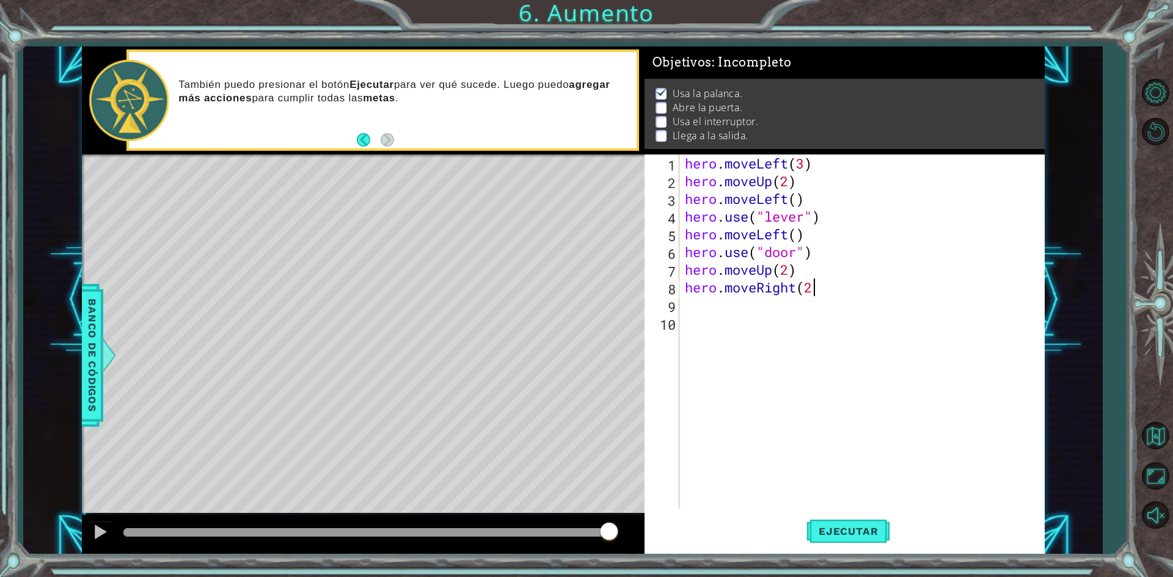
type textarea "hero.moveRight(2)"
type textarea "hero.use("lever")"
type textarea "hero.moveRight()"
type textarea "hero.moveUp()"
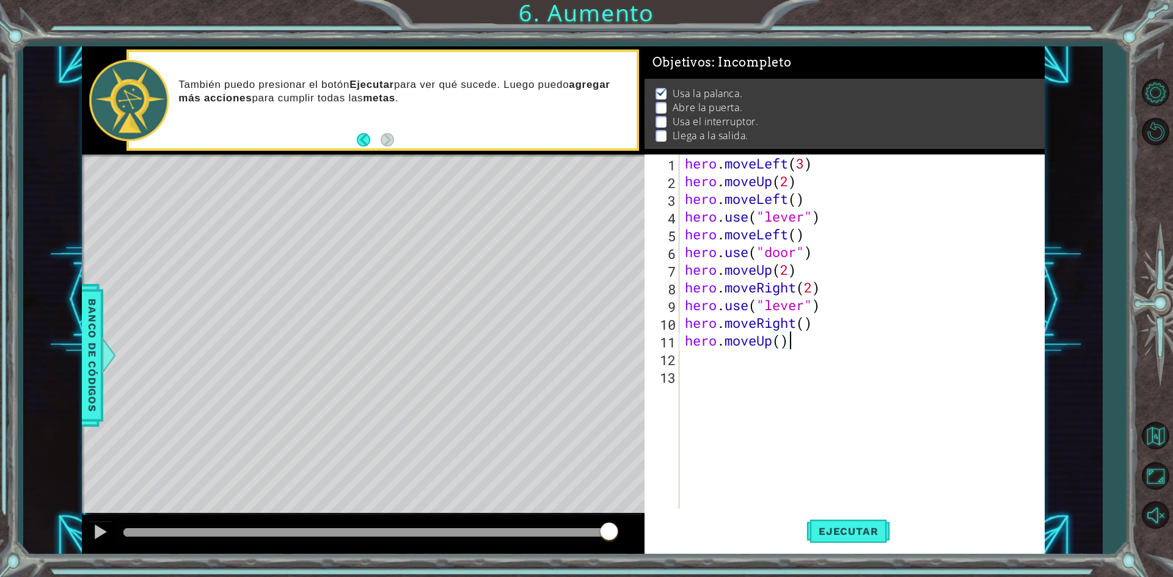
click at [689, 392] on div "hero . moveLeft ( 3 ) hero . moveUp ( 2 ) hero . moveLeft ( ) hero . use ( "lev…" at bounding box center [865, 350] width 364 height 390
click at [863, 526] on span "Ejecutar" at bounding box center [849, 532] width 84 height 12
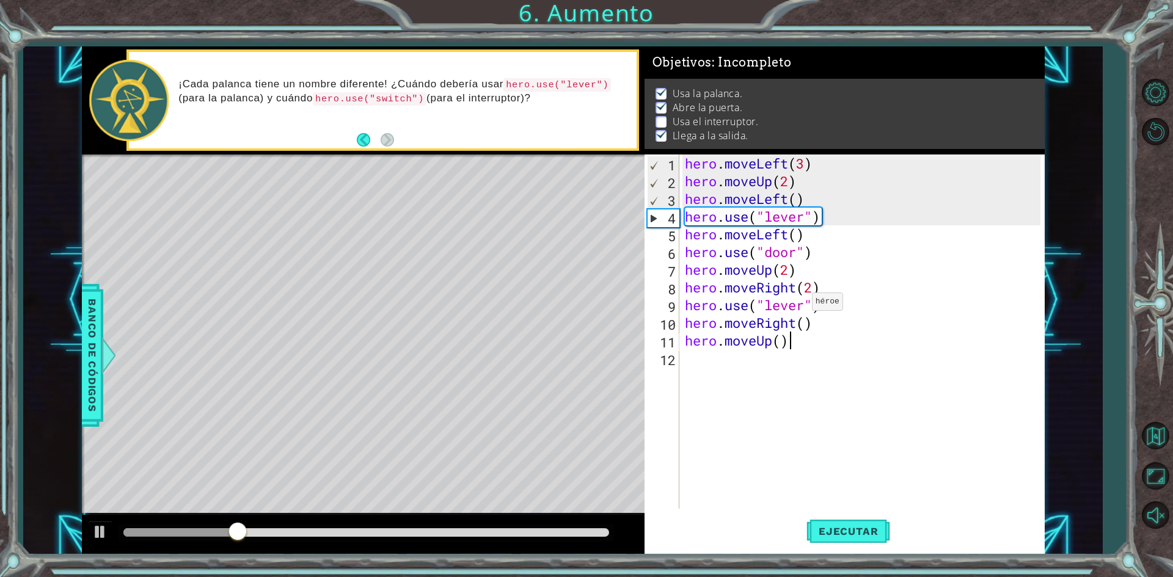
click at [801, 305] on div "hero . moveLeft ( 3 ) hero . moveUp ( 2 ) hero . moveLeft ( ) hero . use ( "lev…" at bounding box center [865, 350] width 364 height 390
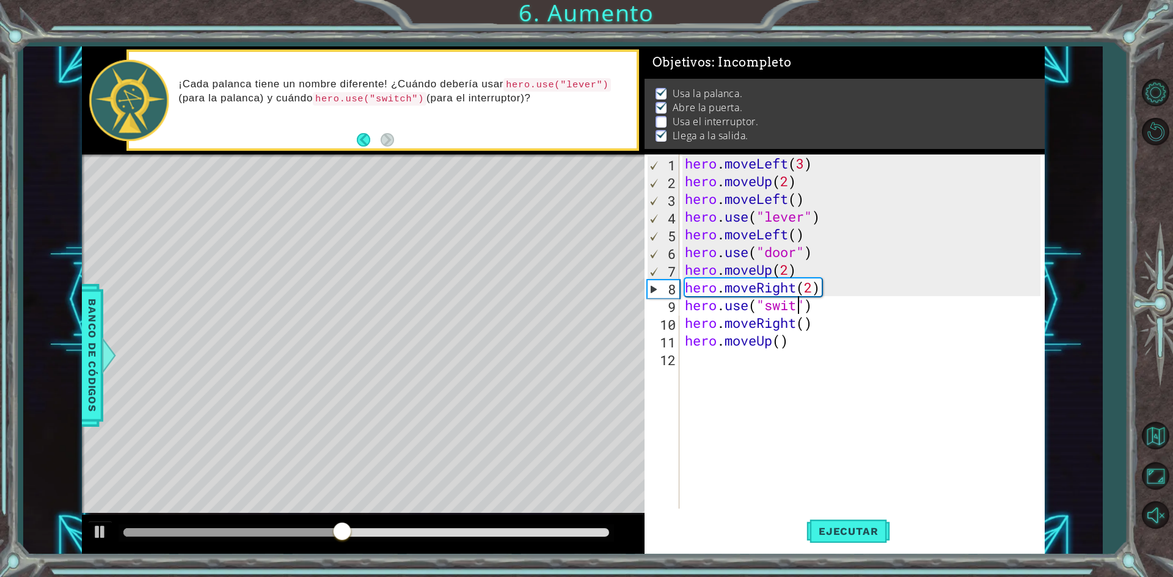
scroll to position [0, 5]
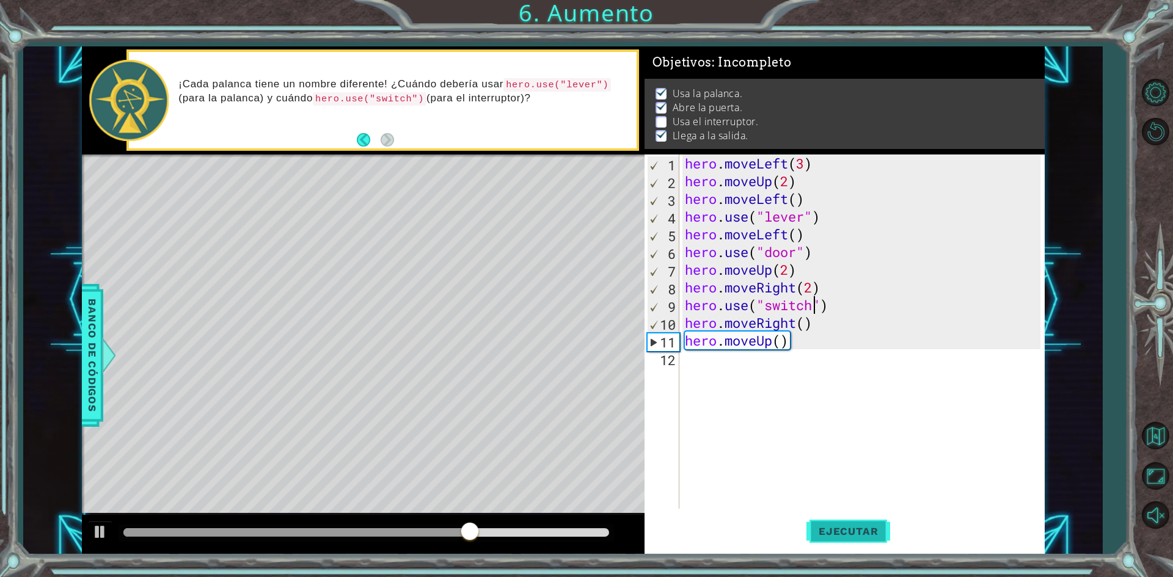
type textarea "hero.use("switch")"
click at [839, 540] on button "Ejecutar" at bounding box center [849, 532] width 84 height 40
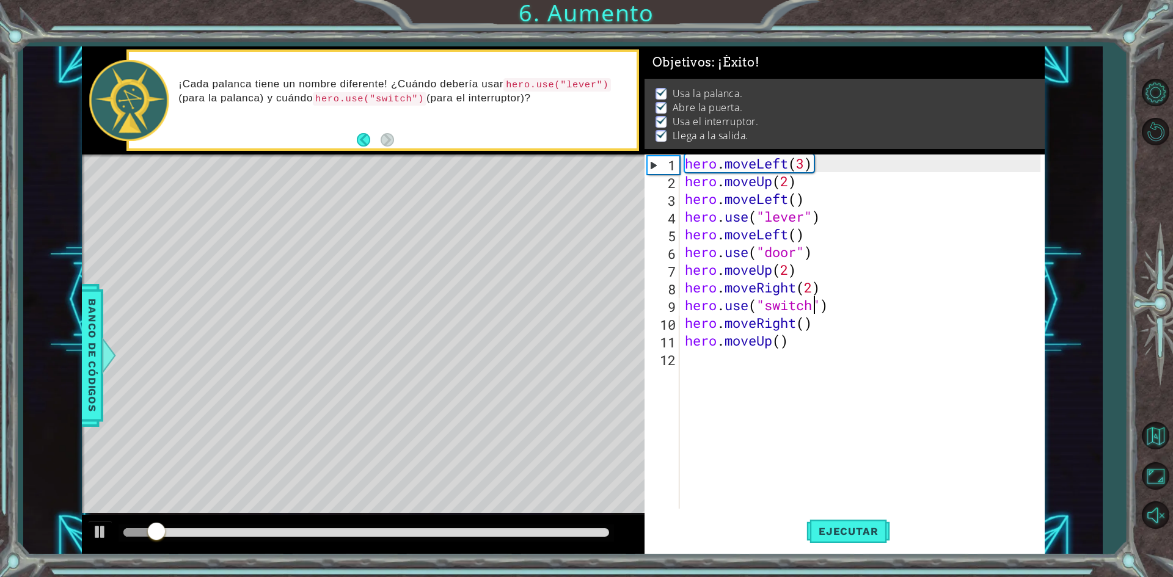
click at [779, 502] on div "1 2 3 4 5 6 7 8 9 10 11 12 hero . moveLeft ( 3 ) hero . moveUp ( 2 ) hero . mov…" at bounding box center [843, 332] width 396 height 354
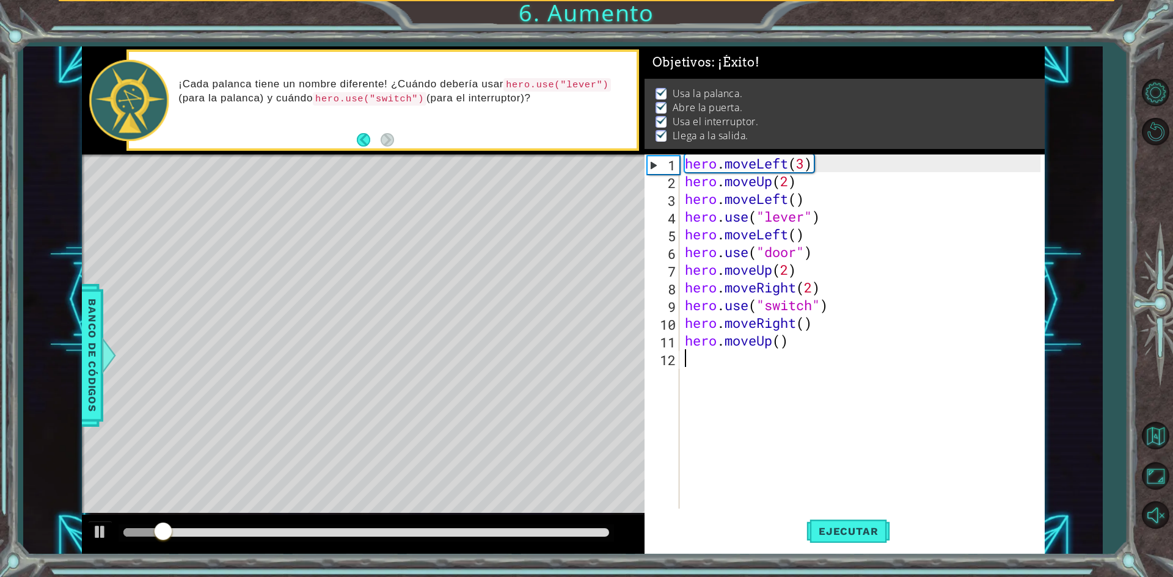
scroll to position [0, 0]
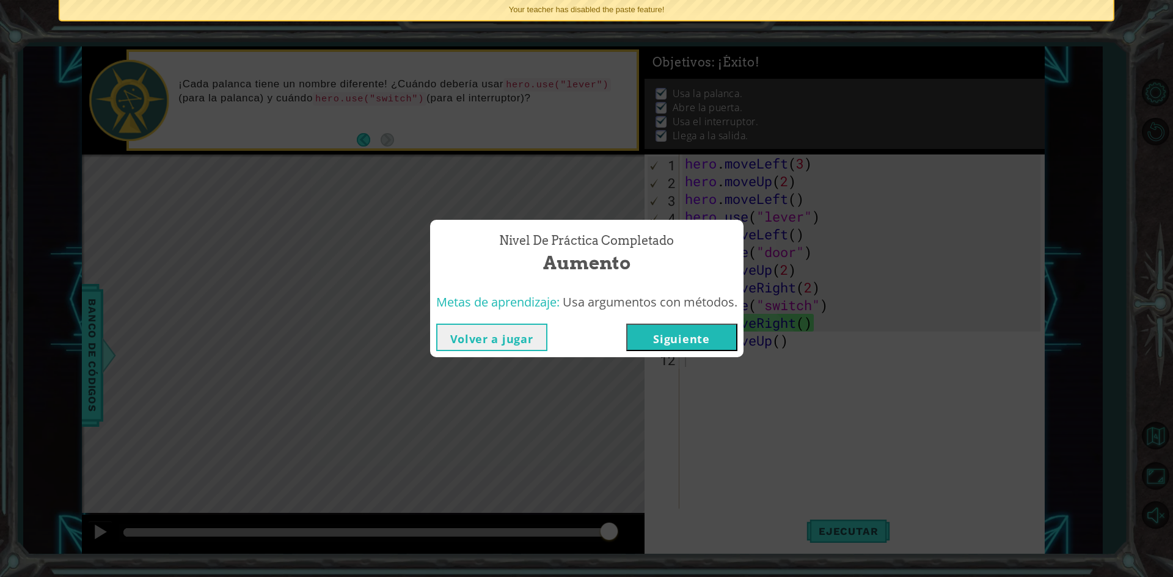
click at [662, 334] on button "Siguiente" at bounding box center [681, 337] width 111 height 27
